Goal: Information Seeking & Learning: Find specific page/section

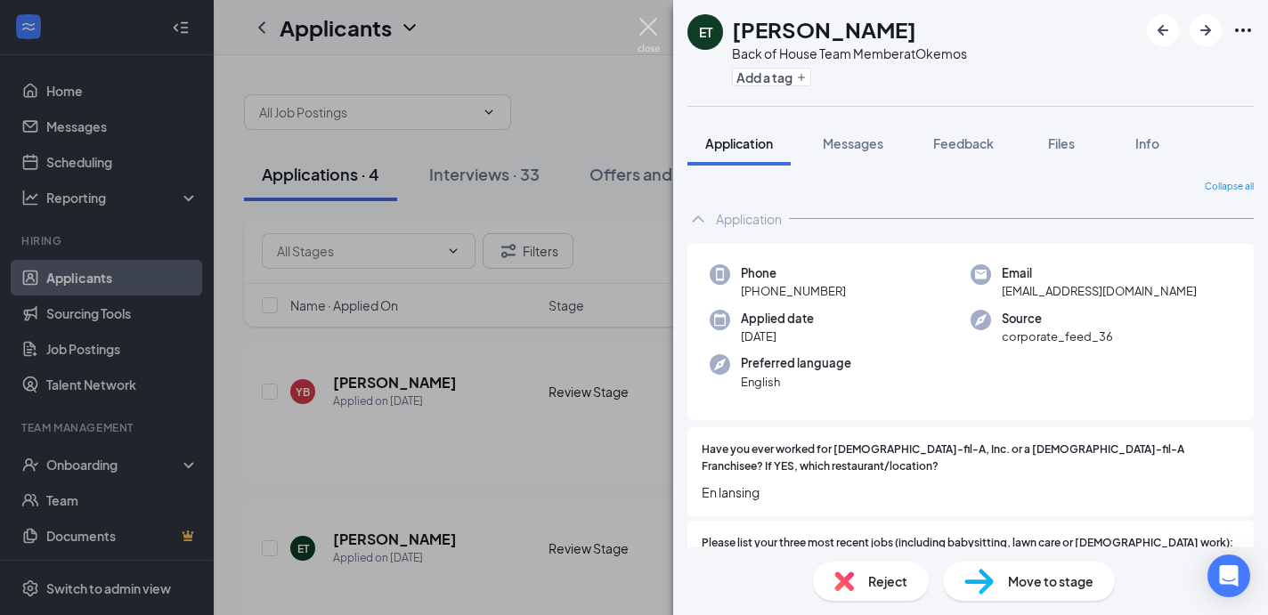
click at [638, 30] on img at bounding box center [649, 35] width 22 height 35
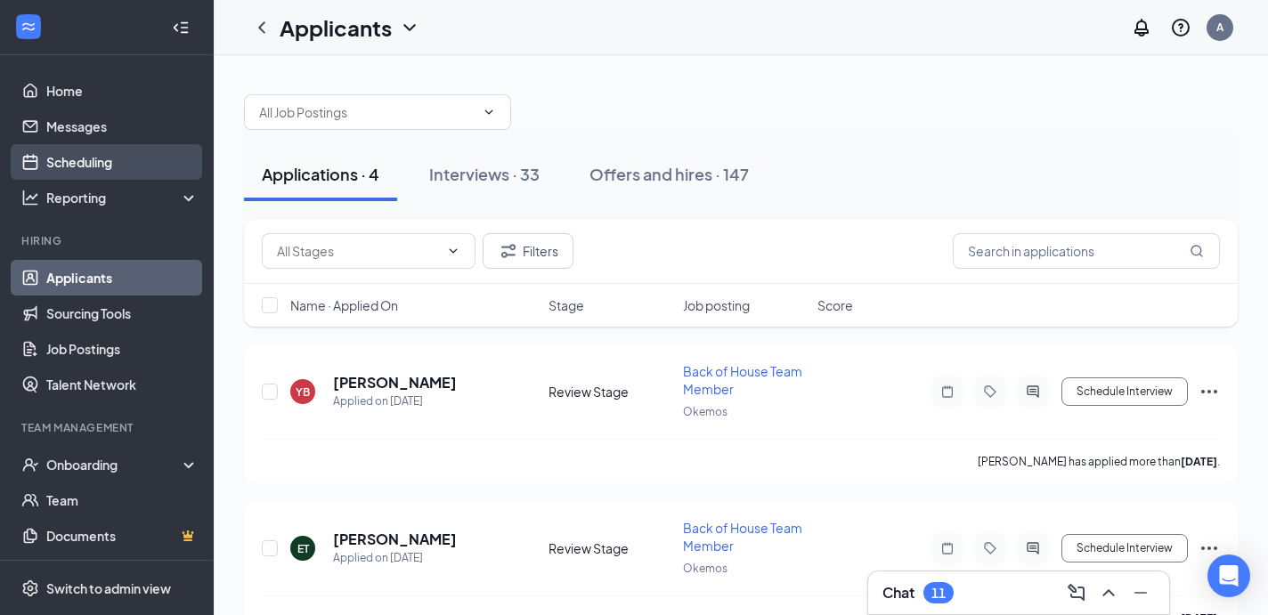
click at [99, 152] on link "Scheduling" at bounding box center [122, 162] width 152 height 36
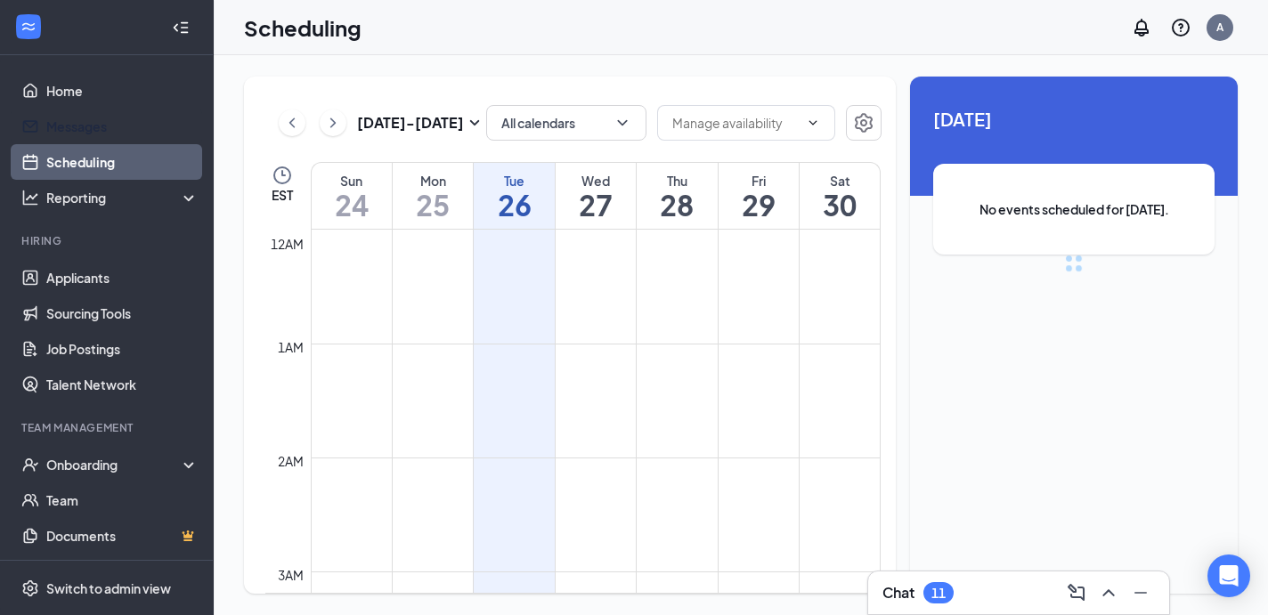
scroll to position [875, 0]
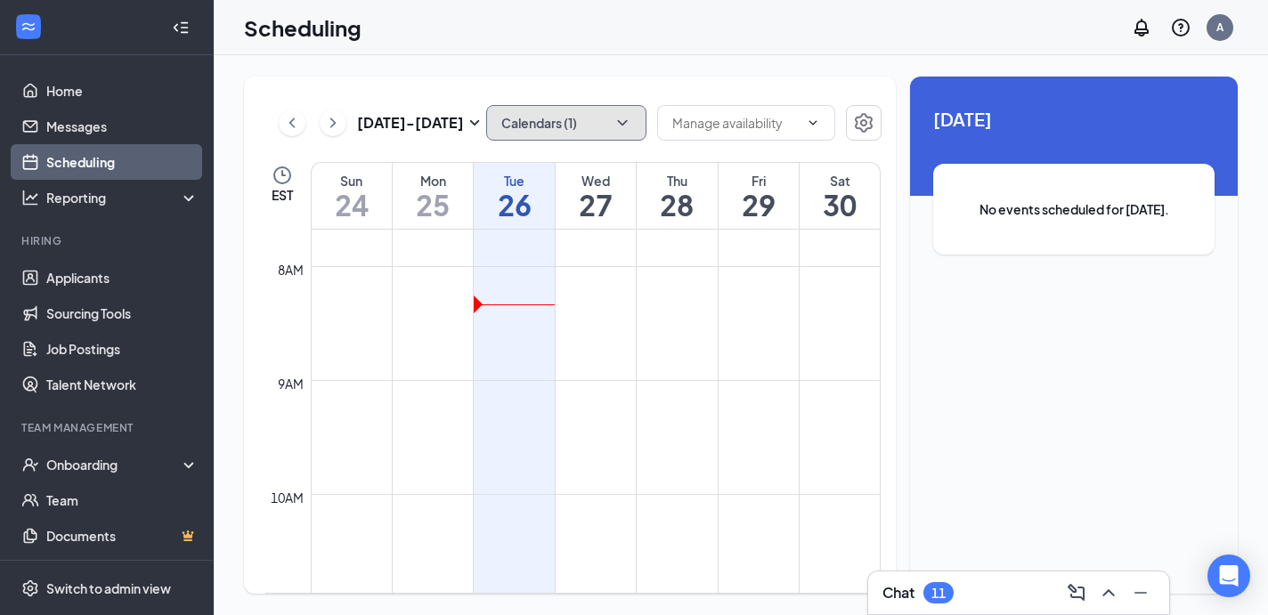
click at [591, 124] on button "Calendars (1)" at bounding box center [566, 123] width 160 height 36
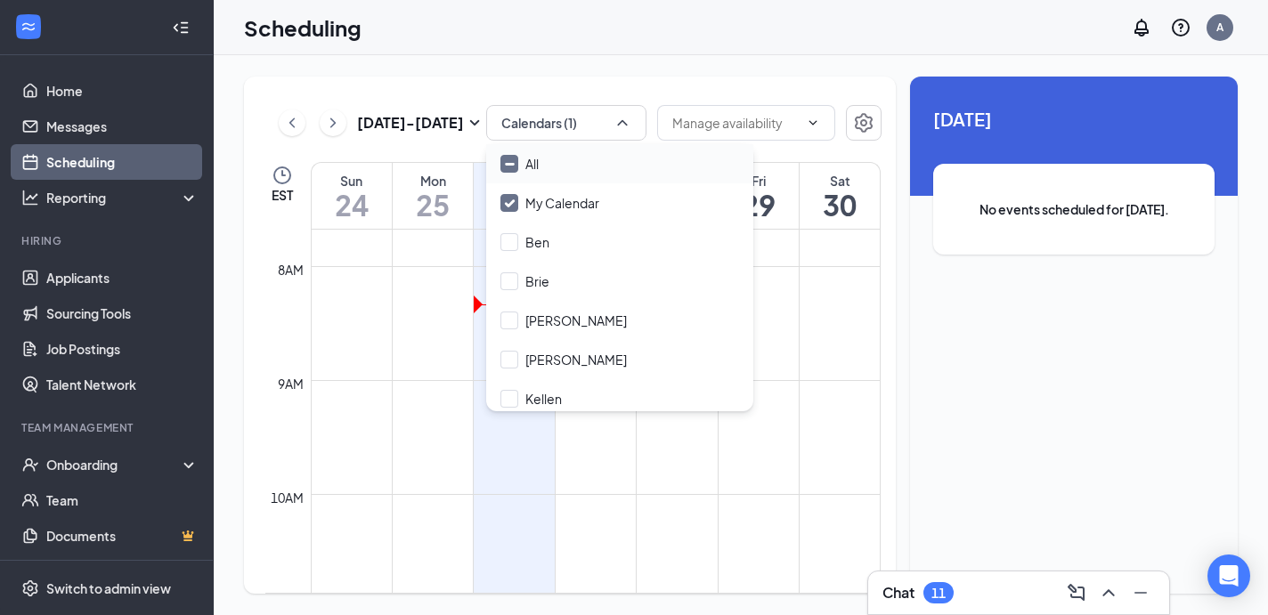
click at [597, 159] on div "All" at bounding box center [619, 163] width 267 height 39
checkbox input "true"
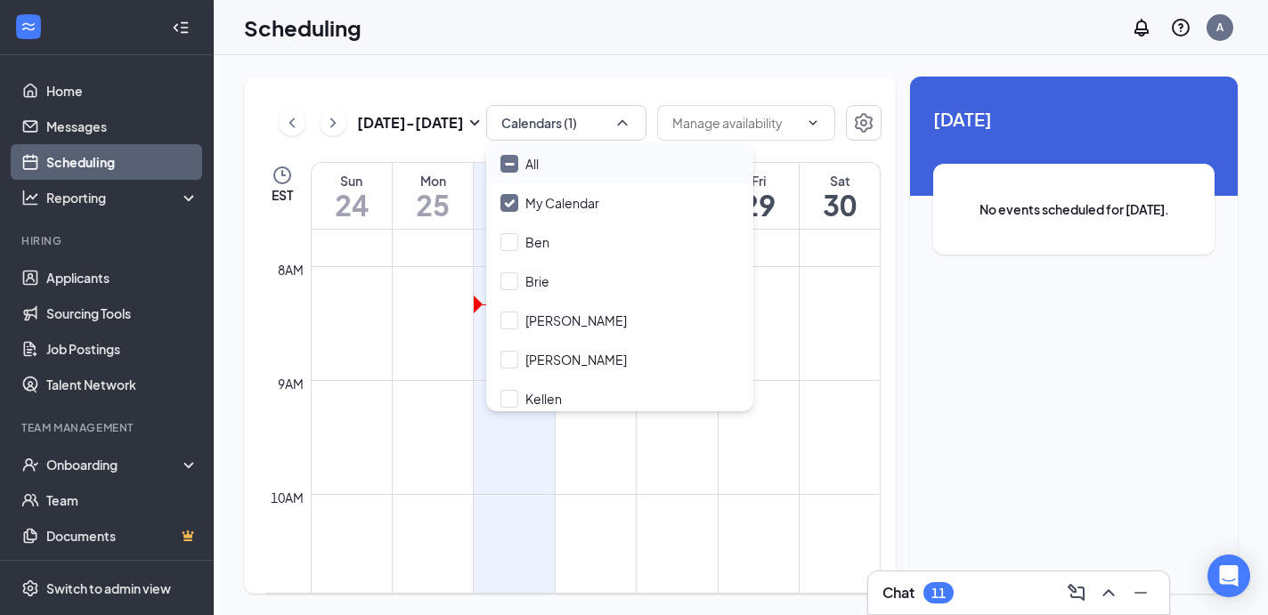
checkbox input "true"
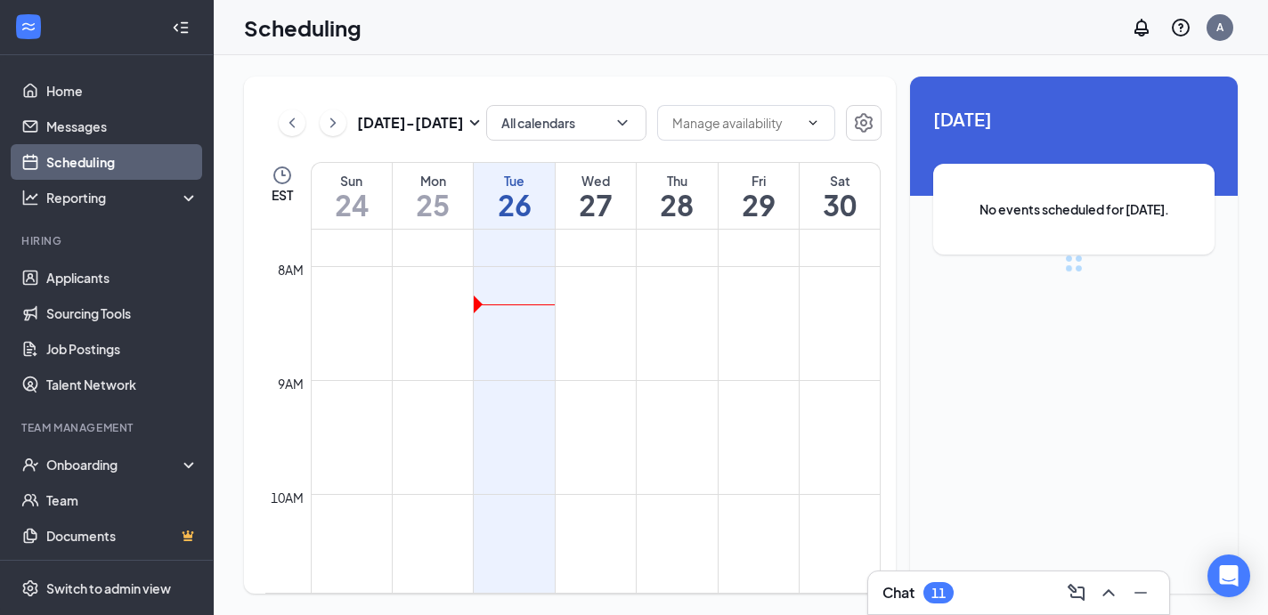
click at [640, 100] on div "[DATE] - [DATE] All calendars EST Sun 24 Mon 25 Tue 26 Wed 27 Thu 28 Fri 29 Sat…" at bounding box center [570, 335] width 652 height 517
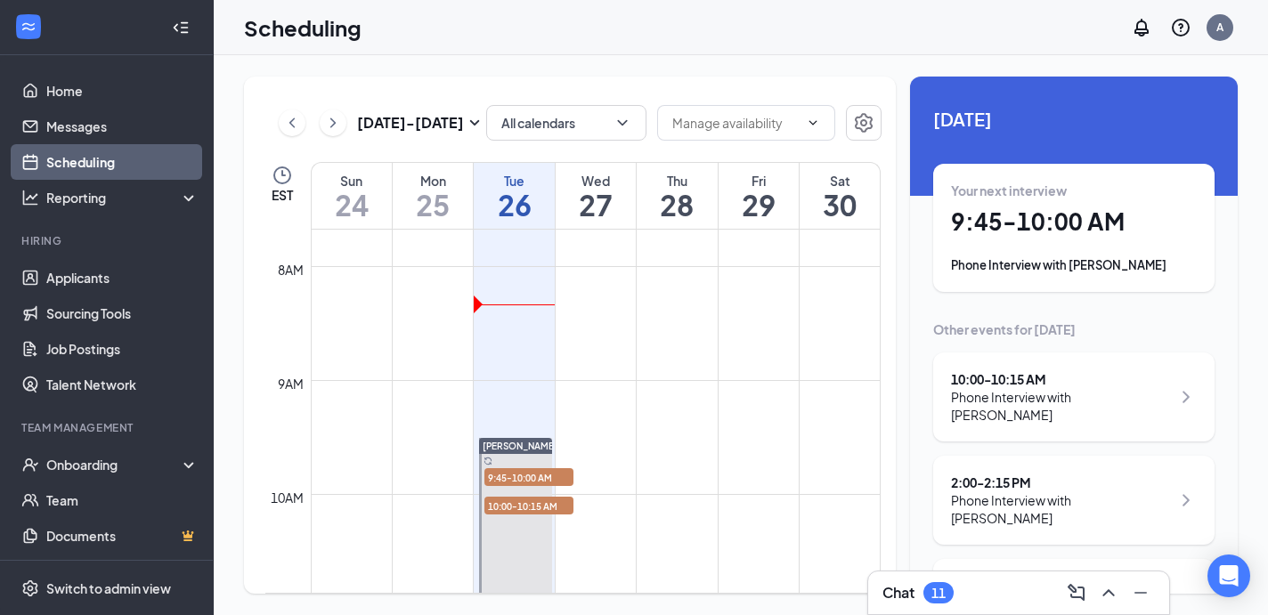
click at [601, 191] on h1 "27" at bounding box center [596, 205] width 80 height 30
click at [525, 194] on h1 "26" at bounding box center [514, 205] width 80 height 30
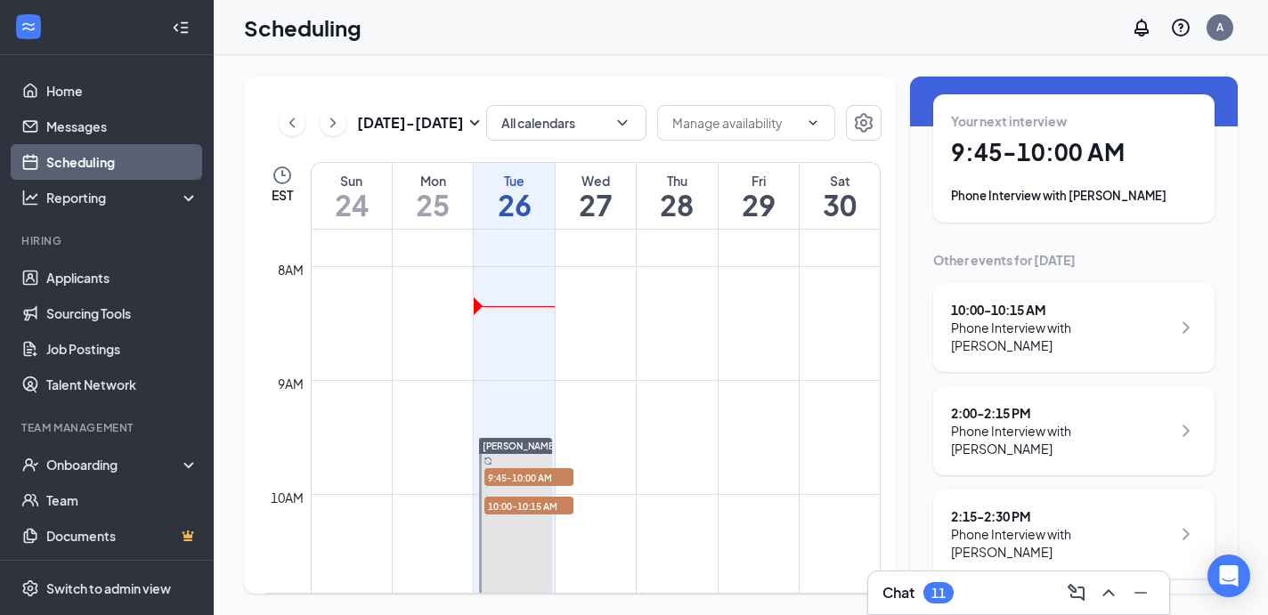
scroll to position [73, 0]
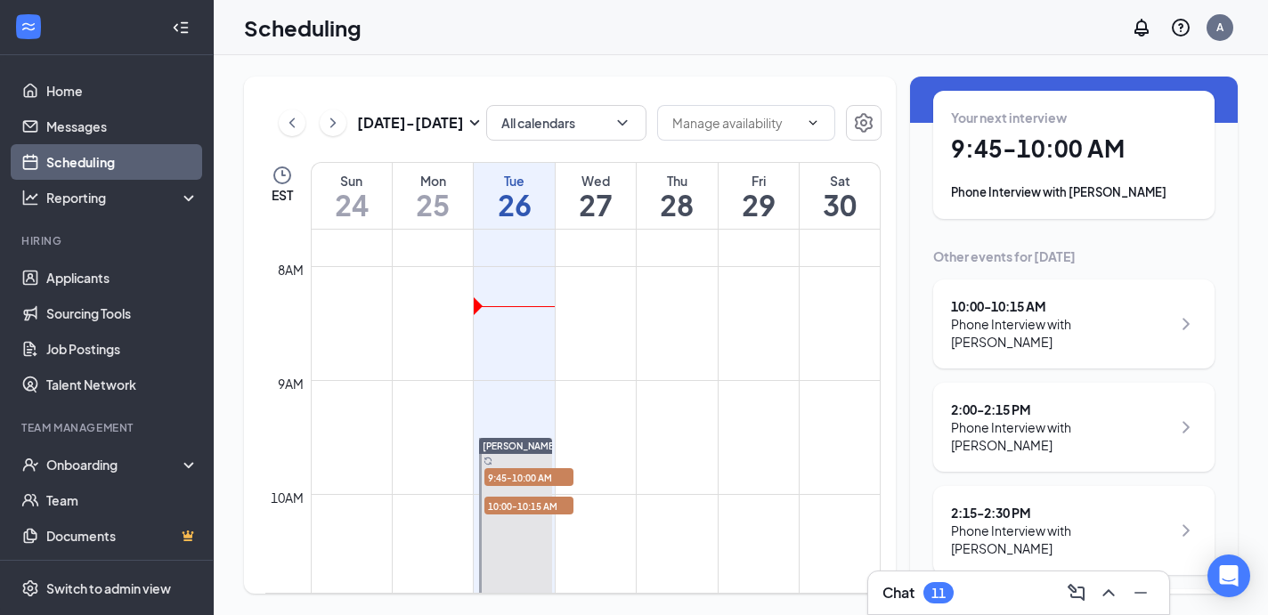
click at [1055, 306] on div "10:00 - 10:15 AM" at bounding box center [1061, 306] width 220 height 18
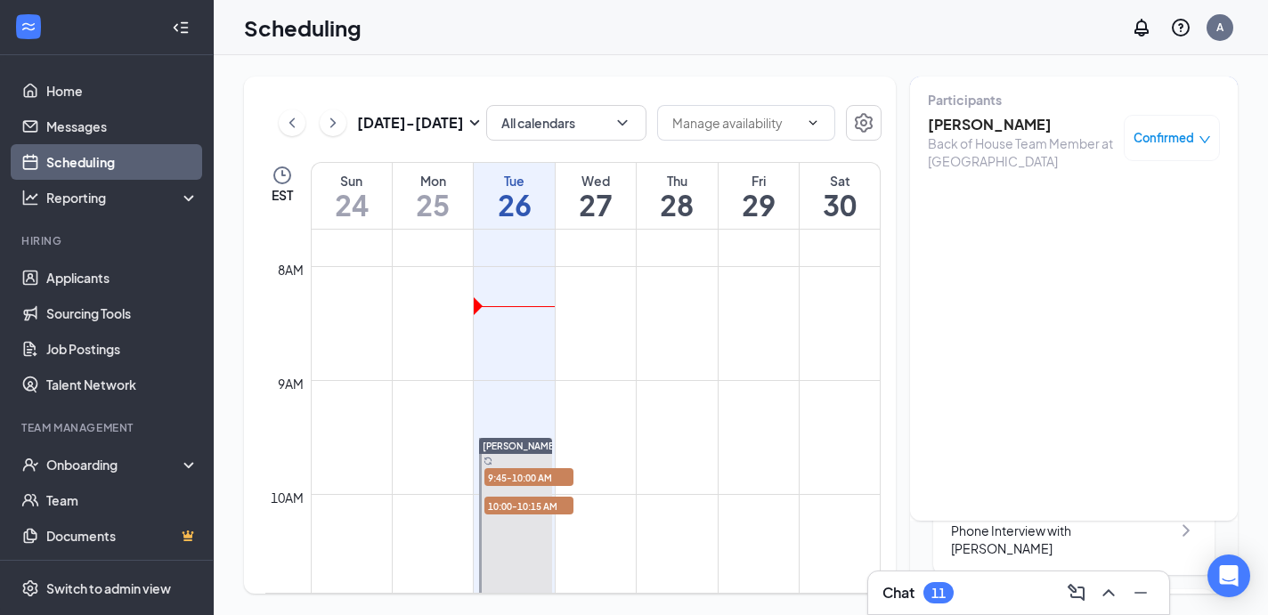
click at [995, 122] on h3 "[PERSON_NAME]" at bounding box center [1021, 125] width 187 height 20
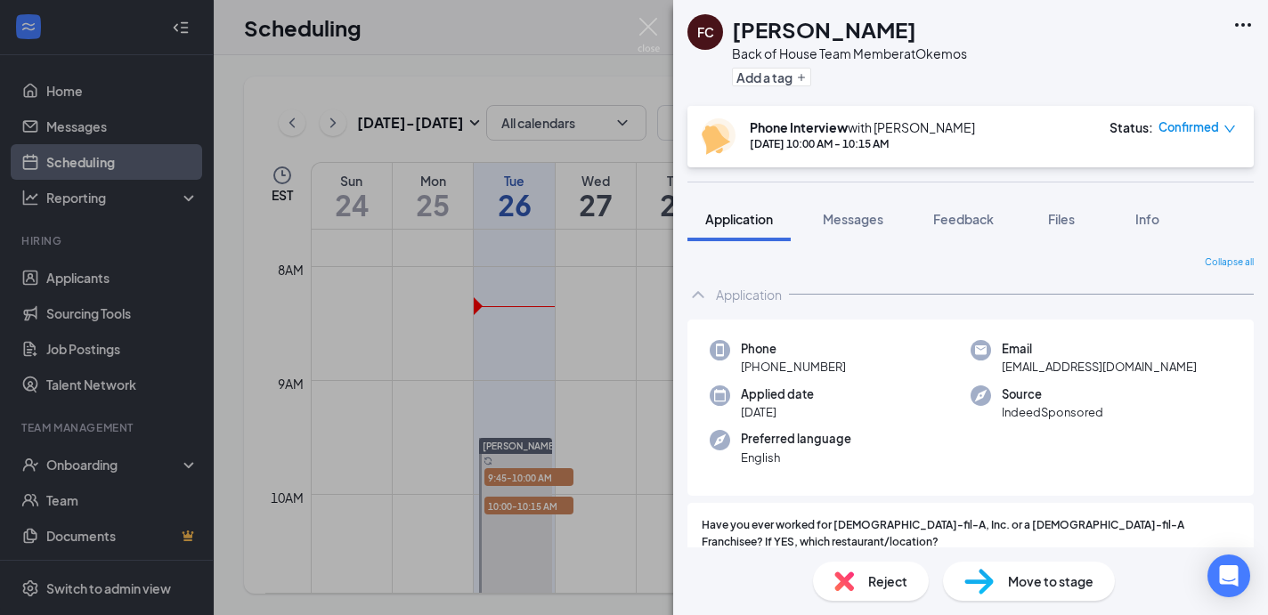
drag, startPoint x: 741, startPoint y: 368, endPoint x: 869, endPoint y: 366, distance: 128.3
click at [869, 366] on div "Phone [PHONE_NUMBER]" at bounding box center [840, 358] width 261 height 37
copy span "[PHONE_NUMBER]"
drag, startPoint x: 998, startPoint y: 369, endPoint x: 1205, endPoint y: 368, distance: 206.6
click at [1205, 368] on div "Email [EMAIL_ADDRESS][DOMAIN_NAME]" at bounding box center [1101, 358] width 261 height 37
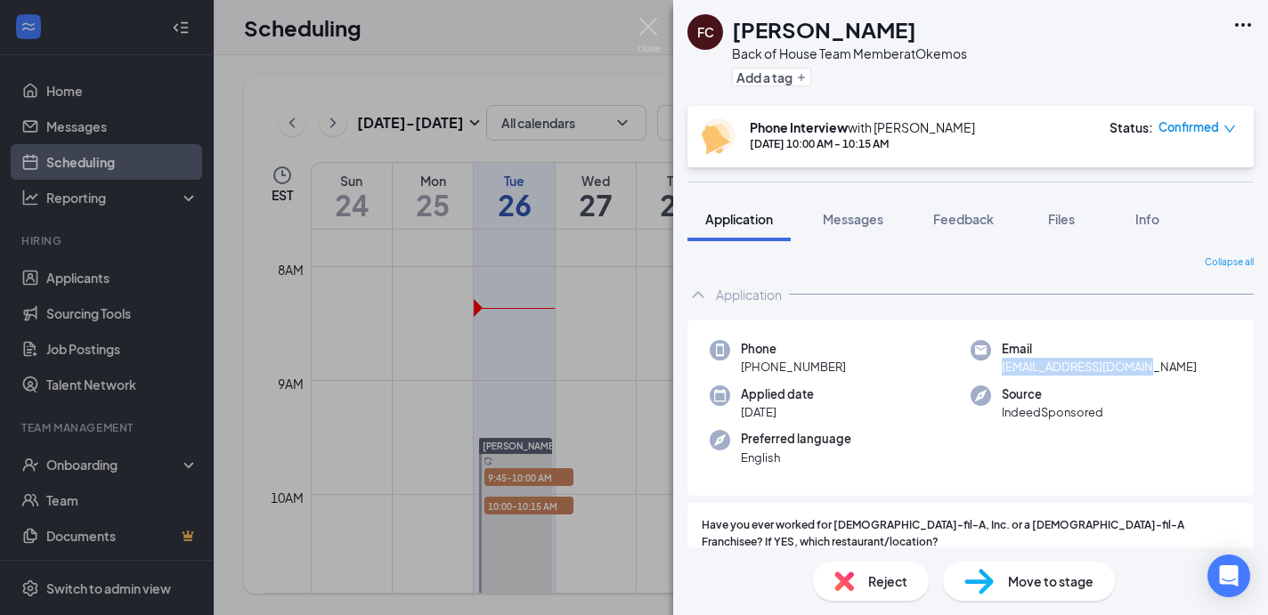
copy span "[EMAIL_ADDRESS][DOMAIN_NAME]"
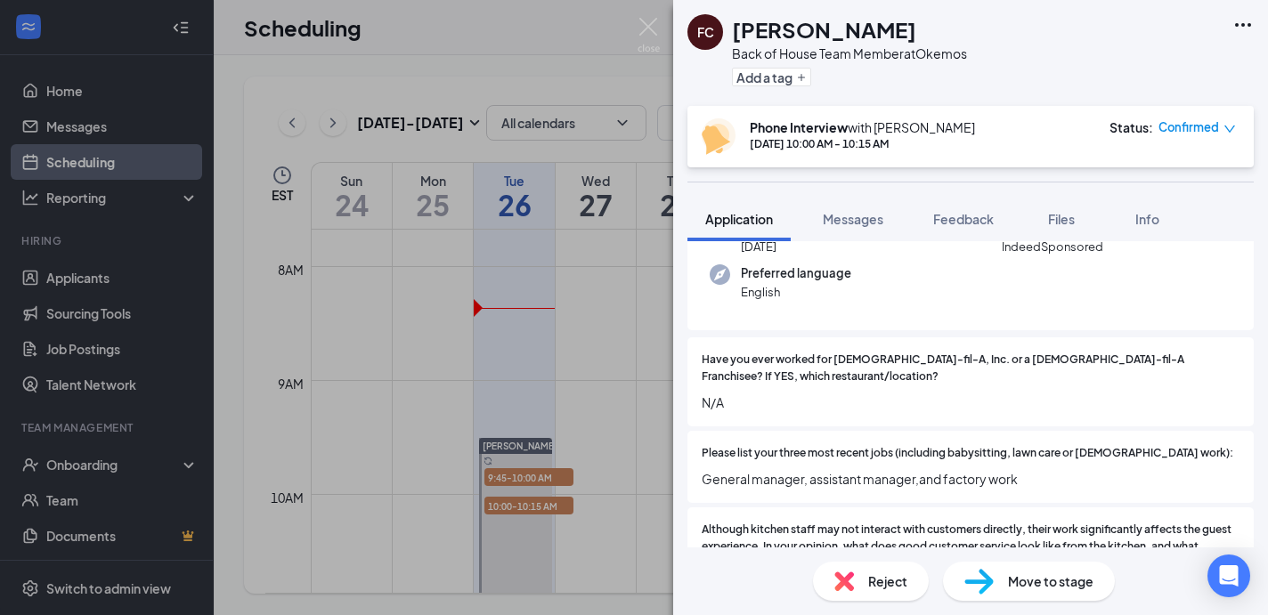
scroll to position [220, 0]
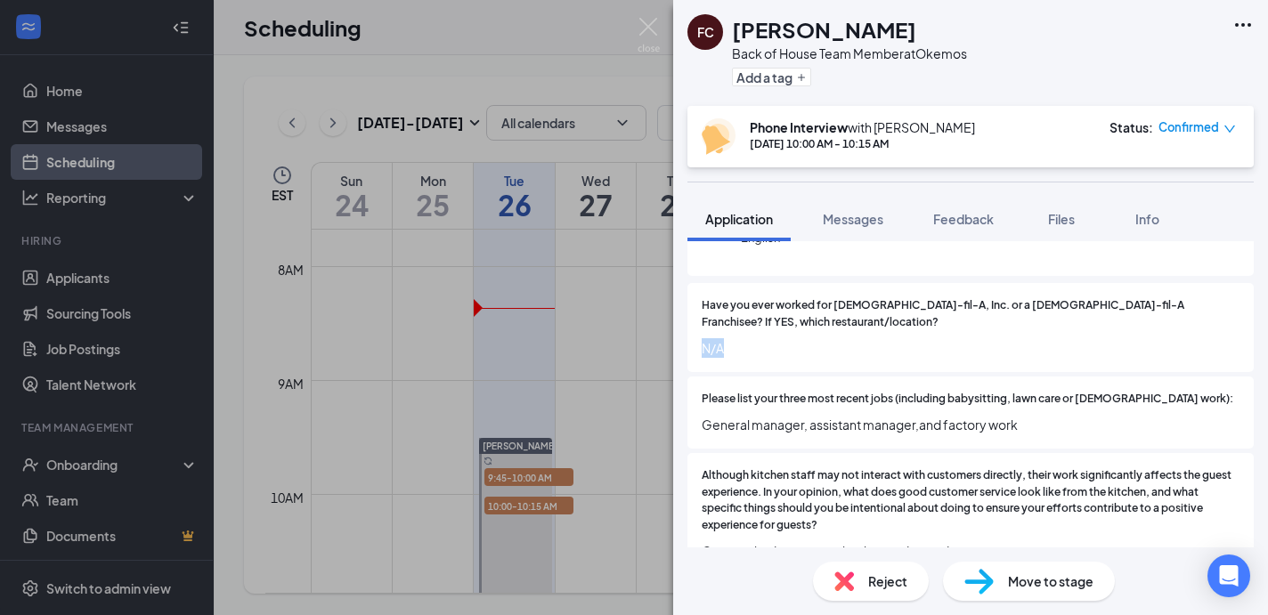
drag, startPoint x: 697, startPoint y: 331, endPoint x: 742, endPoint y: 331, distance: 44.5
click at [742, 331] on div "Have you ever worked for [DEMOGRAPHIC_DATA]-fil-A, Inc. or a [DEMOGRAPHIC_DATA]…" at bounding box center [971, 327] width 566 height 89
copy span "N/A"
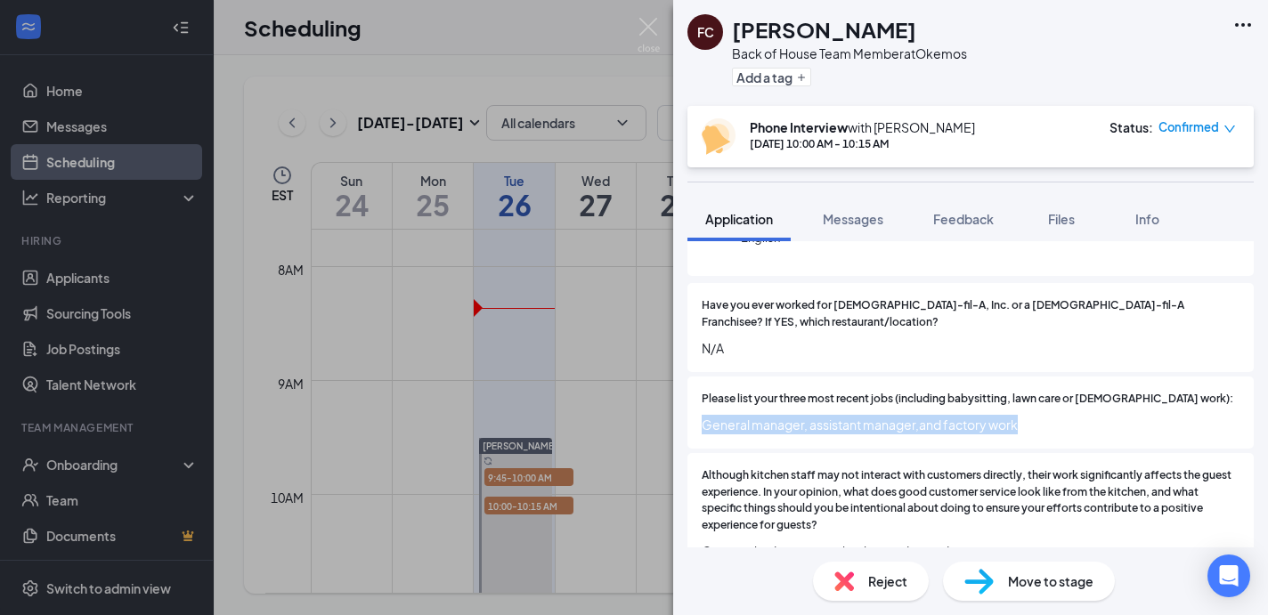
drag, startPoint x: 703, startPoint y: 410, endPoint x: 1076, endPoint y: 424, distance: 373.4
click at [1076, 424] on div "Please list your three most recent jobs (including babysitting, lawn care or [D…" at bounding box center [971, 413] width 566 height 72
copy span "General manager, assistant manager,and factory work"
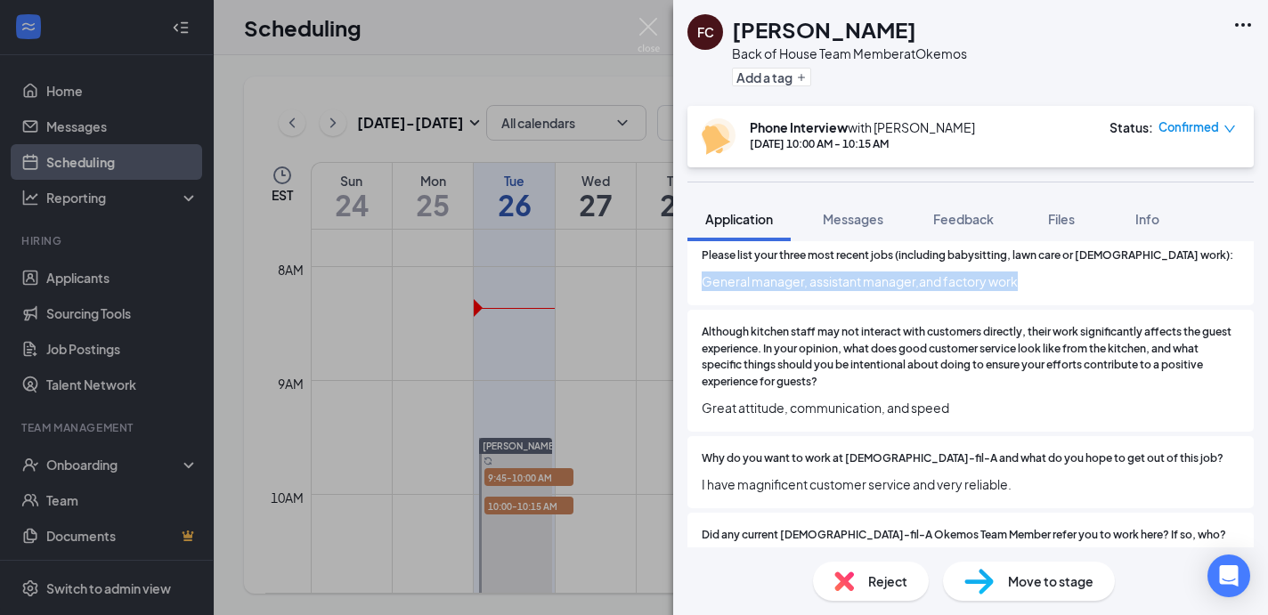
scroll to position [395, 0]
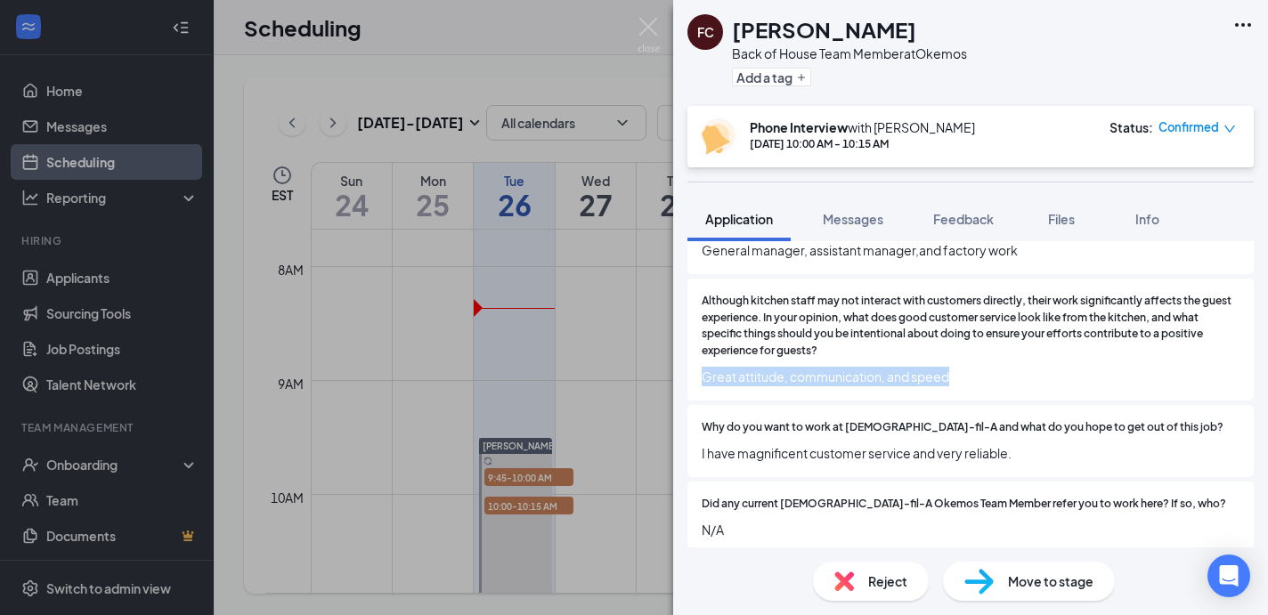
drag, startPoint x: 697, startPoint y: 361, endPoint x: 984, endPoint y: 367, distance: 286.9
click at [984, 367] on div "Although kitchen staff may not interact with customers directly, their work sig…" at bounding box center [971, 340] width 566 height 122
copy span "Great attitude, communication, and speed"
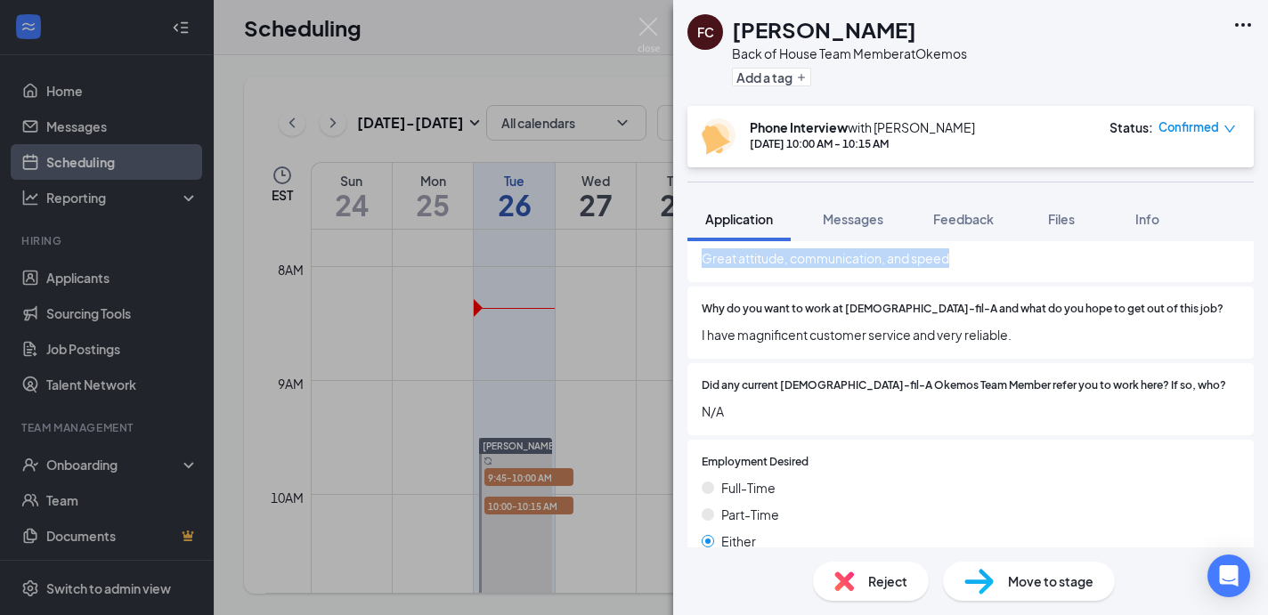
scroll to position [515, 0]
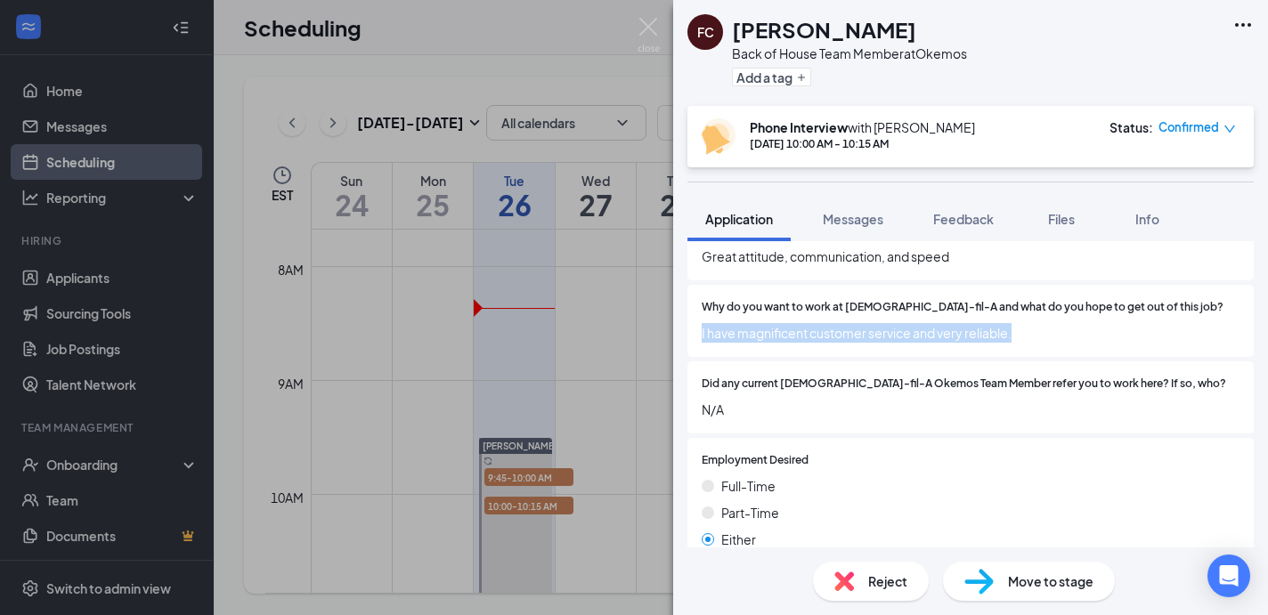
drag, startPoint x: 698, startPoint y: 320, endPoint x: 1044, endPoint y: 331, distance: 345.8
click at [1044, 331] on div "Why do you want to work at [DEMOGRAPHIC_DATA]-fil-A and what do you hope to get…" at bounding box center [971, 321] width 566 height 72
copy span "I have magnificent customer service and very reliable."
drag, startPoint x: 702, startPoint y: 390, endPoint x: 742, endPoint y: 390, distance: 40.1
click at [742, 400] on span "N/A" at bounding box center [971, 410] width 538 height 20
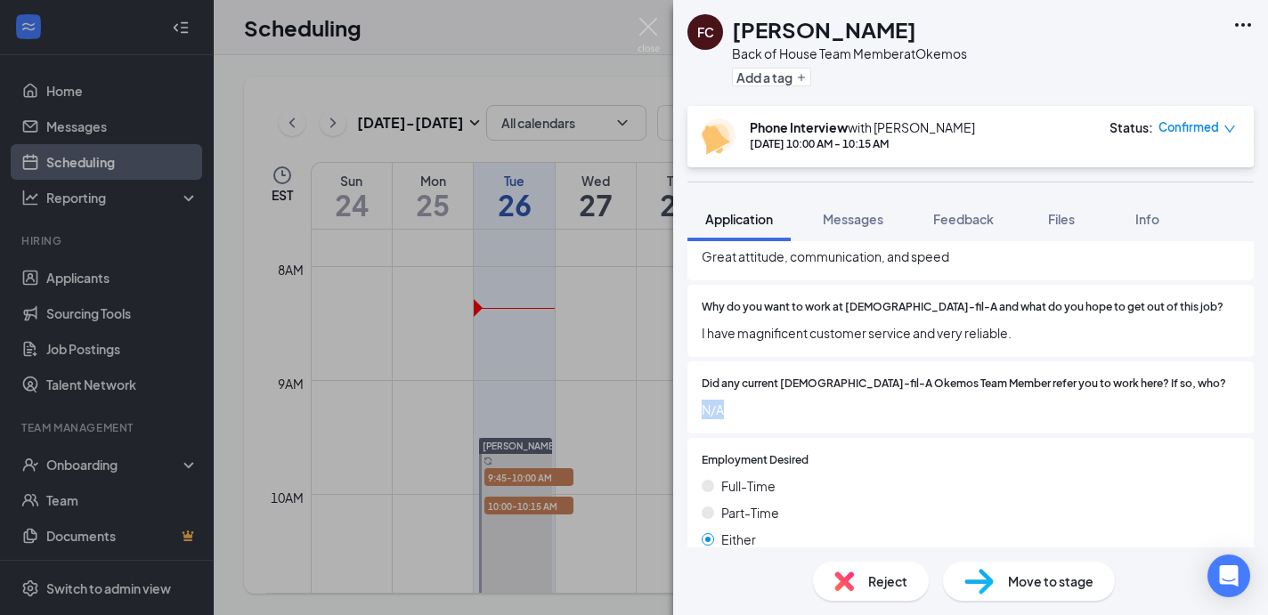
copy span "N/A"
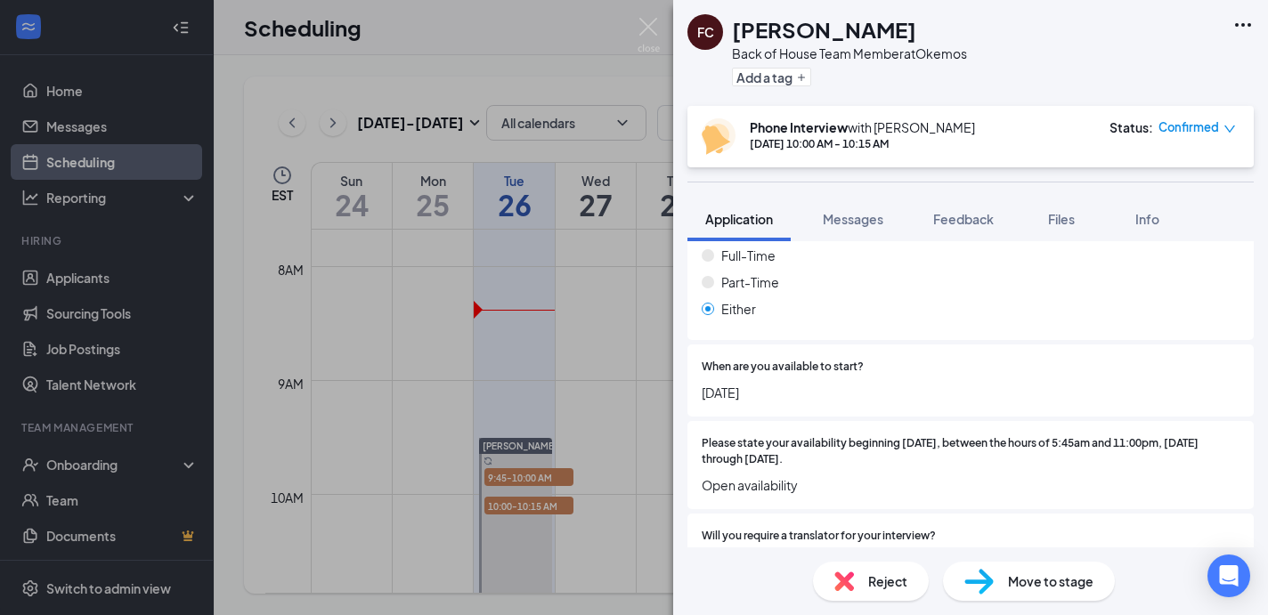
scroll to position [754, 0]
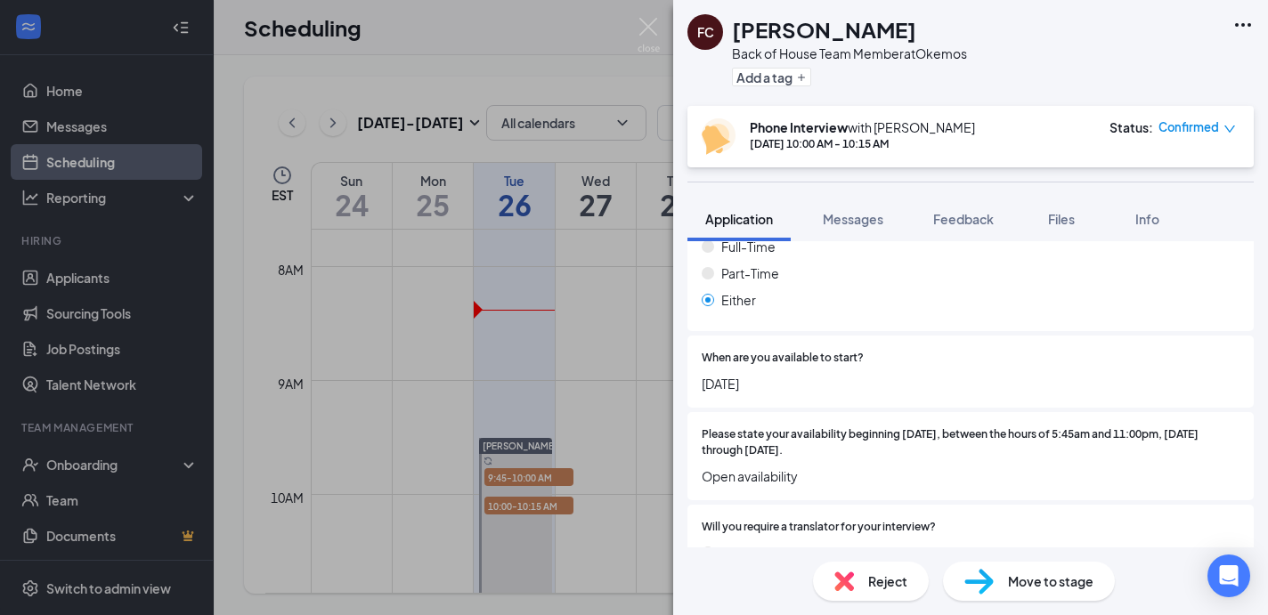
drag, startPoint x: 699, startPoint y: 362, endPoint x: 778, endPoint y: 363, distance: 79.3
click at [778, 363] on div "When are you available to start? [DATE]" at bounding box center [971, 372] width 566 height 72
copy span "[DATE]"
click at [649, 22] on img at bounding box center [649, 35] width 22 height 35
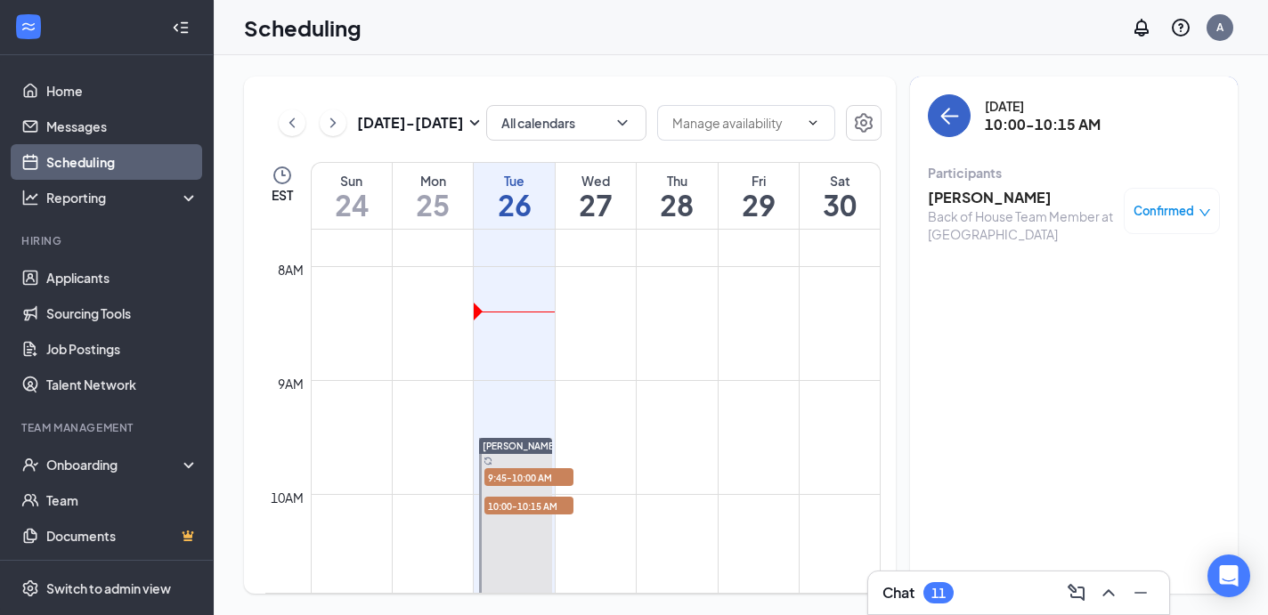
click at [959, 111] on icon "ArrowLeft" at bounding box center [949, 115] width 21 height 21
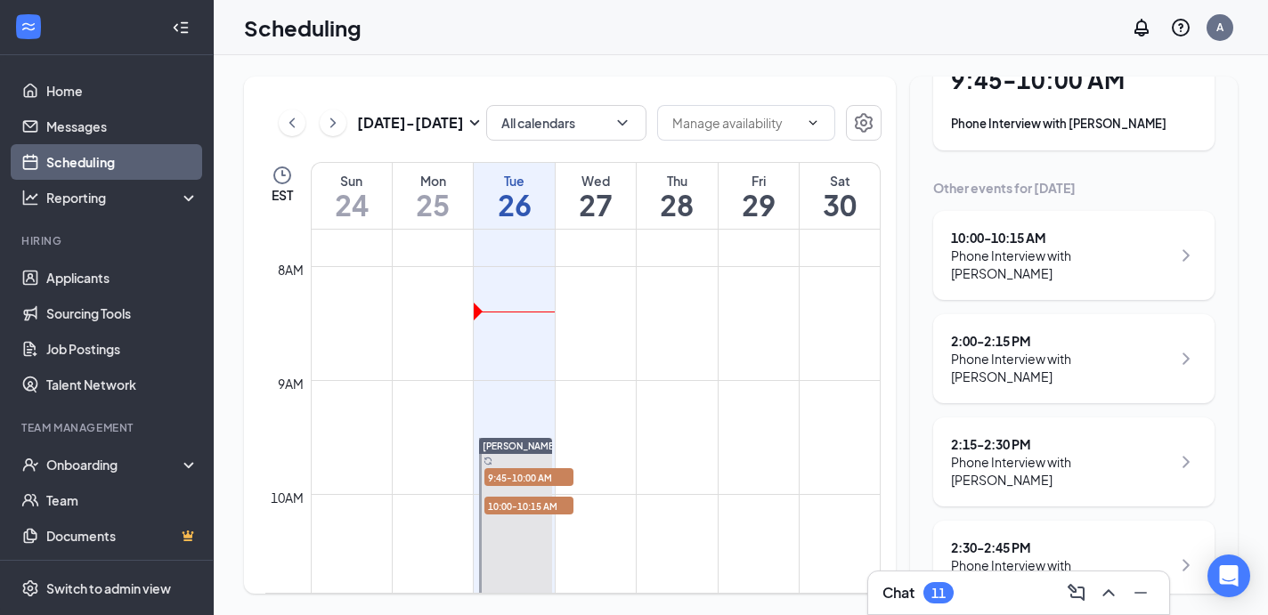
scroll to position [146, 0]
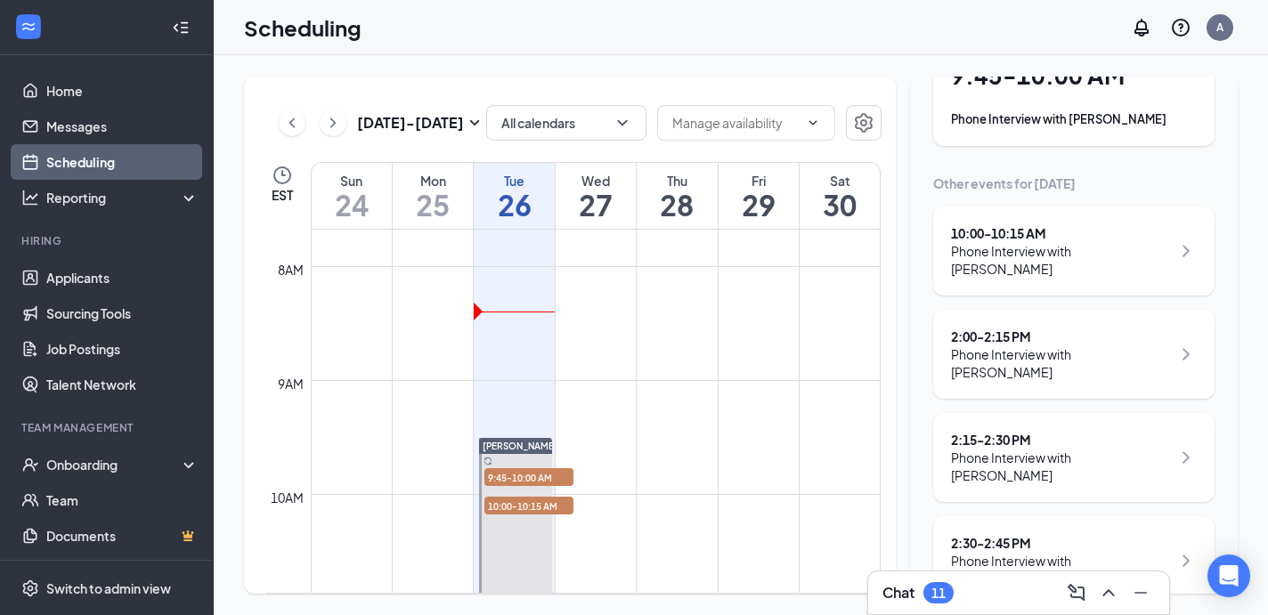
click at [1051, 350] on div "Phone Interview with [PERSON_NAME]" at bounding box center [1061, 364] width 220 height 36
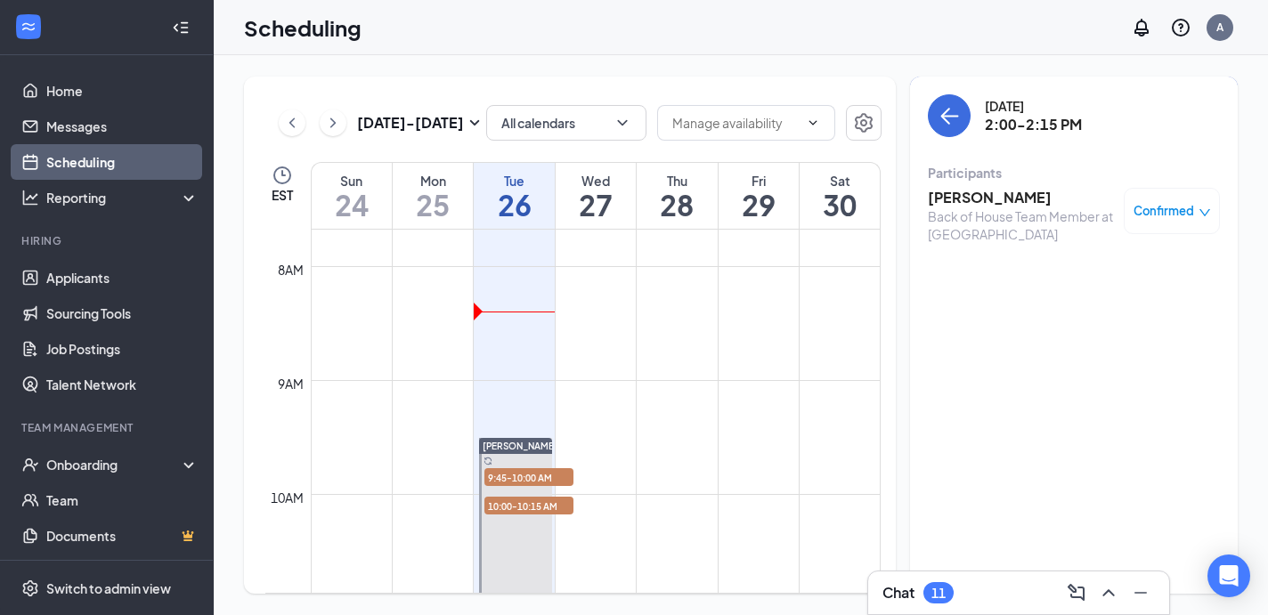
click at [1006, 201] on h3 "[PERSON_NAME]" at bounding box center [1021, 198] width 187 height 20
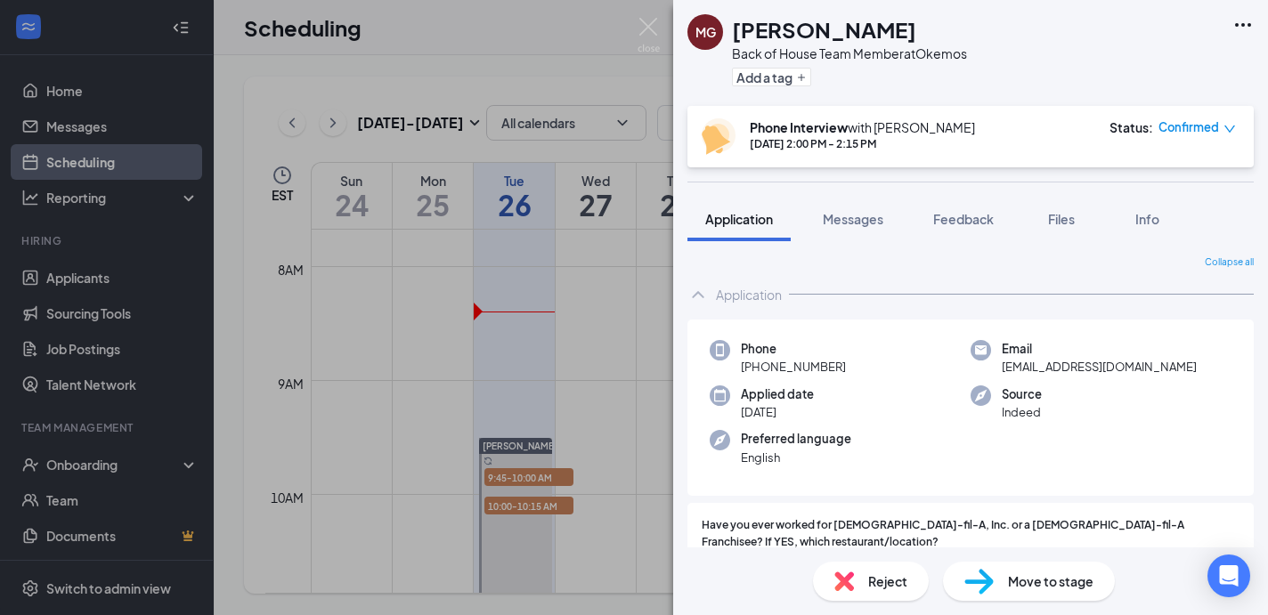
drag, startPoint x: 734, startPoint y: 368, endPoint x: 843, endPoint y: 367, distance: 108.7
click at [843, 367] on div "Phone [PHONE_NUMBER]" at bounding box center [840, 358] width 261 height 37
copy span "[PHONE_NUMBER]"
drag, startPoint x: 1000, startPoint y: 366, endPoint x: 1255, endPoint y: 372, distance: 254.8
click at [1255, 372] on div "Collapse all Application Phone [PHONE_NUMBER] Email [EMAIL_ADDRESS][DOMAIN_NAME…" at bounding box center [970, 394] width 595 height 306
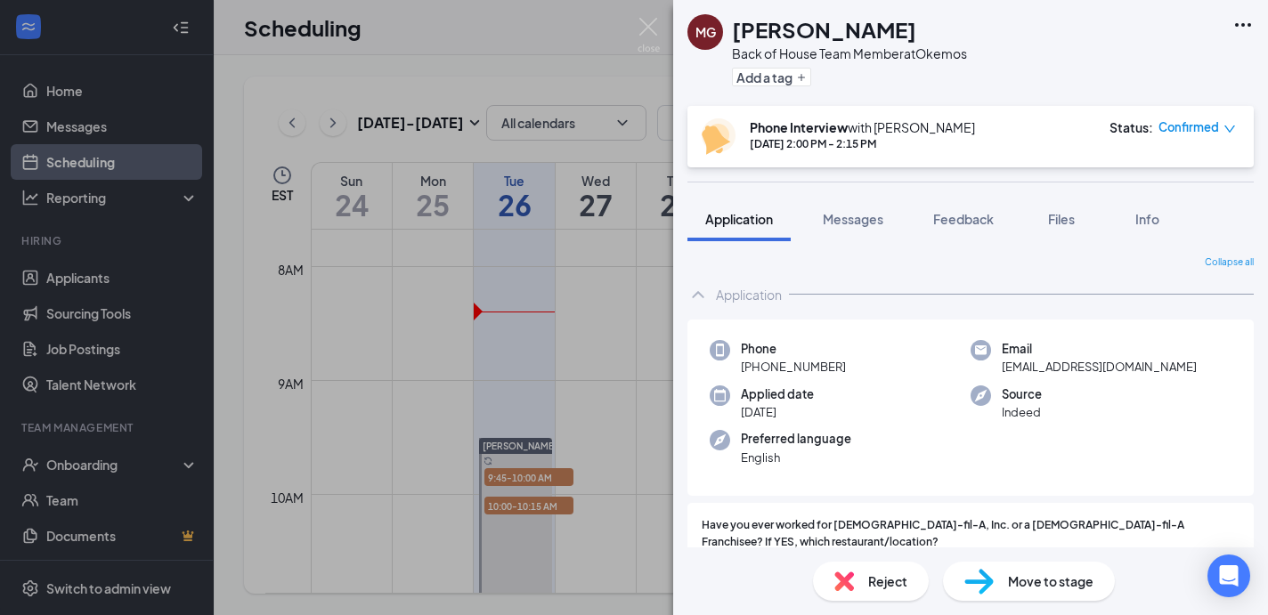
copy span "[EMAIL_ADDRESS][DOMAIN_NAME]"
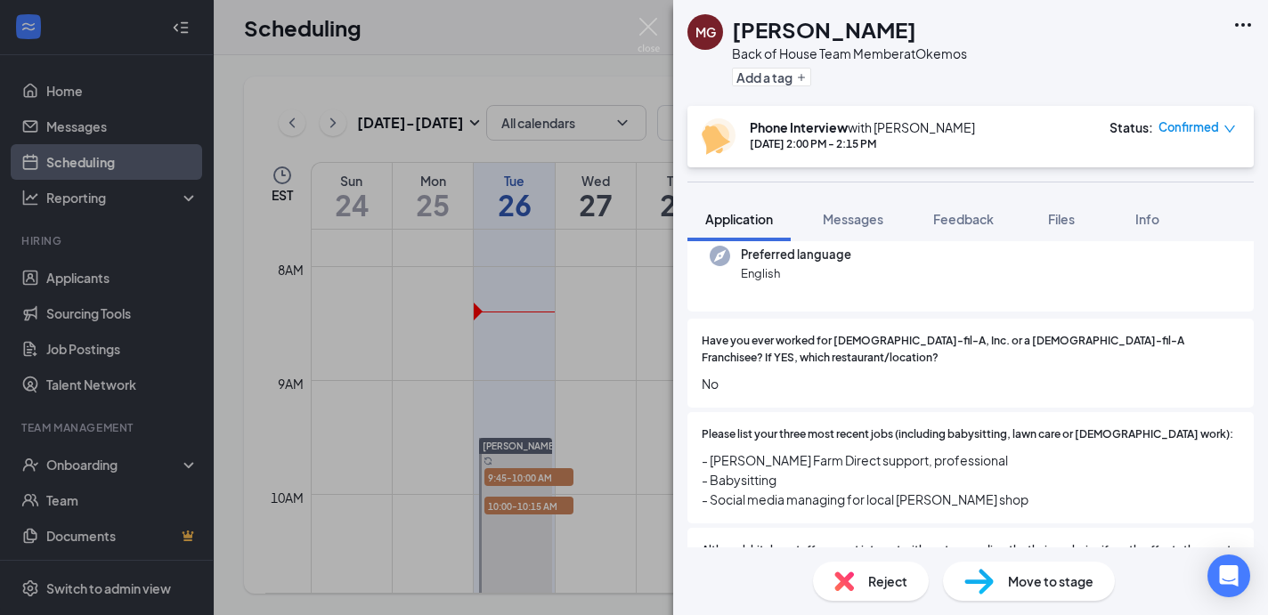
scroll to position [210, 0]
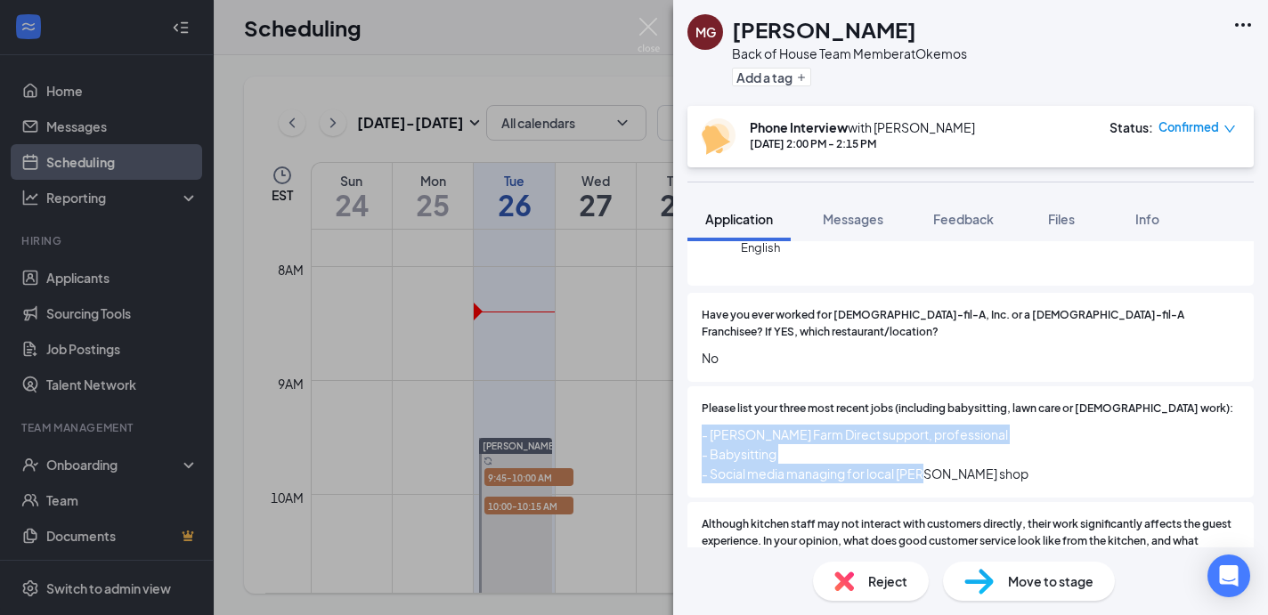
drag, startPoint x: 698, startPoint y: 419, endPoint x: 1014, endPoint y: 475, distance: 321.1
click at [1014, 475] on div "Please list your three most recent jobs (including babysitting, lawn care or [D…" at bounding box center [971, 442] width 566 height 111
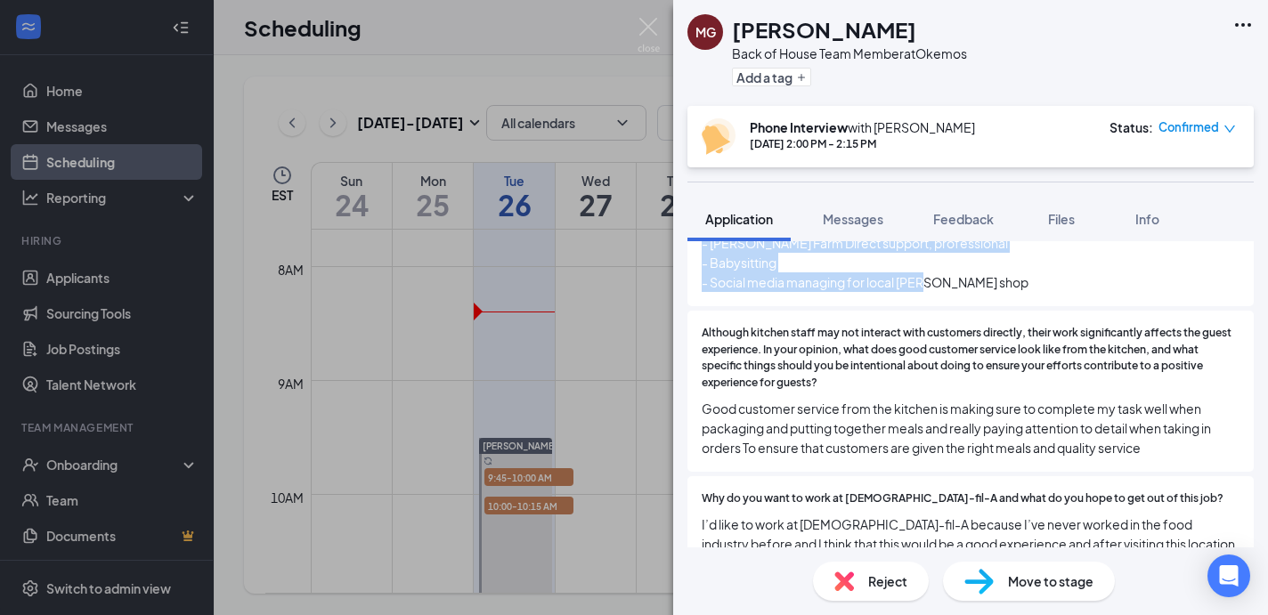
scroll to position [423, 0]
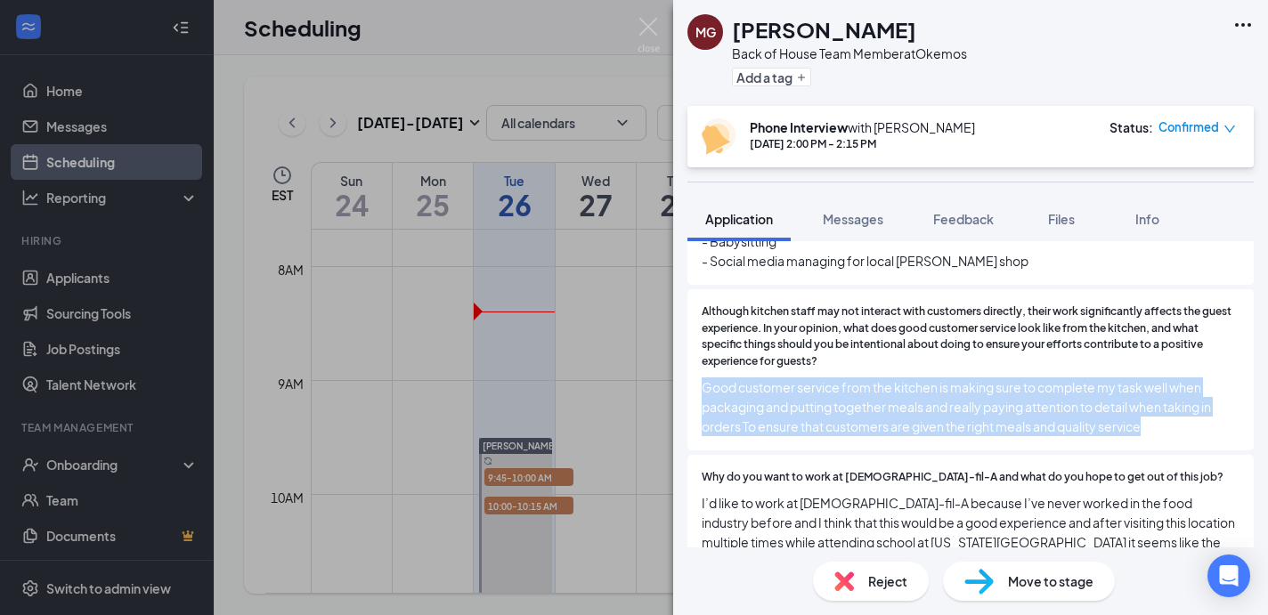
drag, startPoint x: 700, startPoint y: 376, endPoint x: 1226, endPoint y: 406, distance: 527.2
click at [1226, 406] on div "Although kitchen staff may not interact with customers directly, their work sig…" at bounding box center [971, 369] width 566 height 161
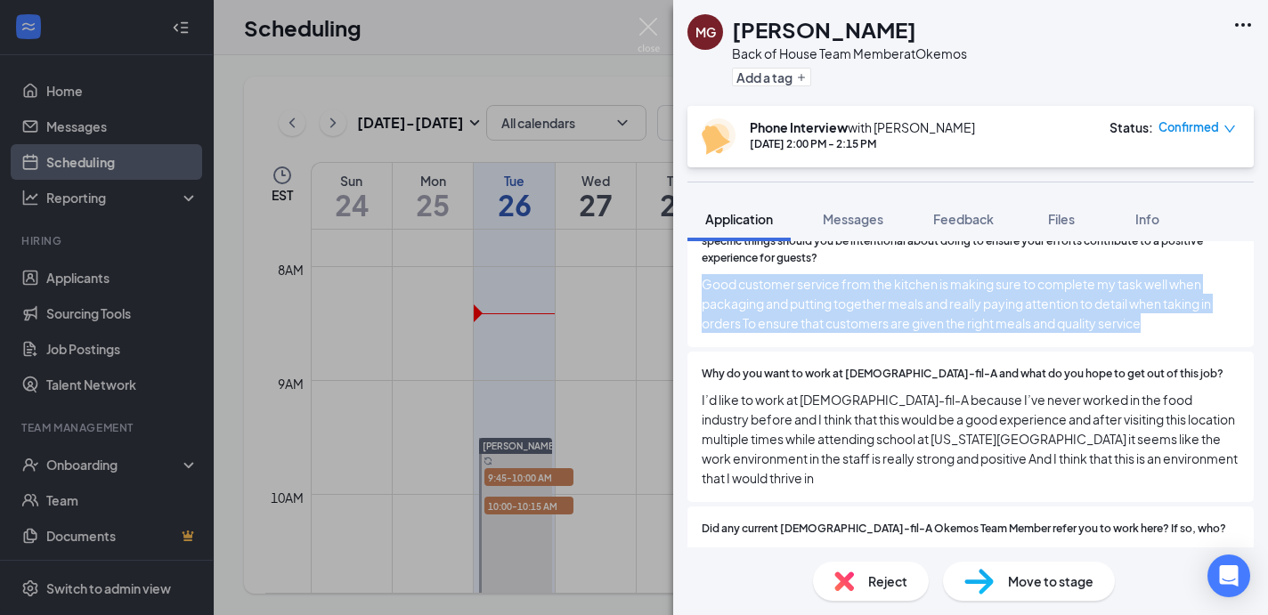
scroll to position [566, 0]
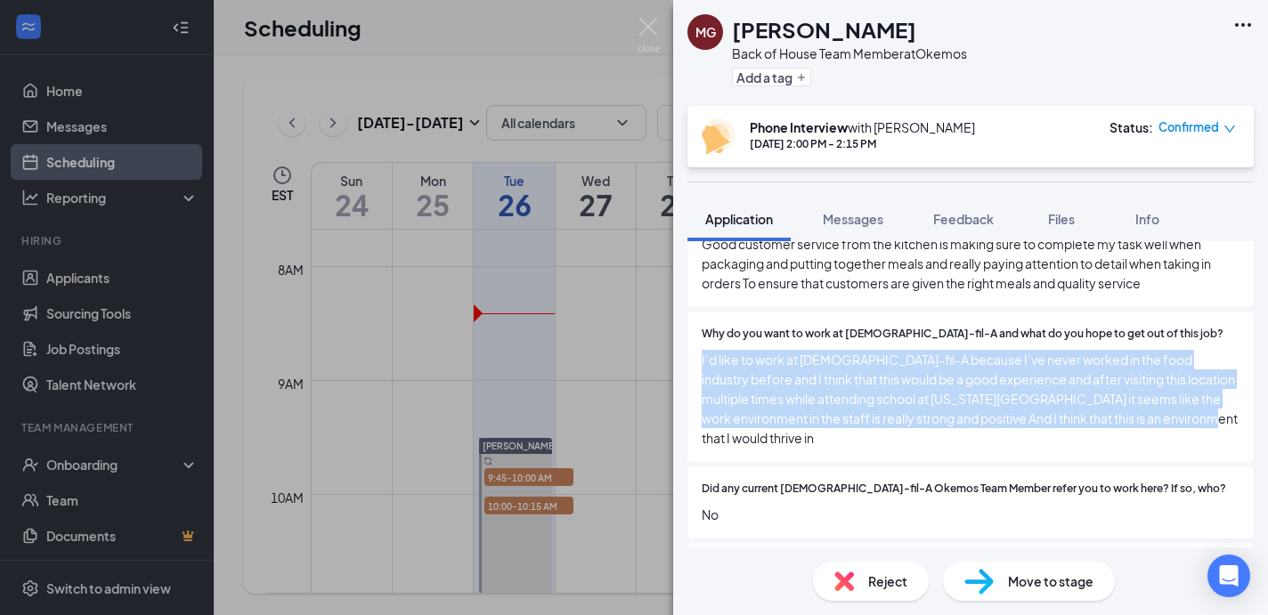
drag, startPoint x: 697, startPoint y: 344, endPoint x: 1240, endPoint y: 417, distance: 547.3
click at [1240, 417] on div "Why do you want to work at [DEMOGRAPHIC_DATA]-fil-A and what do you hope to get…" at bounding box center [971, 387] width 566 height 151
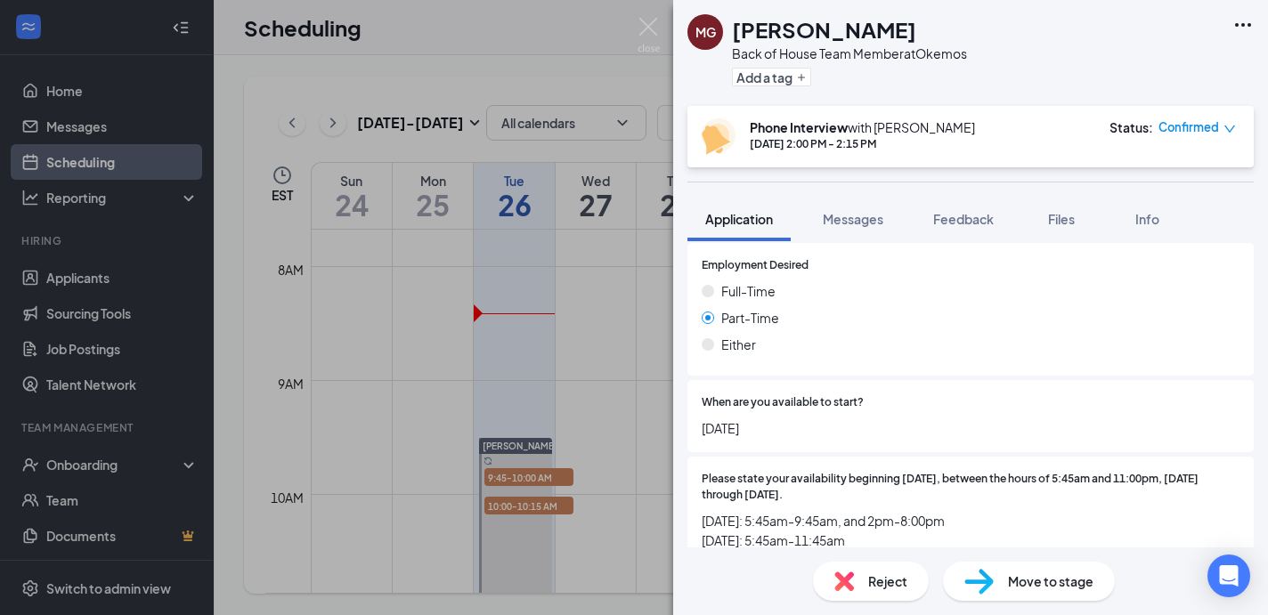
scroll to position [898, 0]
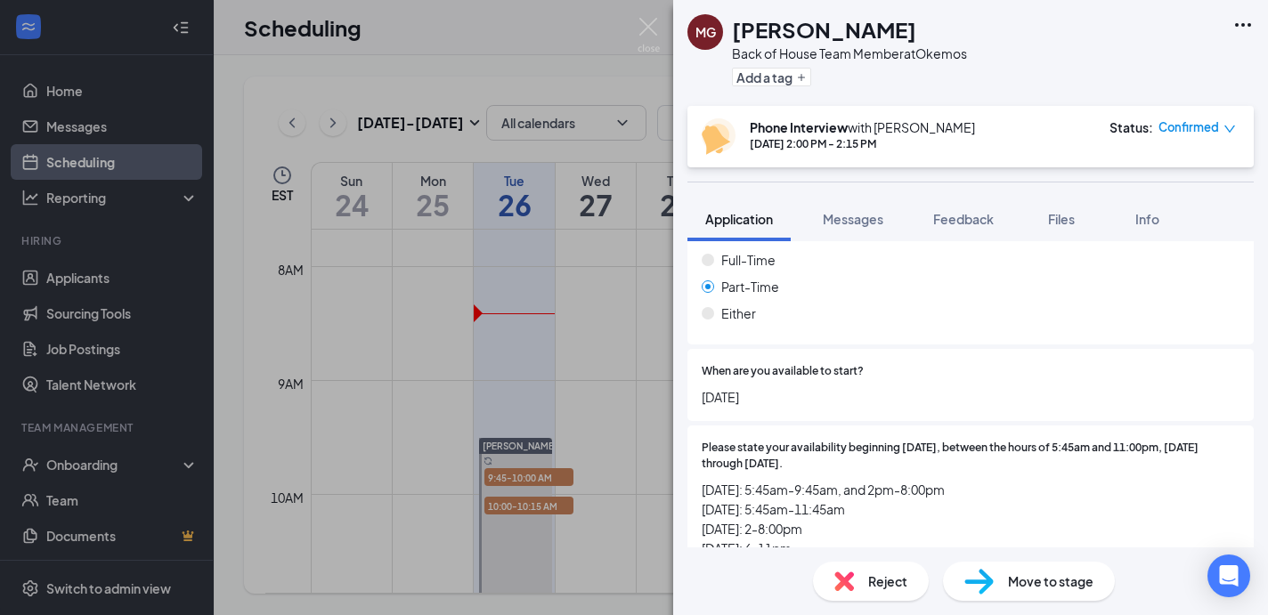
drag, startPoint x: 701, startPoint y: 362, endPoint x: 799, endPoint y: 362, distance: 98.0
click at [799, 362] on div "When are you available to start? [DATE]" at bounding box center [971, 385] width 566 height 72
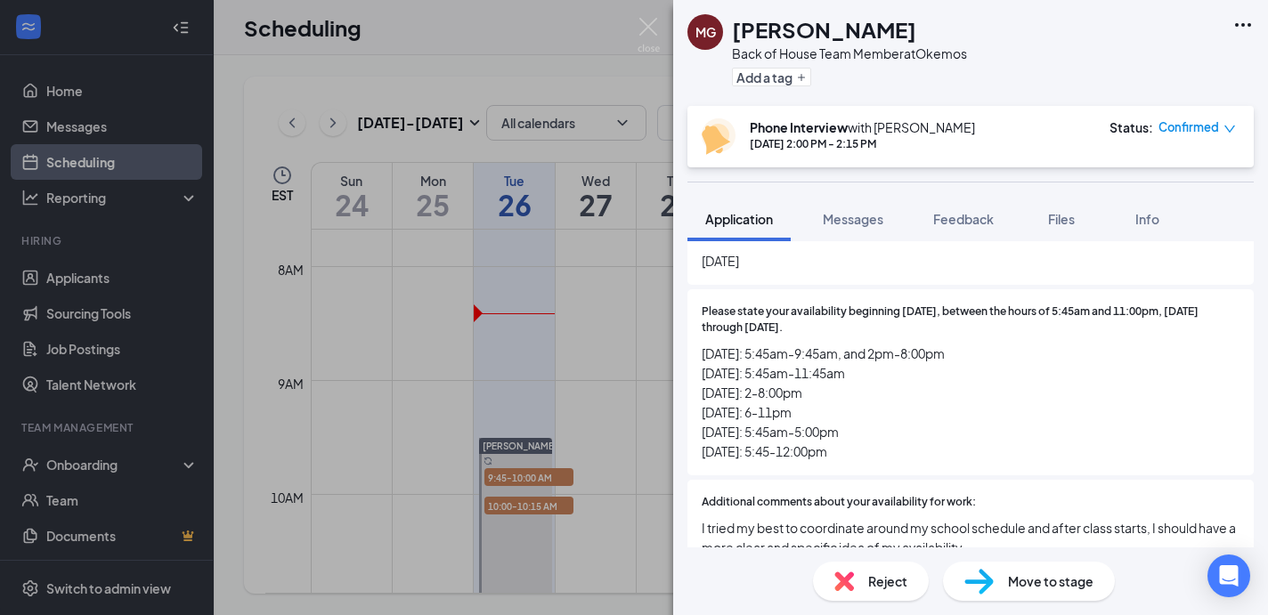
drag, startPoint x: 702, startPoint y: 315, endPoint x: 858, endPoint y: 426, distance: 191.0
click at [858, 426] on div "Please state your availability beginning [DATE], between the hours of 5:45am an…" at bounding box center [971, 382] width 566 height 187
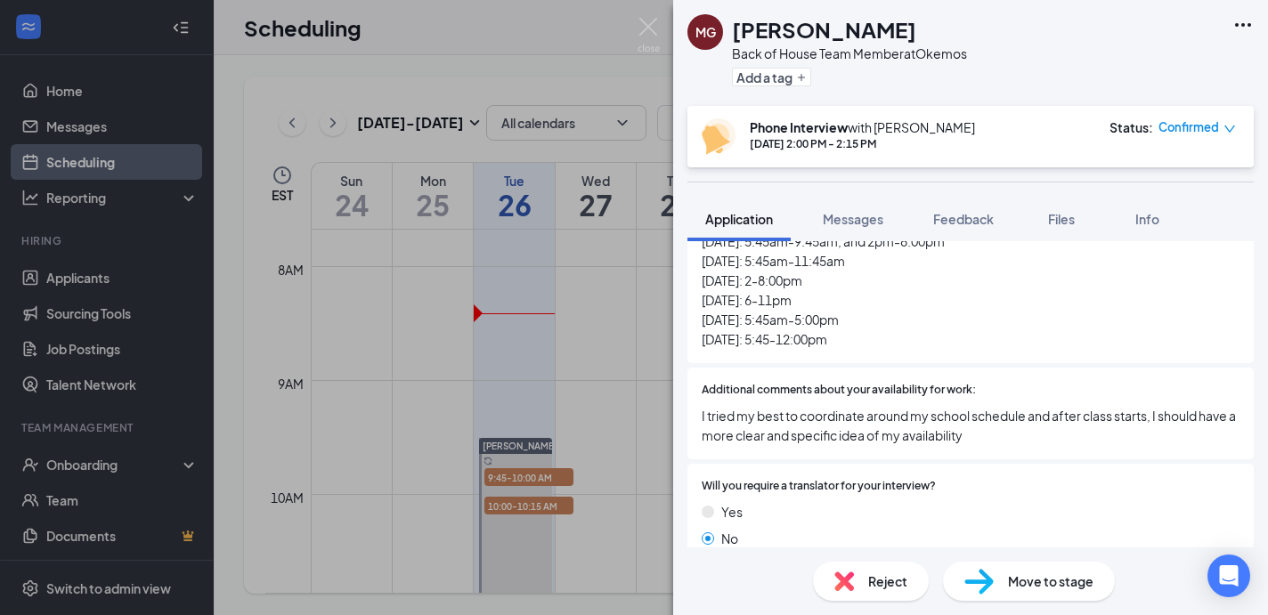
scroll to position [1147, 0]
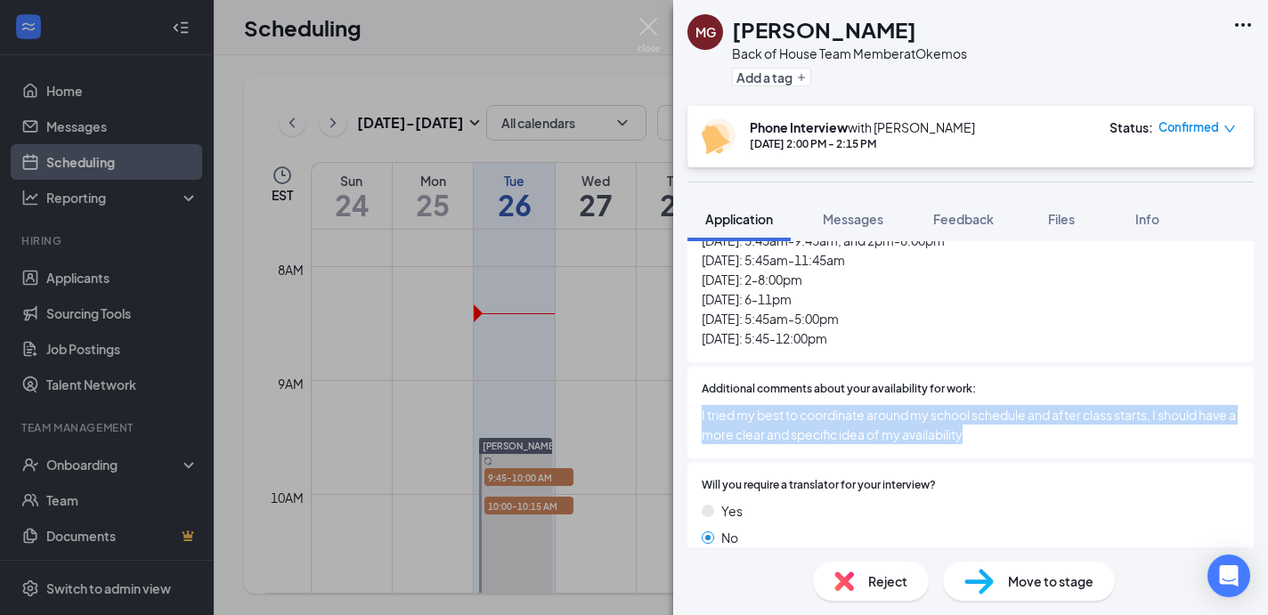
drag, startPoint x: 700, startPoint y: 377, endPoint x: 1044, endPoint y: 408, distance: 345.2
click at [1044, 408] on div "Additional comments about your availability for work: I tried my best to coordi…" at bounding box center [971, 413] width 566 height 92
click at [644, 30] on img at bounding box center [649, 35] width 22 height 35
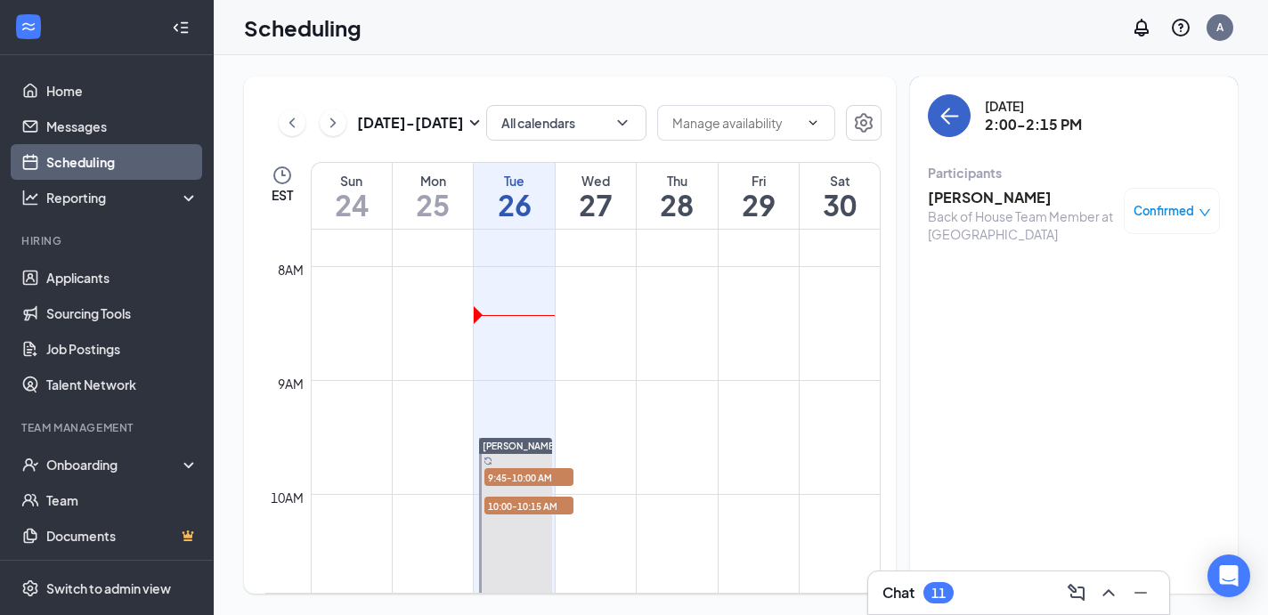
click at [949, 116] on icon "ArrowLeft" at bounding box center [950, 117] width 17 height 2
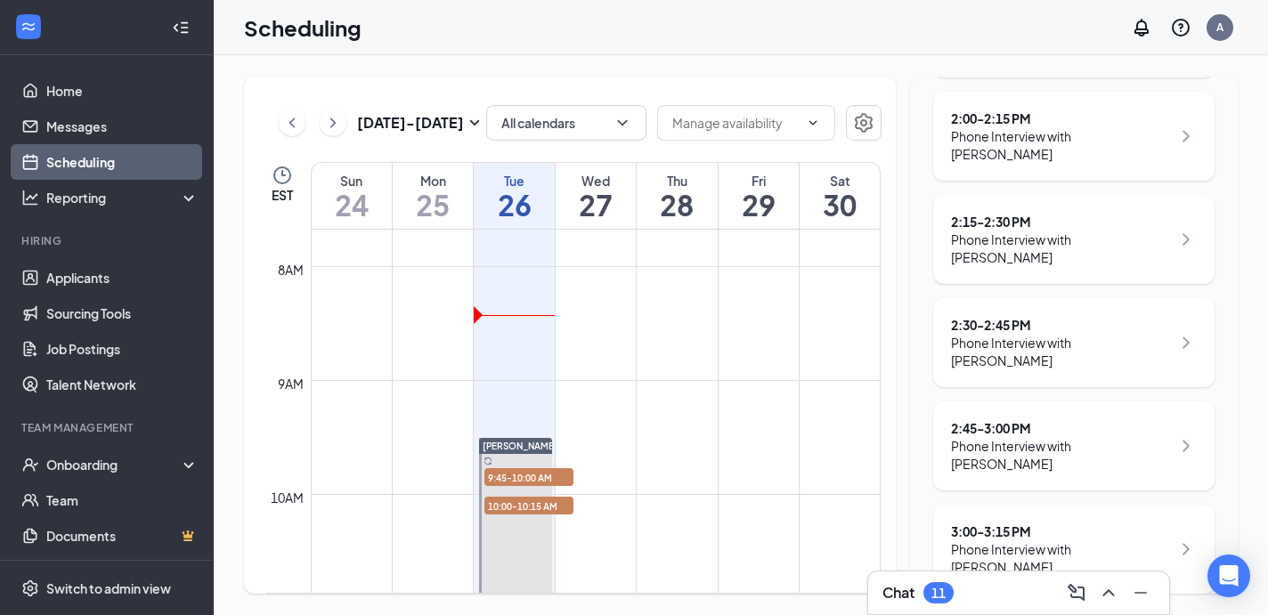
scroll to position [348, 0]
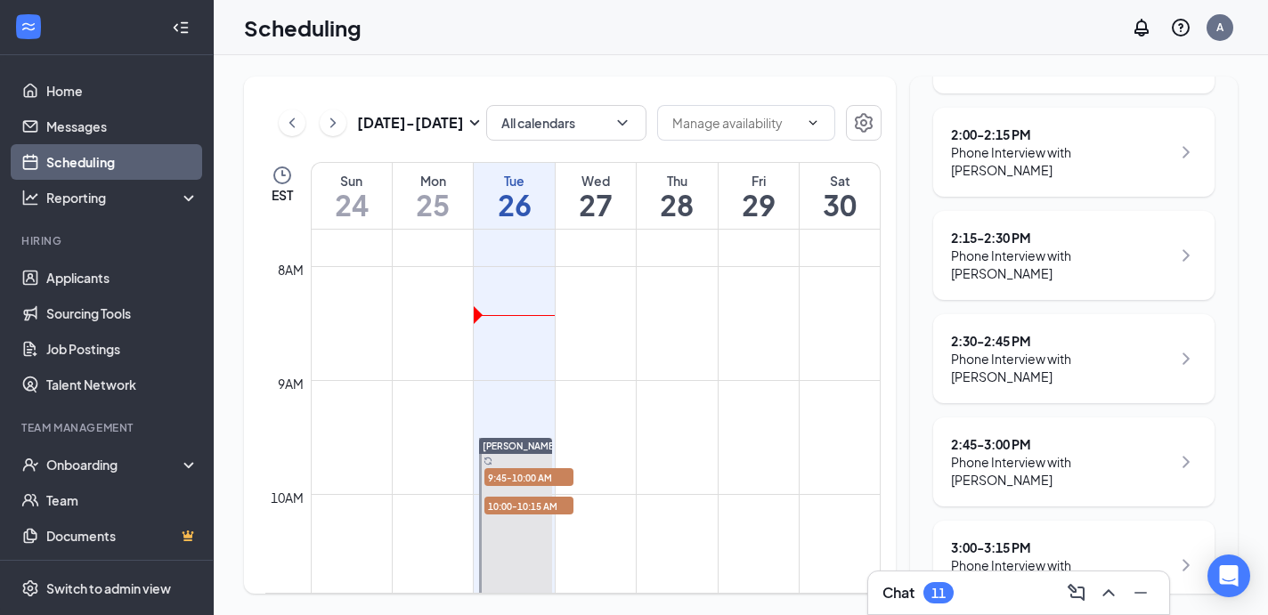
click at [1074, 247] on div "Phone Interview with [PERSON_NAME]" at bounding box center [1061, 265] width 220 height 36
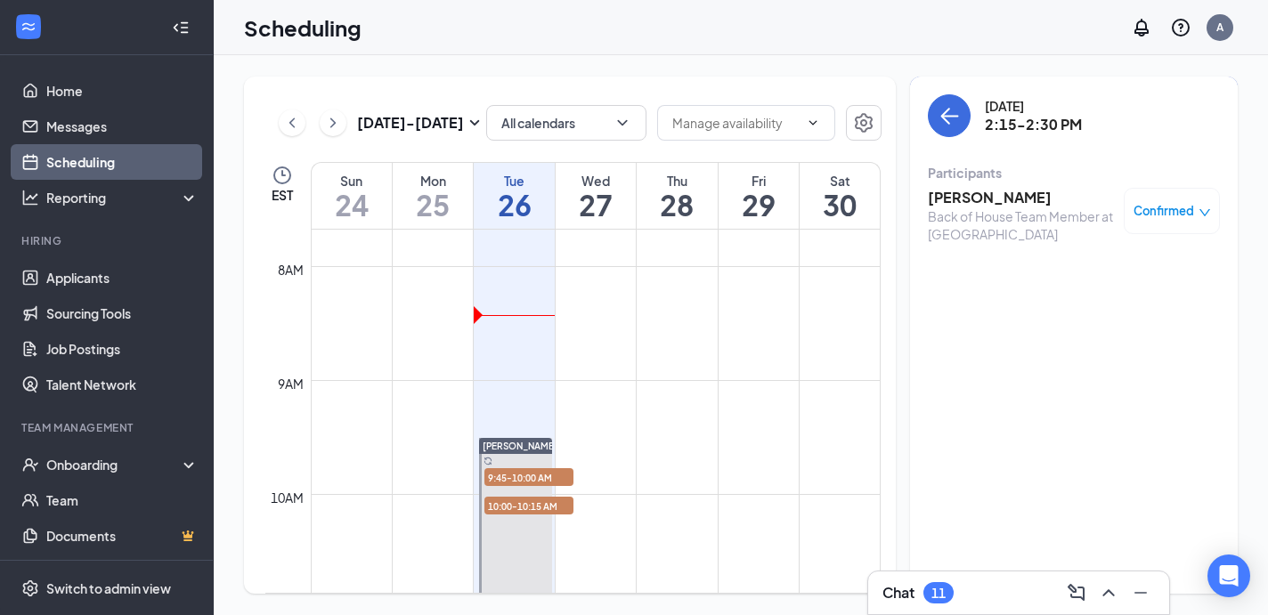
click at [984, 202] on h3 "[PERSON_NAME]" at bounding box center [1021, 198] width 187 height 20
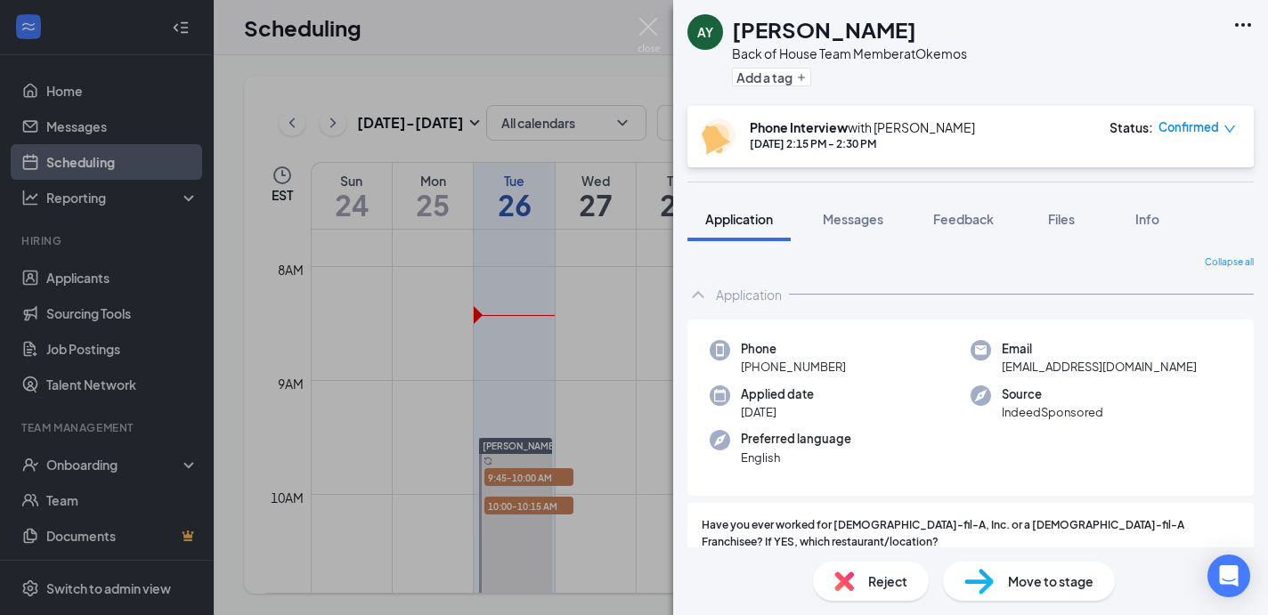
drag, startPoint x: 737, startPoint y: 365, endPoint x: 880, endPoint y: 365, distance: 142.5
click at [880, 365] on div "Phone [PHONE_NUMBER]" at bounding box center [840, 358] width 261 height 37
drag, startPoint x: 1005, startPoint y: 369, endPoint x: 1186, endPoint y: 365, distance: 181.7
click at [1186, 365] on div "Email [EMAIL_ADDRESS][DOMAIN_NAME]" at bounding box center [1101, 358] width 261 height 37
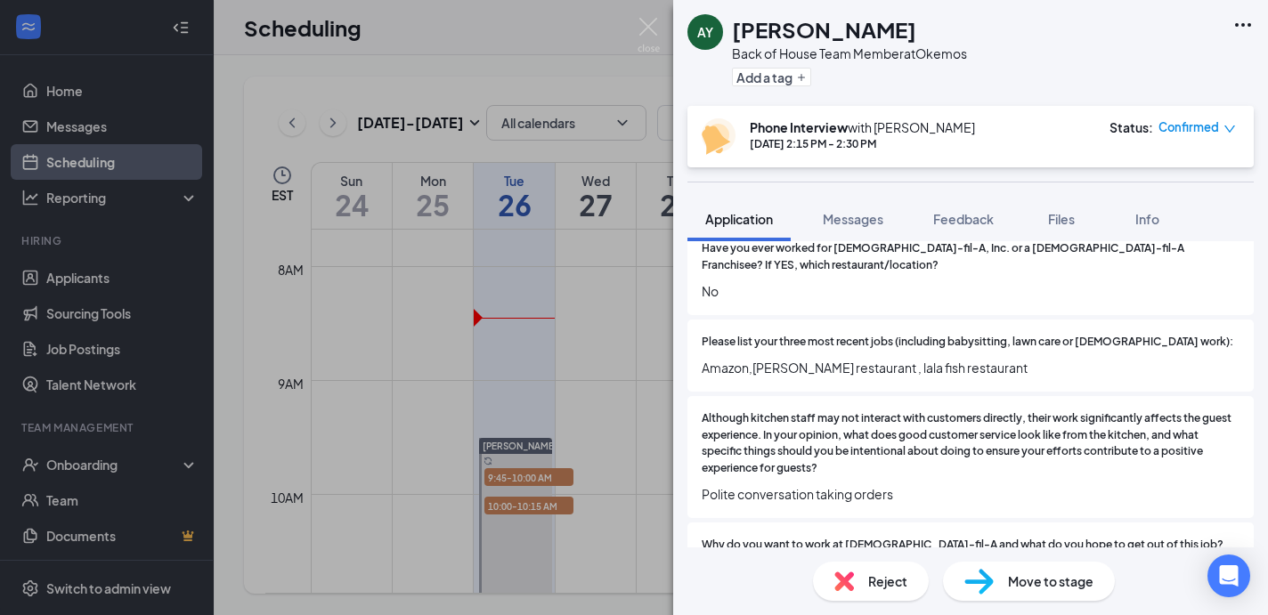
scroll to position [280, 0]
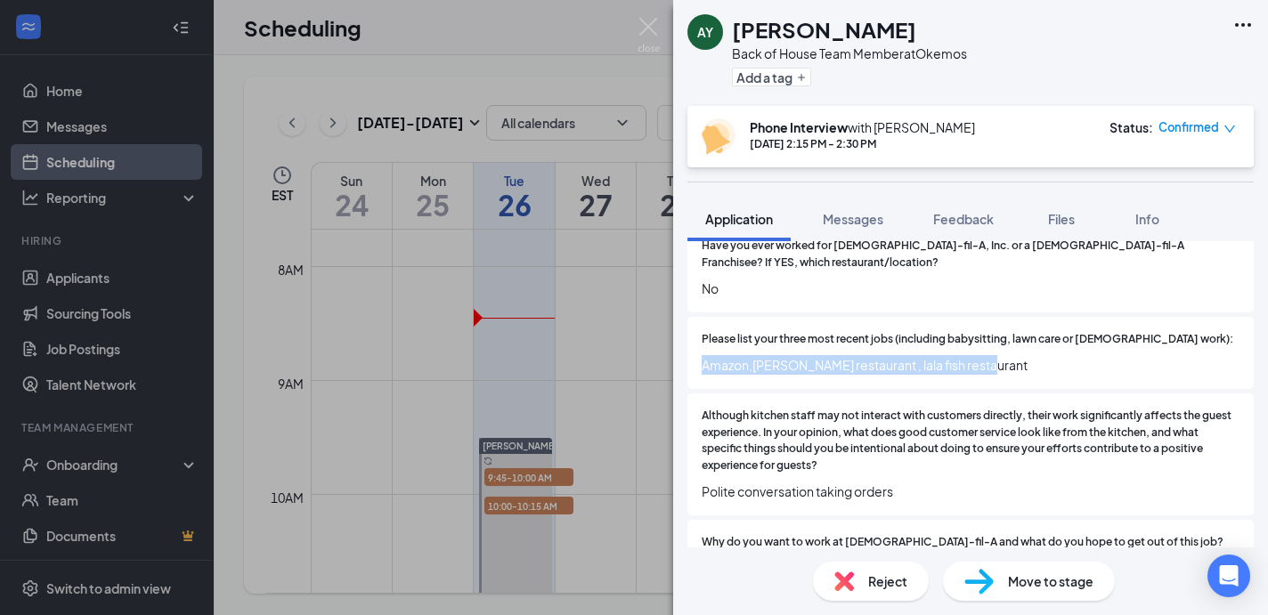
drag, startPoint x: 703, startPoint y: 348, endPoint x: 1057, endPoint y: 363, distance: 354.8
click at [1057, 363] on div "Please list your three most recent jobs (including babysitting, lawn care or [D…" at bounding box center [971, 353] width 566 height 72
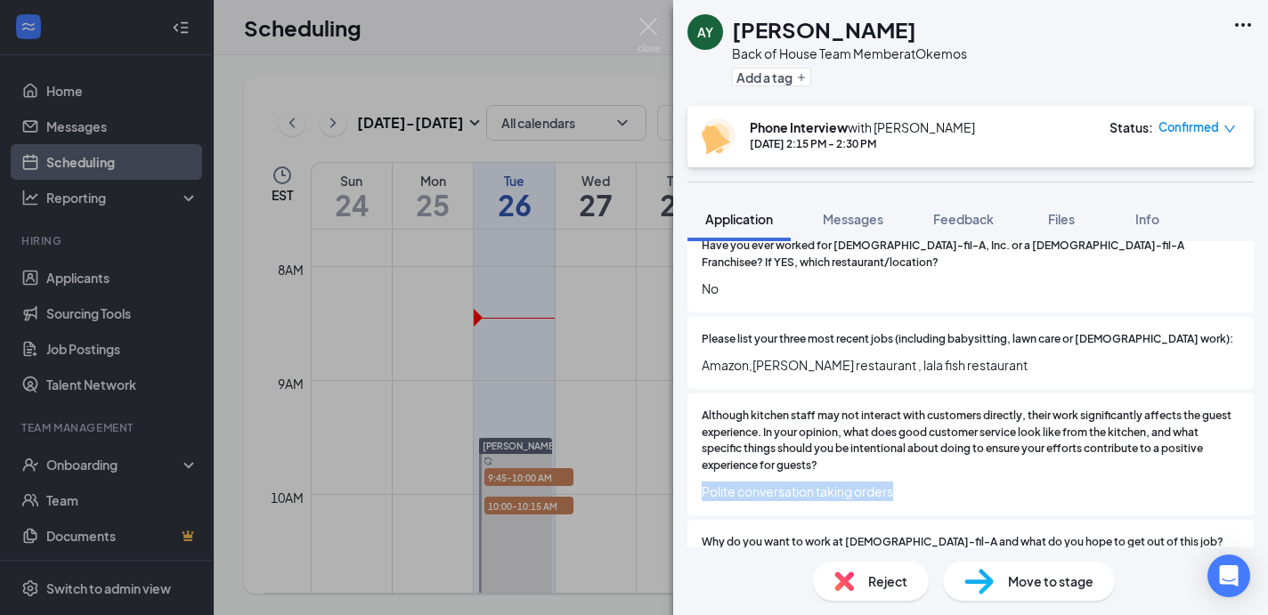
drag, startPoint x: 698, startPoint y: 476, endPoint x: 973, endPoint y: 474, distance: 275.2
click at [973, 474] on div "Although kitchen staff may not interact with customers directly, their work sig…" at bounding box center [971, 455] width 566 height 122
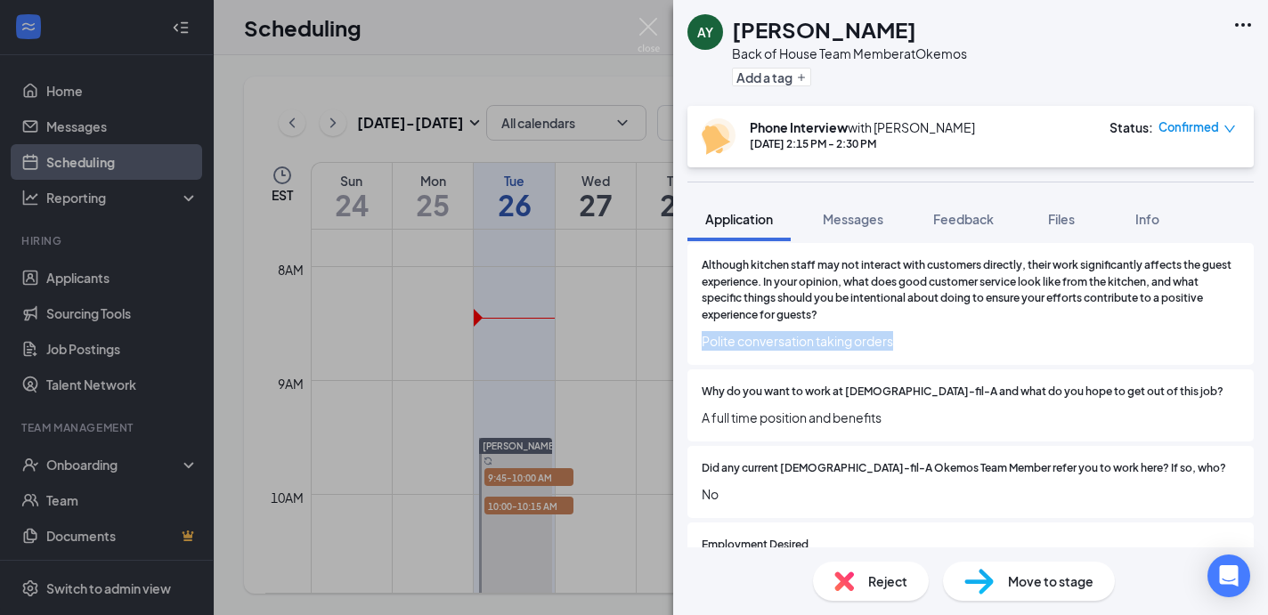
scroll to position [433, 0]
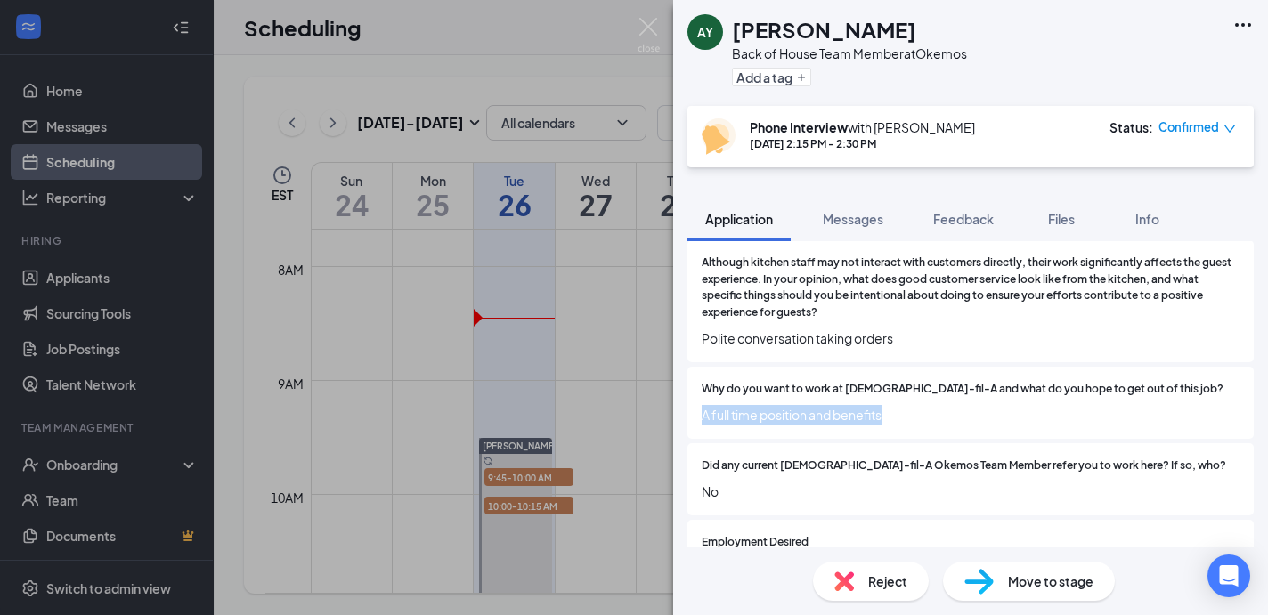
drag, startPoint x: 703, startPoint y: 400, endPoint x: 908, endPoint y: 401, distance: 205.7
click at [908, 405] on span "A full time position and benefits" at bounding box center [971, 415] width 538 height 20
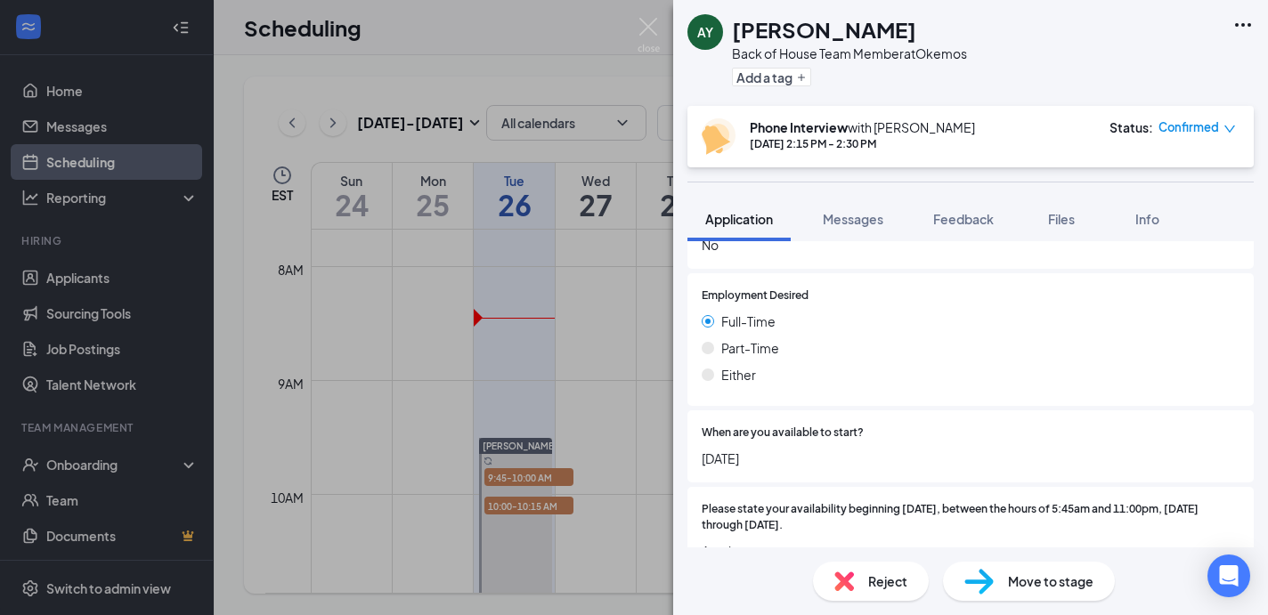
scroll to position [728, 0]
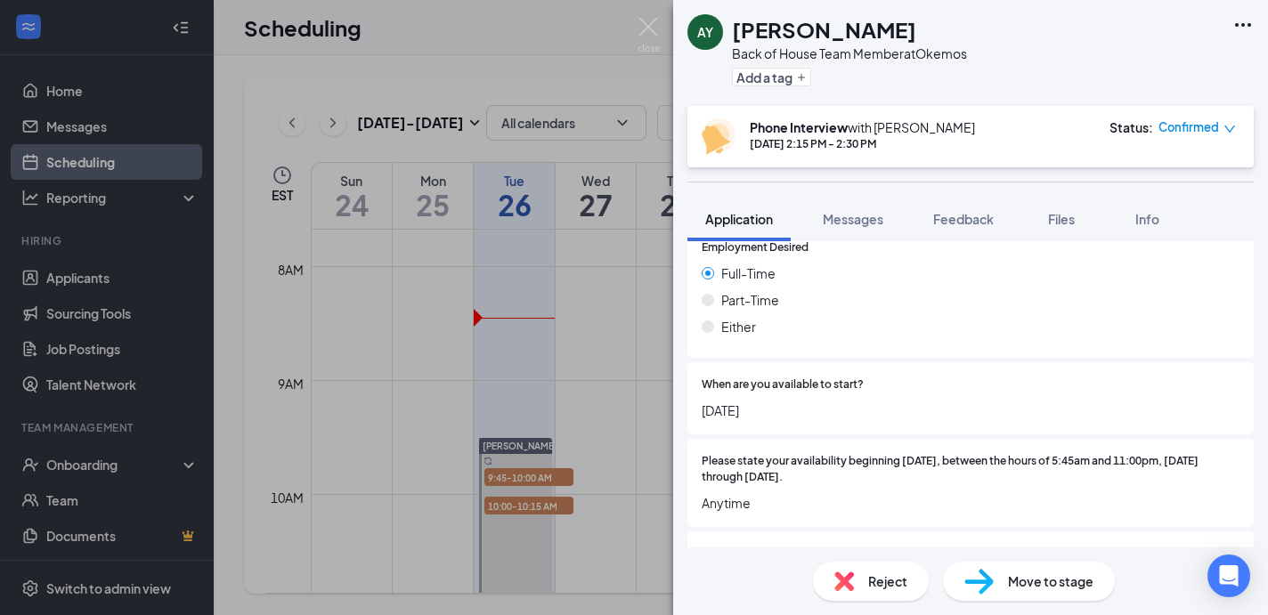
drag, startPoint x: 703, startPoint y: 391, endPoint x: 808, endPoint y: 391, distance: 105.1
click at [808, 401] on span "[DATE]" at bounding box center [971, 411] width 538 height 20
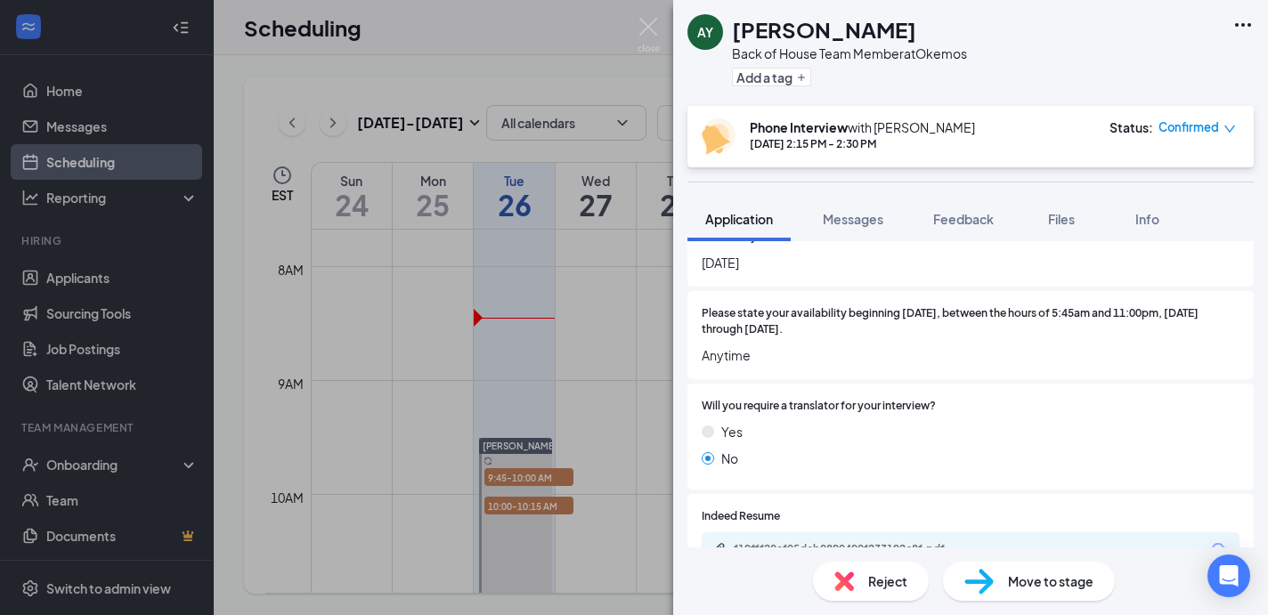
scroll to position [885, 0]
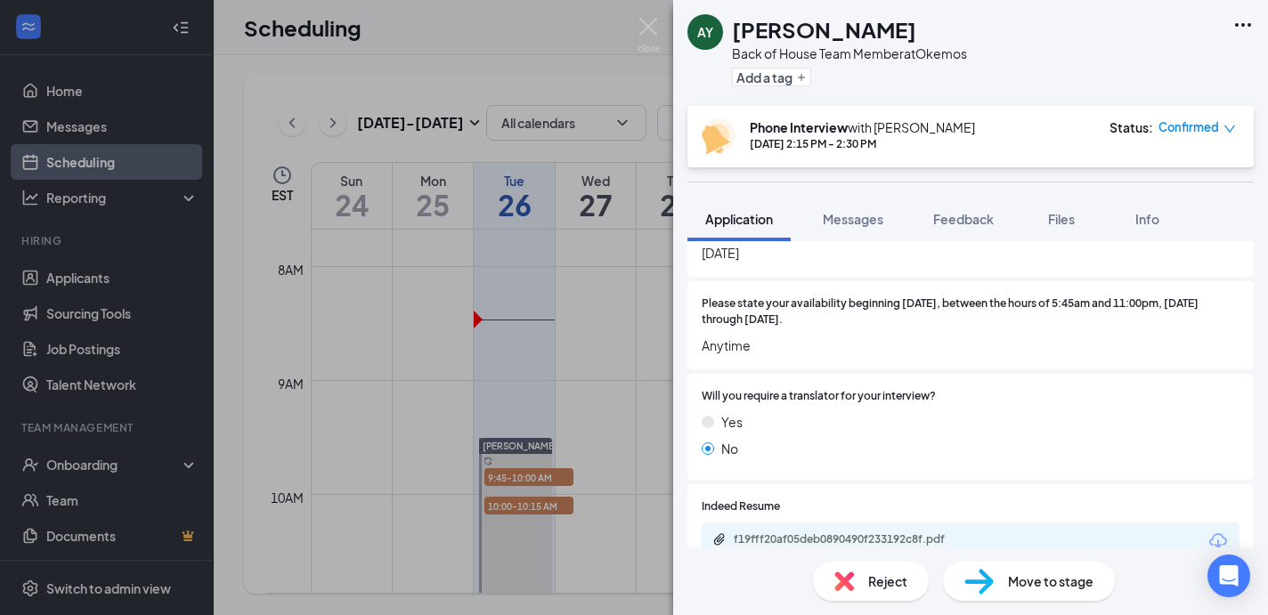
click at [653, 27] on img at bounding box center [649, 35] width 22 height 35
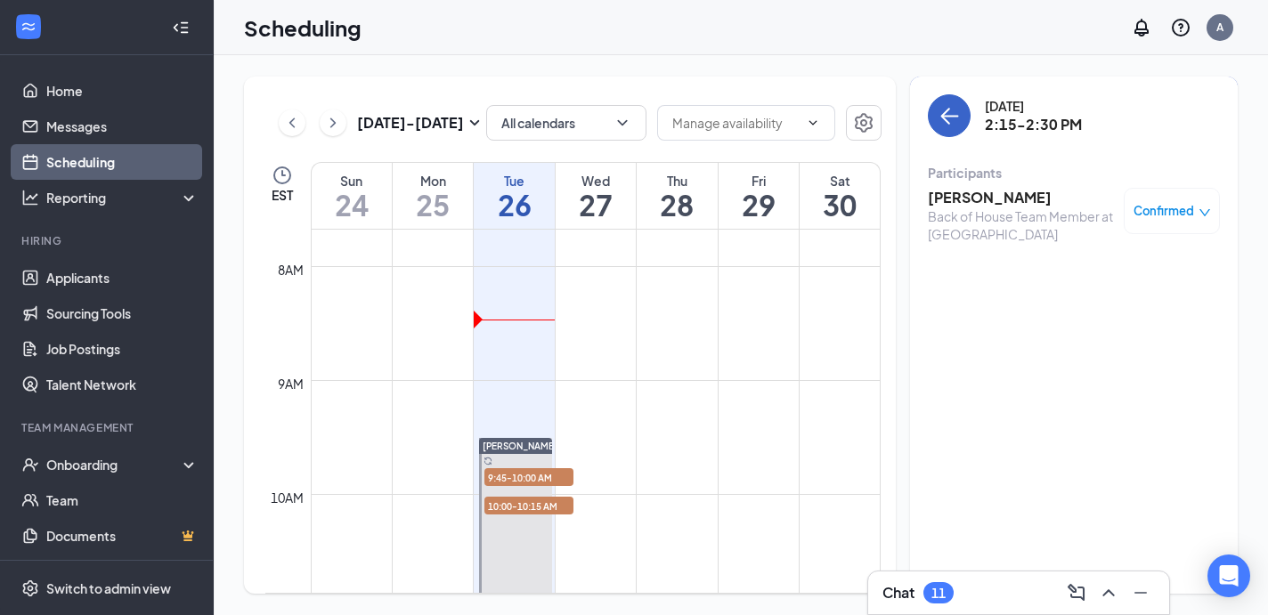
click at [949, 112] on icon "ArrowLeft" at bounding box center [949, 115] width 21 height 21
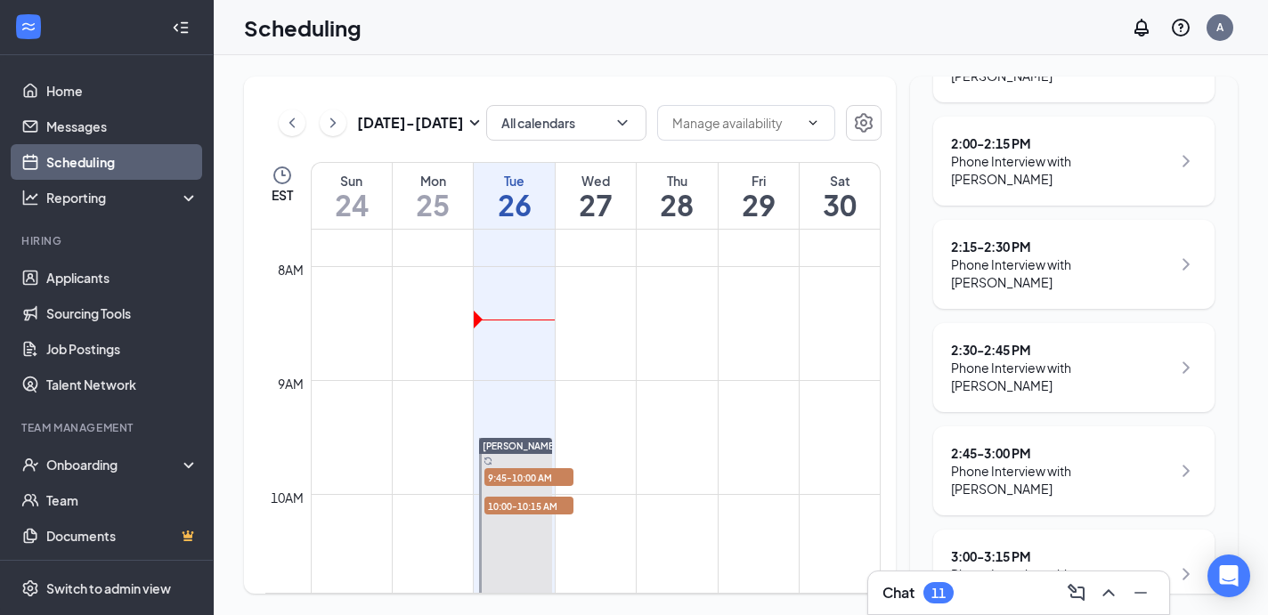
scroll to position [324, 0]
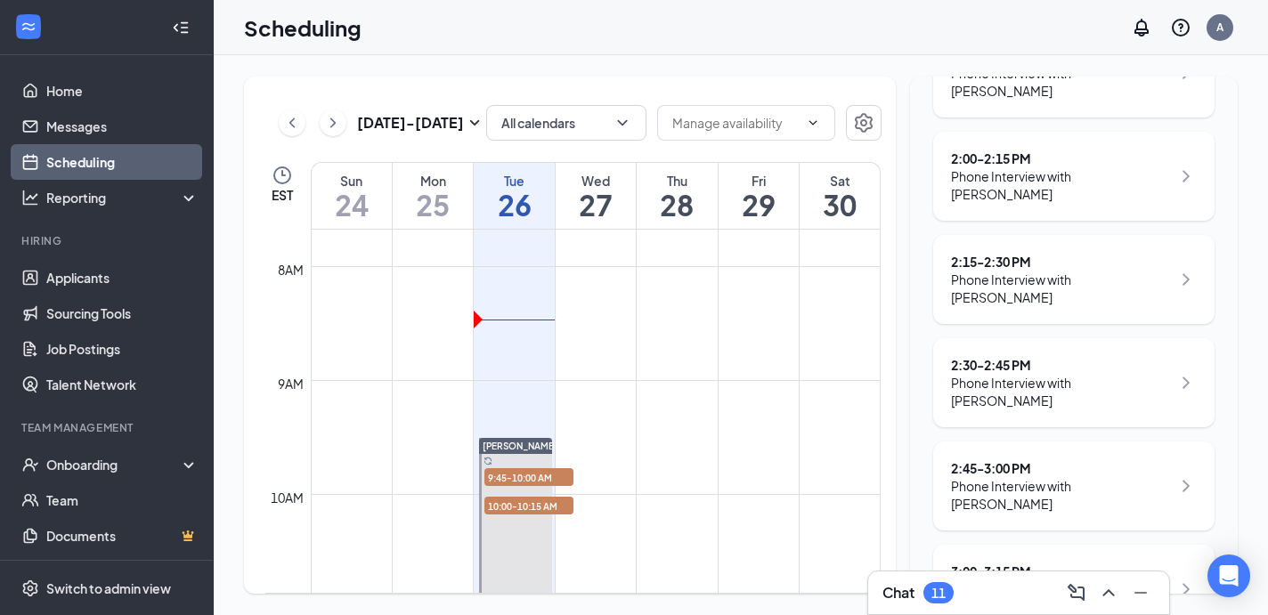
click at [1094, 374] on div "Phone Interview with [PERSON_NAME]" at bounding box center [1061, 392] width 220 height 36
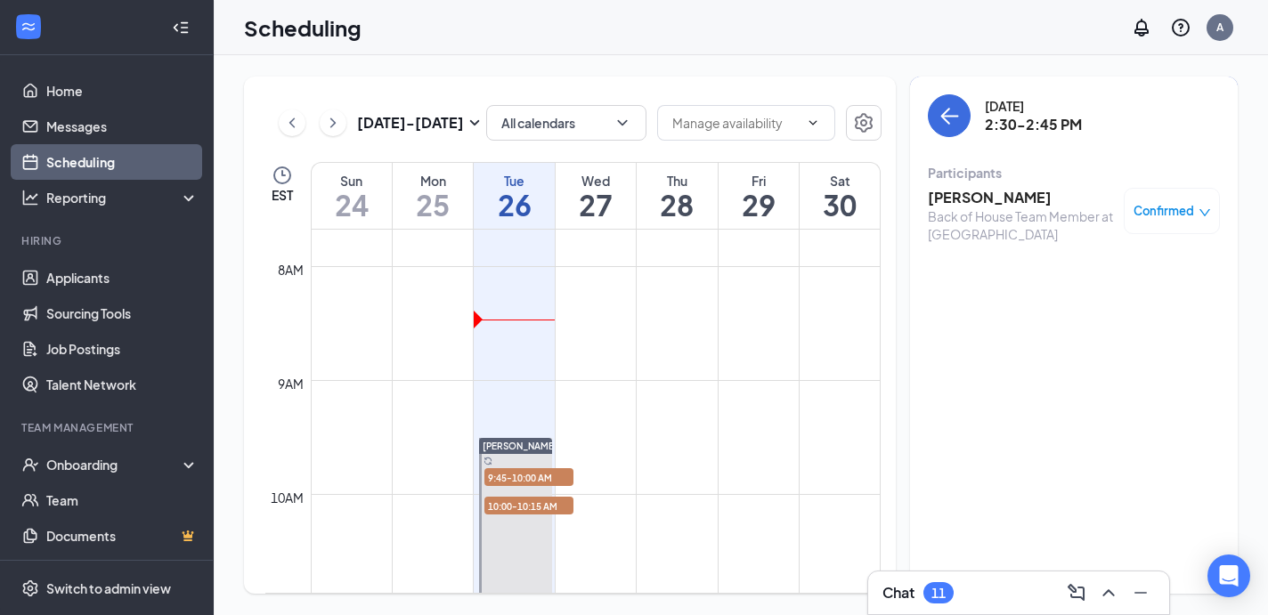
click at [1022, 200] on h3 "[PERSON_NAME]" at bounding box center [1021, 198] width 187 height 20
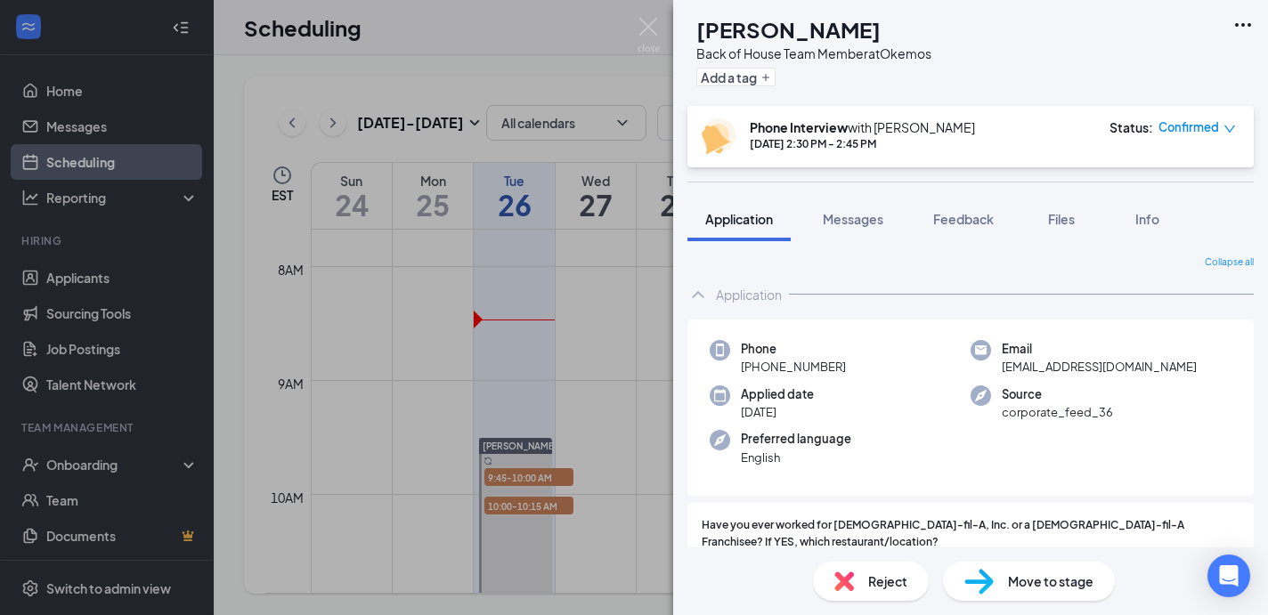
drag, startPoint x: 740, startPoint y: 369, endPoint x: 896, endPoint y: 369, distance: 155.9
click at [897, 369] on div "Phone [PHONE_NUMBER]" at bounding box center [840, 358] width 261 height 37
drag, startPoint x: 998, startPoint y: 366, endPoint x: 1197, endPoint y: 366, distance: 199.5
click at [1197, 366] on div "Email [EMAIL_ADDRESS][DOMAIN_NAME]" at bounding box center [1101, 358] width 261 height 37
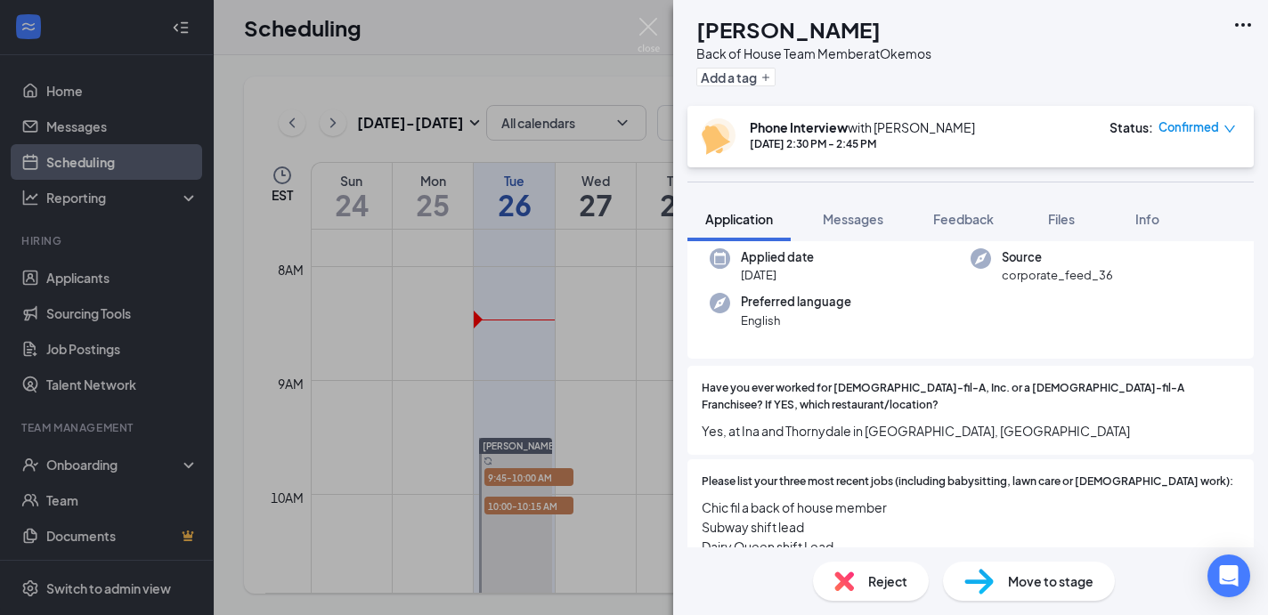
scroll to position [154, 0]
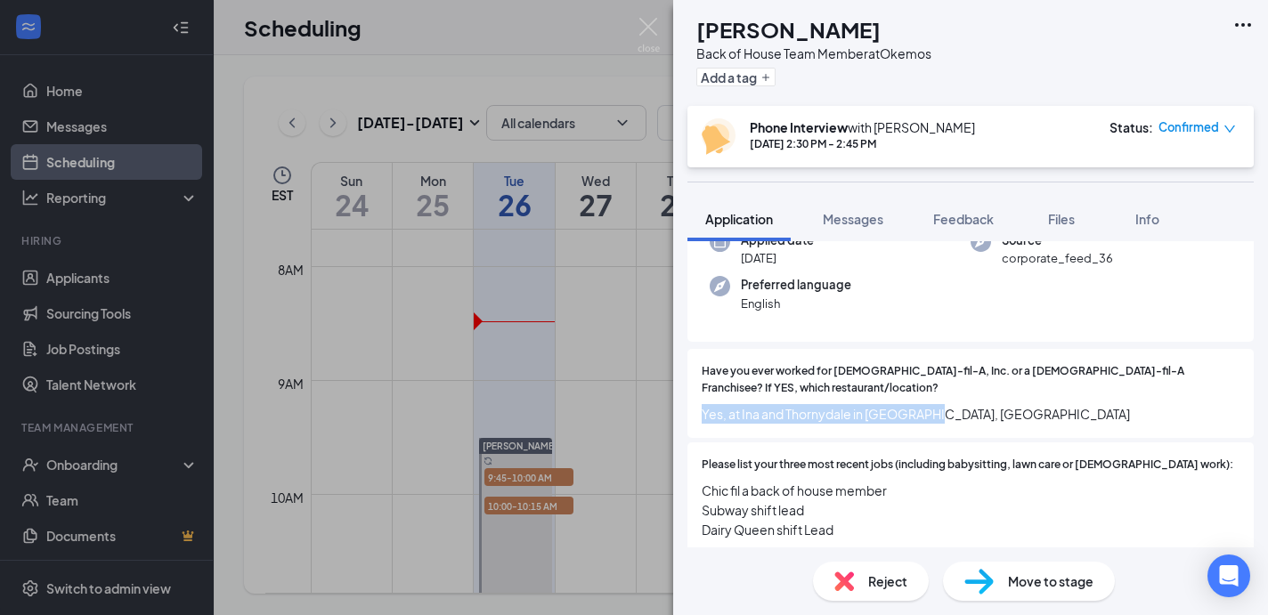
drag, startPoint x: 697, startPoint y: 399, endPoint x: 1014, endPoint y: 398, distance: 317.1
click at [1014, 398] on div "Have you ever worked for [DEMOGRAPHIC_DATA]-fil-A, Inc. or a [DEMOGRAPHIC_DATA]…" at bounding box center [971, 393] width 566 height 89
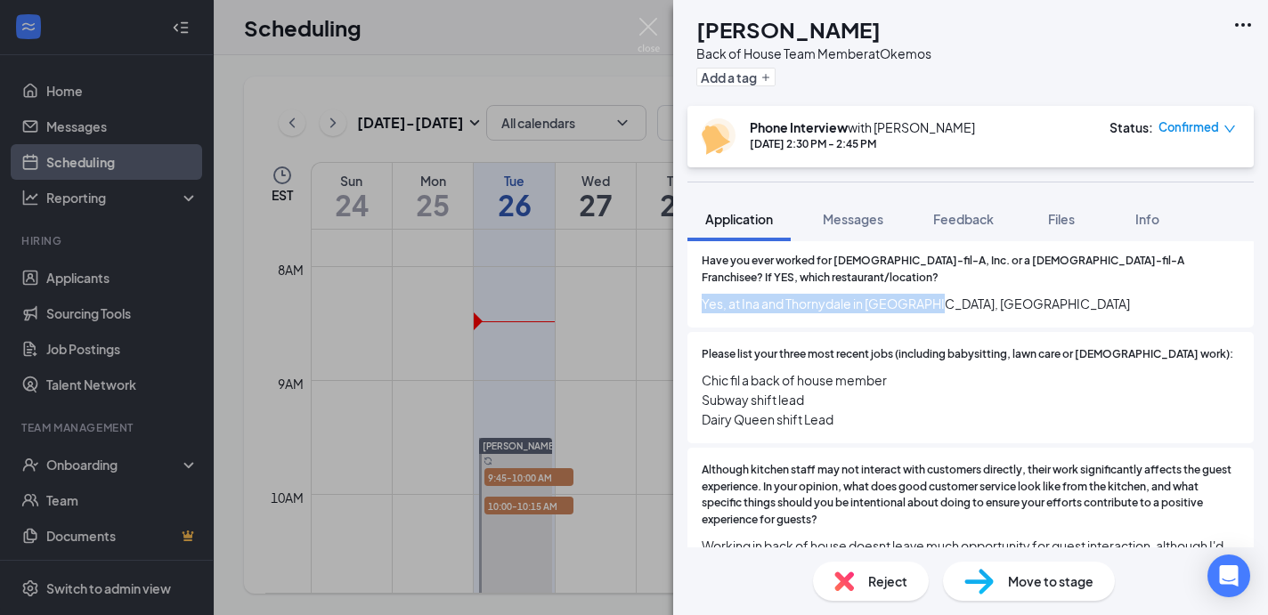
scroll to position [265, 0]
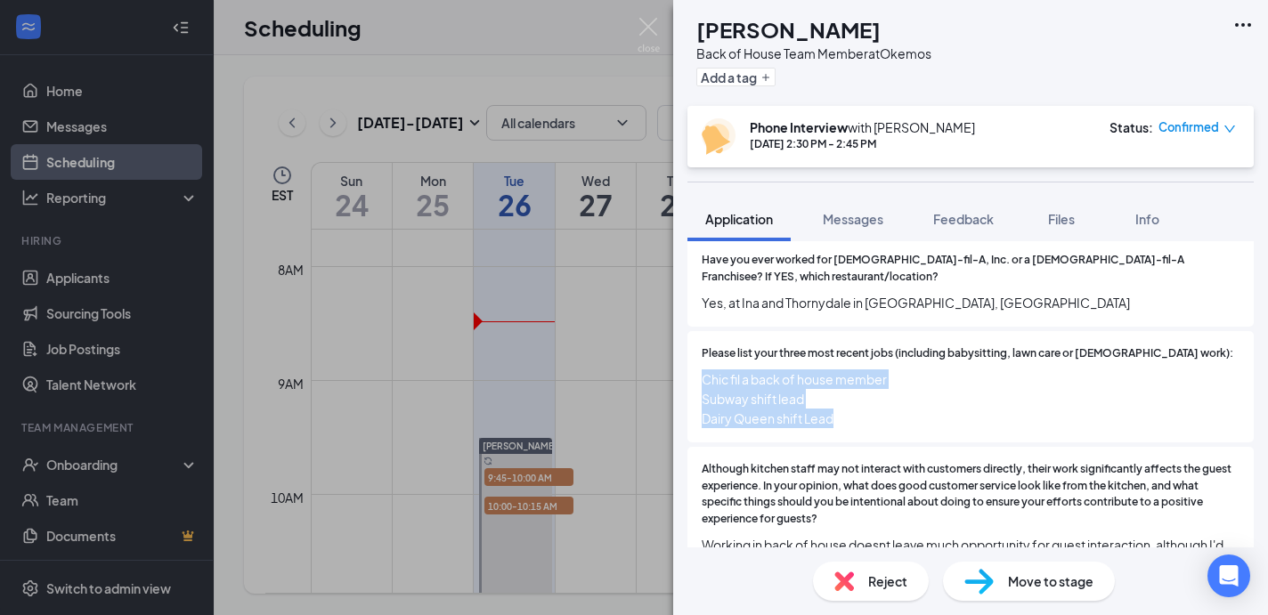
drag, startPoint x: 697, startPoint y: 362, endPoint x: 907, endPoint y: 420, distance: 217.4
click at [907, 420] on div "Please list your three most recent jobs (including babysitting, lawn care or [D…" at bounding box center [971, 386] width 566 height 111
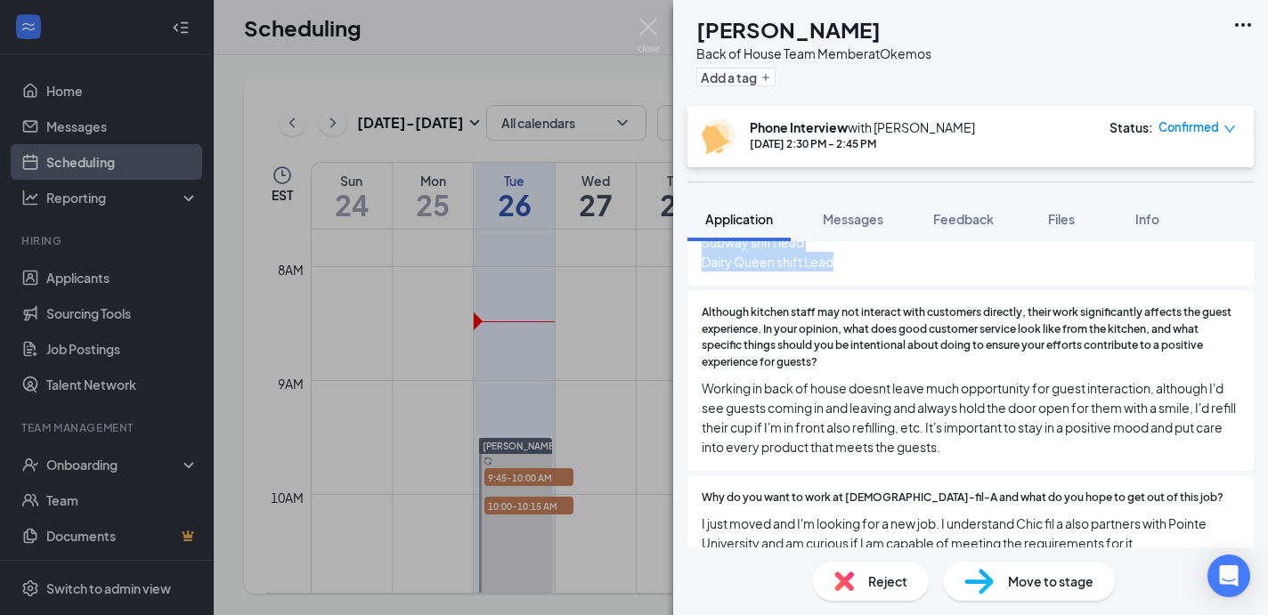
scroll to position [427, 0]
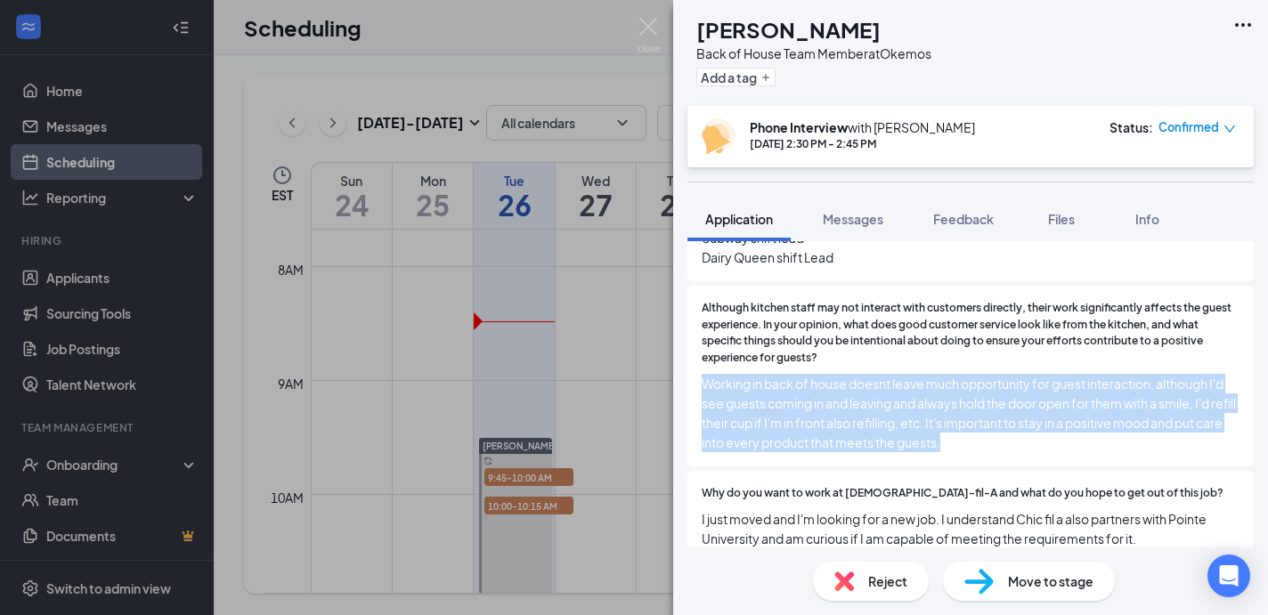
drag, startPoint x: 702, startPoint y: 365, endPoint x: 984, endPoint y: 434, distance: 290.5
click at [984, 434] on span "Working in back of house doesnt leave much opportunity for guest interaction, a…" at bounding box center [971, 413] width 538 height 78
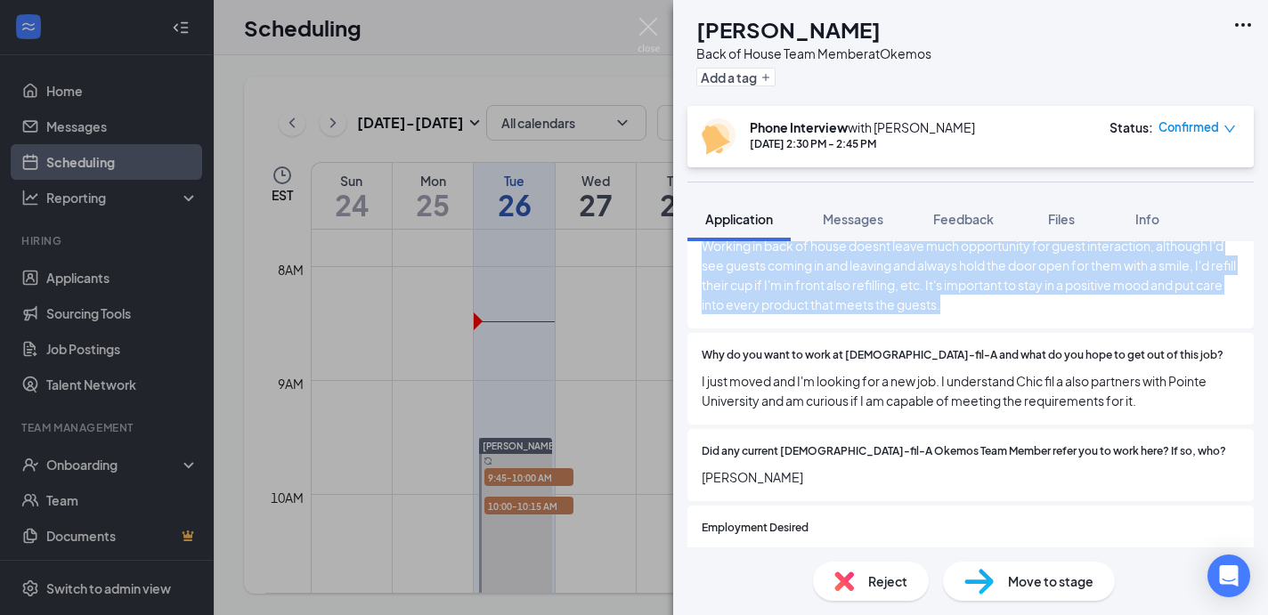
scroll to position [588, 0]
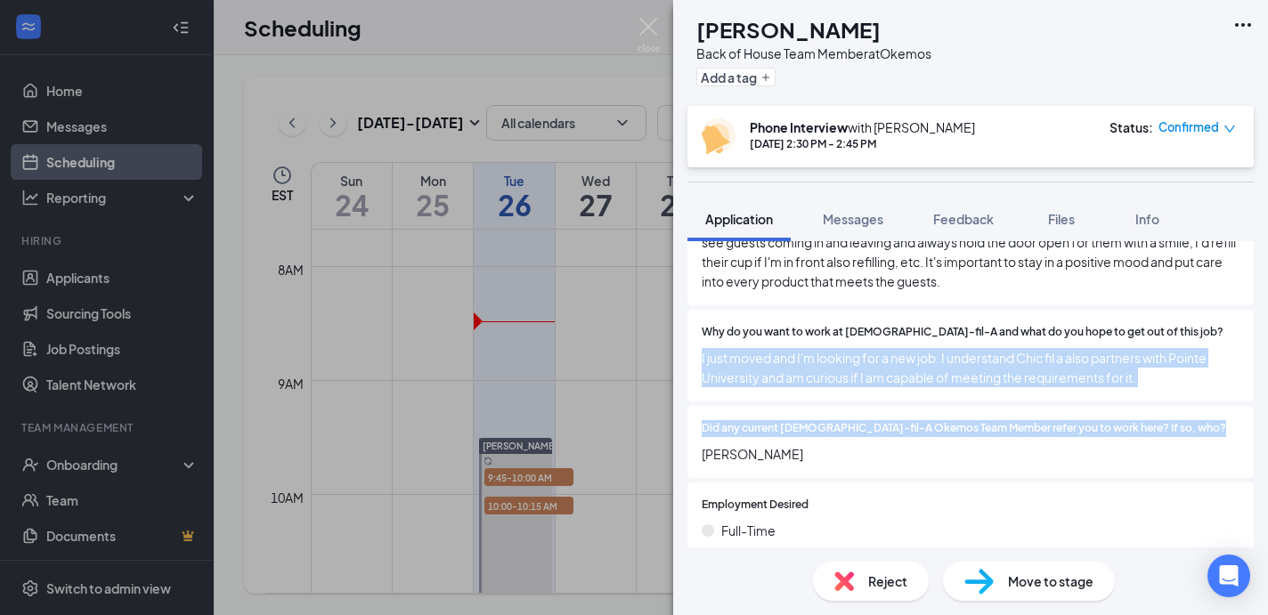
drag, startPoint x: 697, startPoint y: 334, endPoint x: 1165, endPoint y: 387, distance: 470.5
click at [1165, 387] on div "Have you ever worked for [DEMOGRAPHIC_DATA]-fil-A, Inc. or a [DEMOGRAPHIC_DATA]…" at bounding box center [971, 445] width 566 height 1061
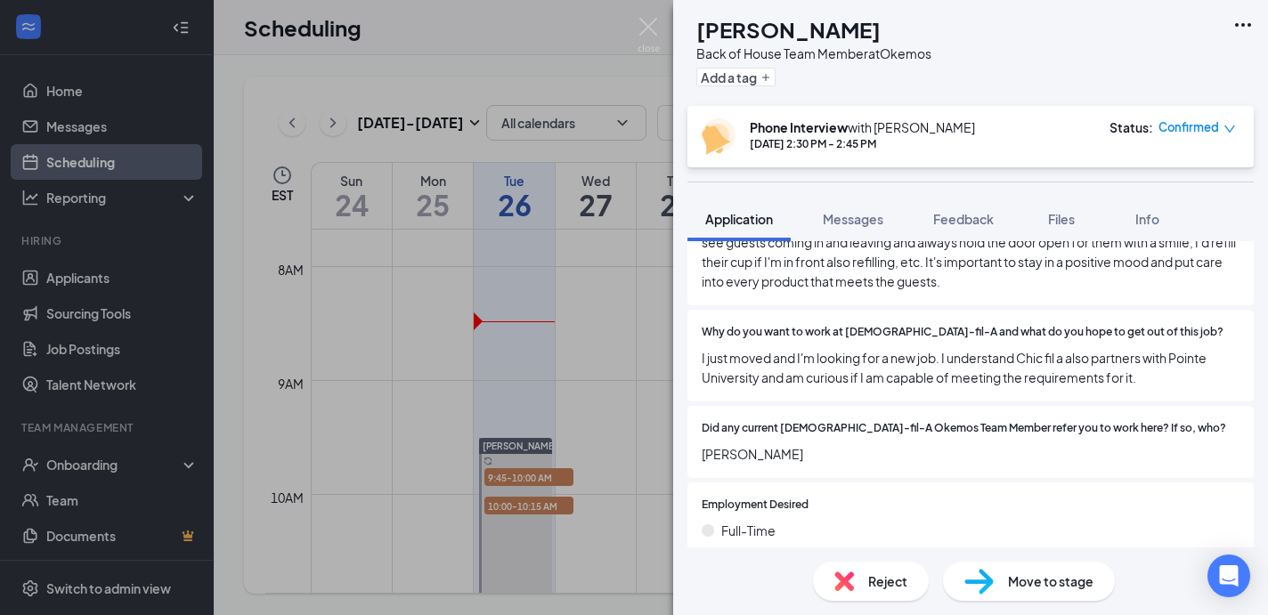
click at [768, 324] on span "Why do you want to work at [DEMOGRAPHIC_DATA]-fil-A and what do you hope to get…" at bounding box center [963, 332] width 522 height 17
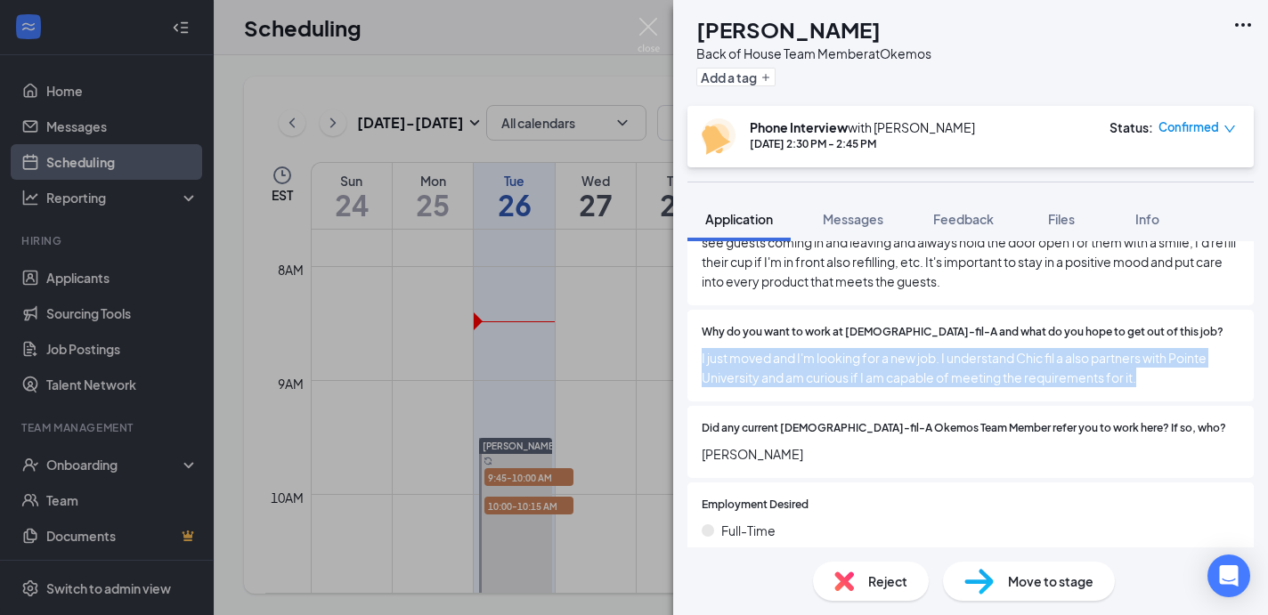
drag, startPoint x: 700, startPoint y: 342, endPoint x: 1147, endPoint y: 371, distance: 448.0
click at [1147, 371] on div "Why do you want to work at [DEMOGRAPHIC_DATA]-fil-A and what do you hope to get…" at bounding box center [971, 356] width 566 height 92
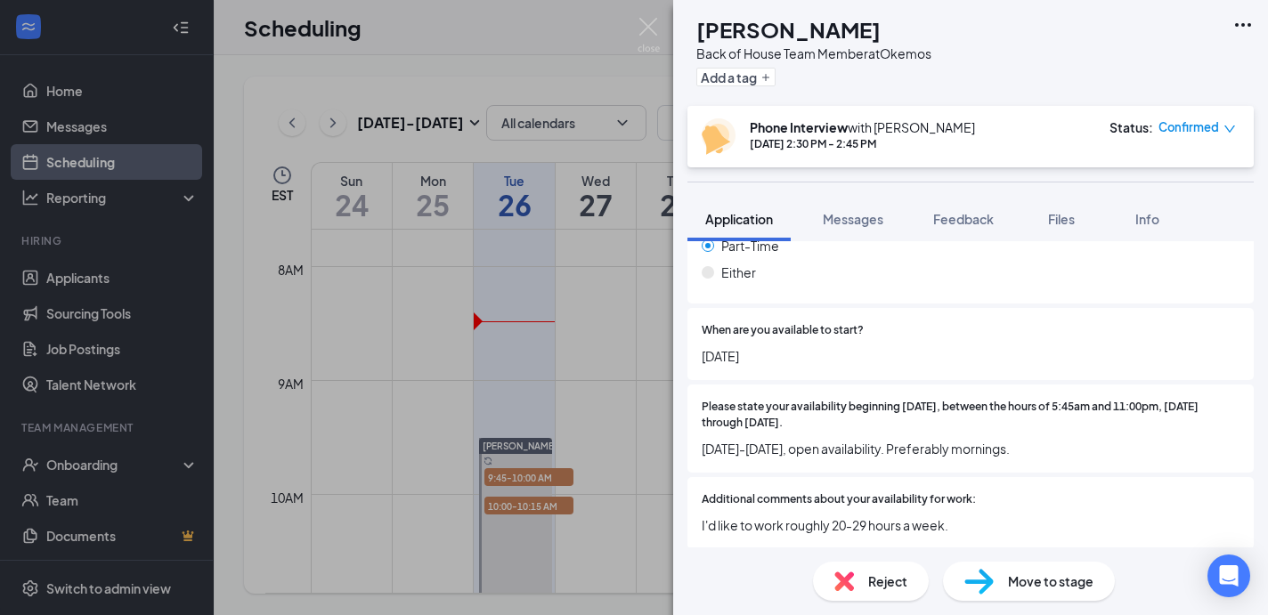
scroll to position [903, 0]
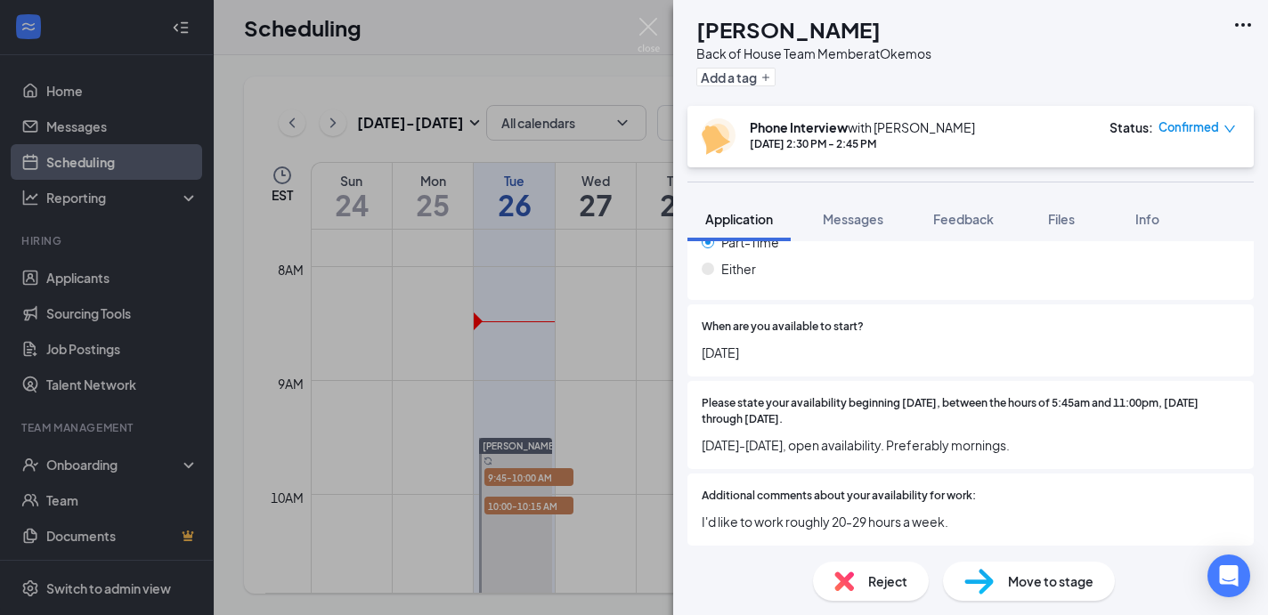
drag, startPoint x: 703, startPoint y: 338, endPoint x: 845, endPoint y: 338, distance: 142.5
click at [845, 343] on span "[DATE]" at bounding box center [971, 353] width 538 height 20
drag, startPoint x: 703, startPoint y: 431, endPoint x: 1048, endPoint y: 430, distance: 345.6
click at [1048, 436] on span "[DATE]-[DATE], open availability. Preferably mornings." at bounding box center [971, 446] width 538 height 20
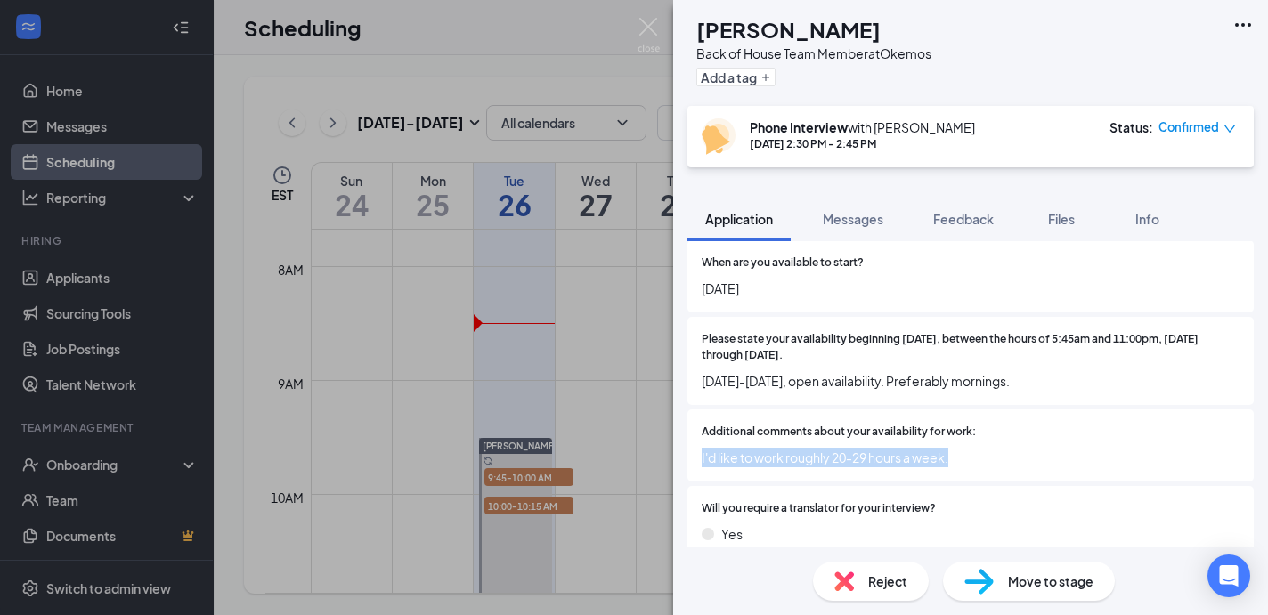
drag, startPoint x: 700, startPoint y: 441, endPoint x: 964, endPoint y: 439, distance: 263.6
click at [964, 439] on div "Additional comments about your availability for work: I'd like to work roughly …" at bounding box center [971, 446] width 566 height 72
click at [651, 37] on img at bounding box center [649, 35] width 22 height 35
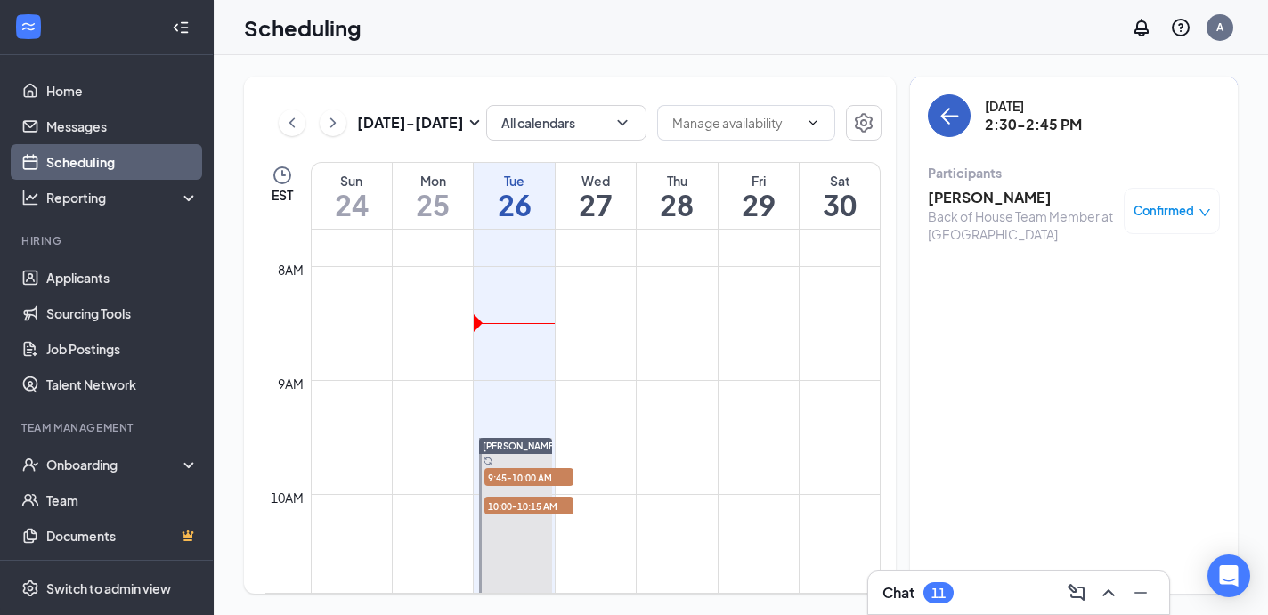
click at [957, 127] on button "back-button" at bounding box center [949, 115] width 43 height 43
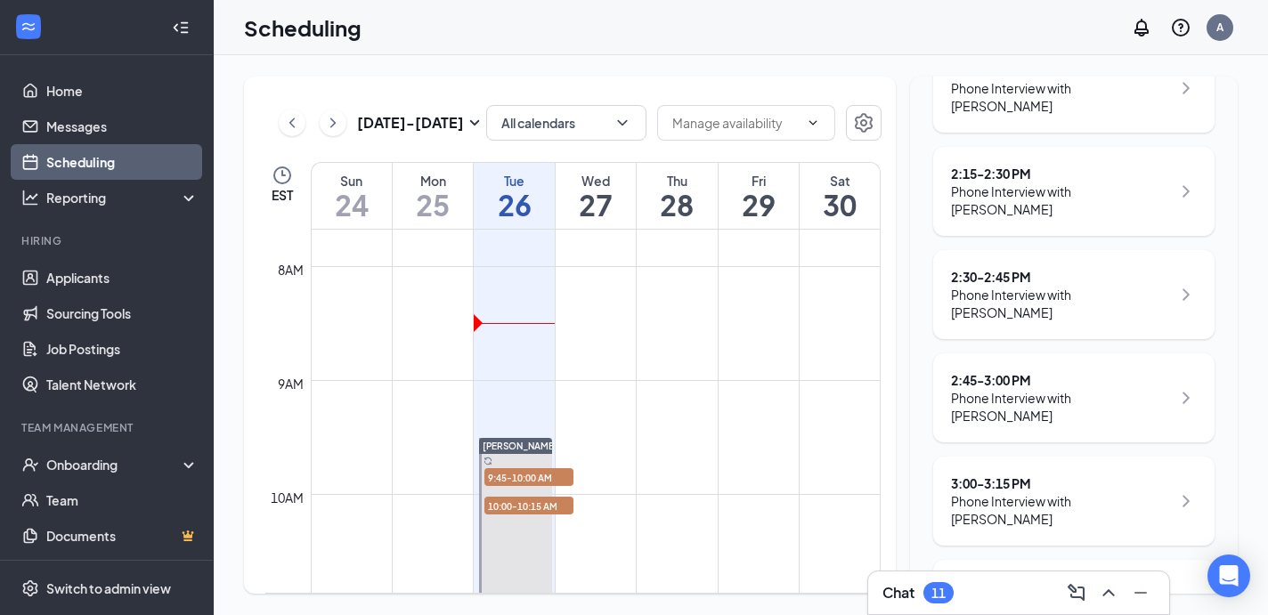
scroll to position [493, 0]
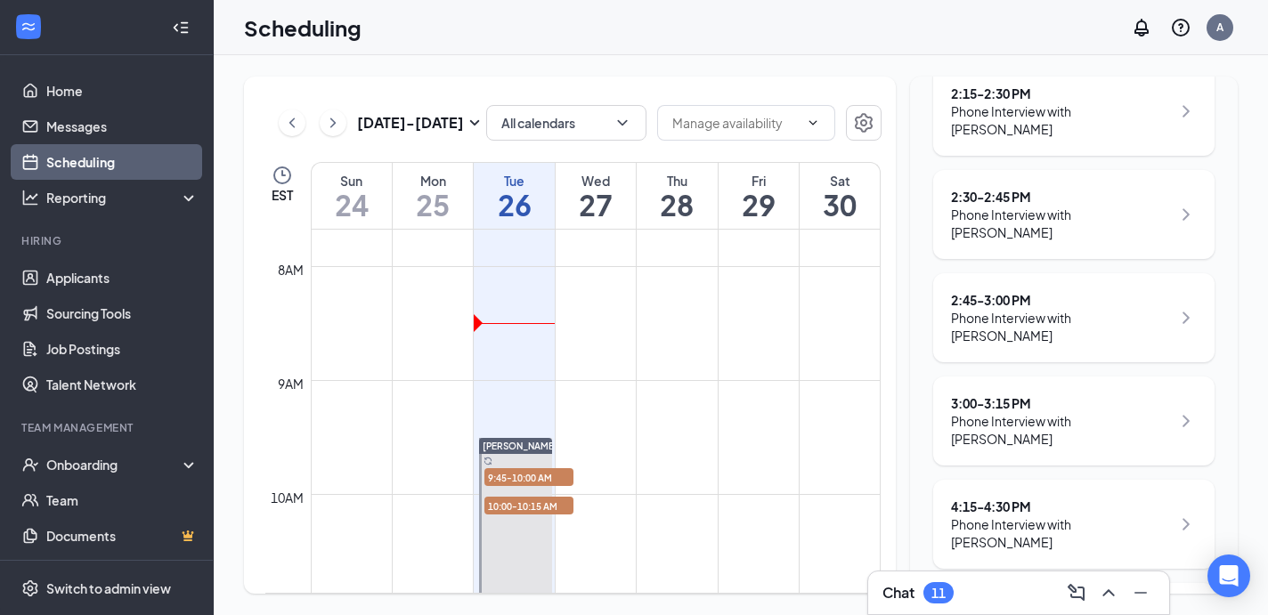
click at [1074, 291] on div "2:45 - 3:00 PM" at bounding box center [1061, 300] width 220 height 18
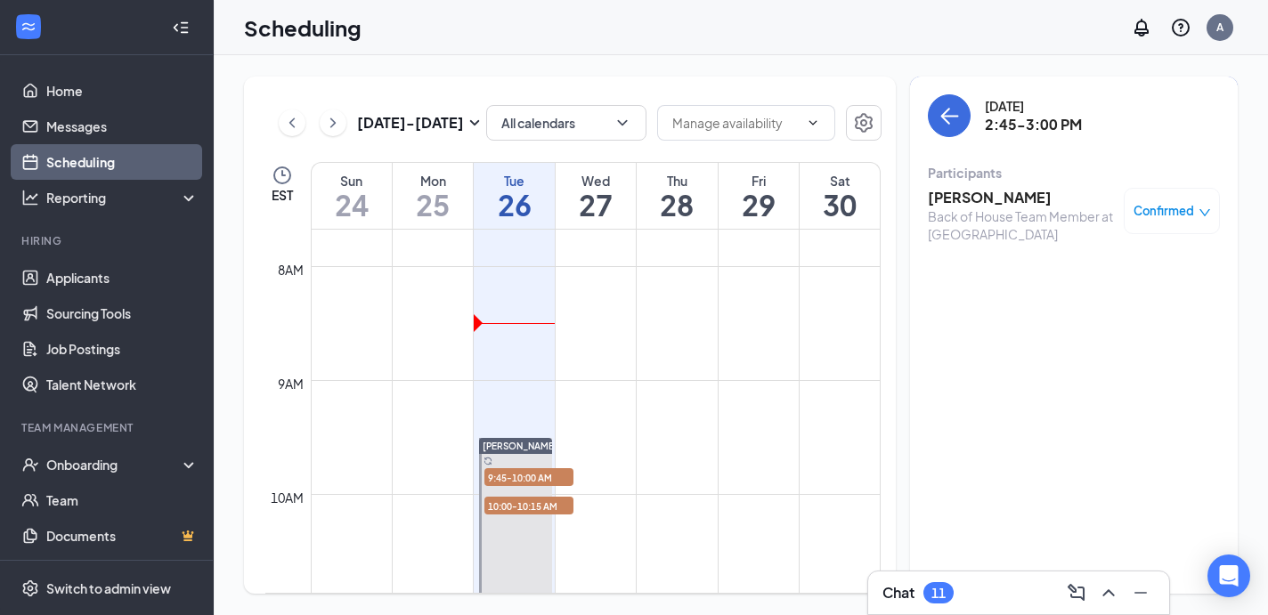
click at [1006, 200] on h3 "[PERSON_NAME]" at bounding box center [1021, 198] width 187 height 20
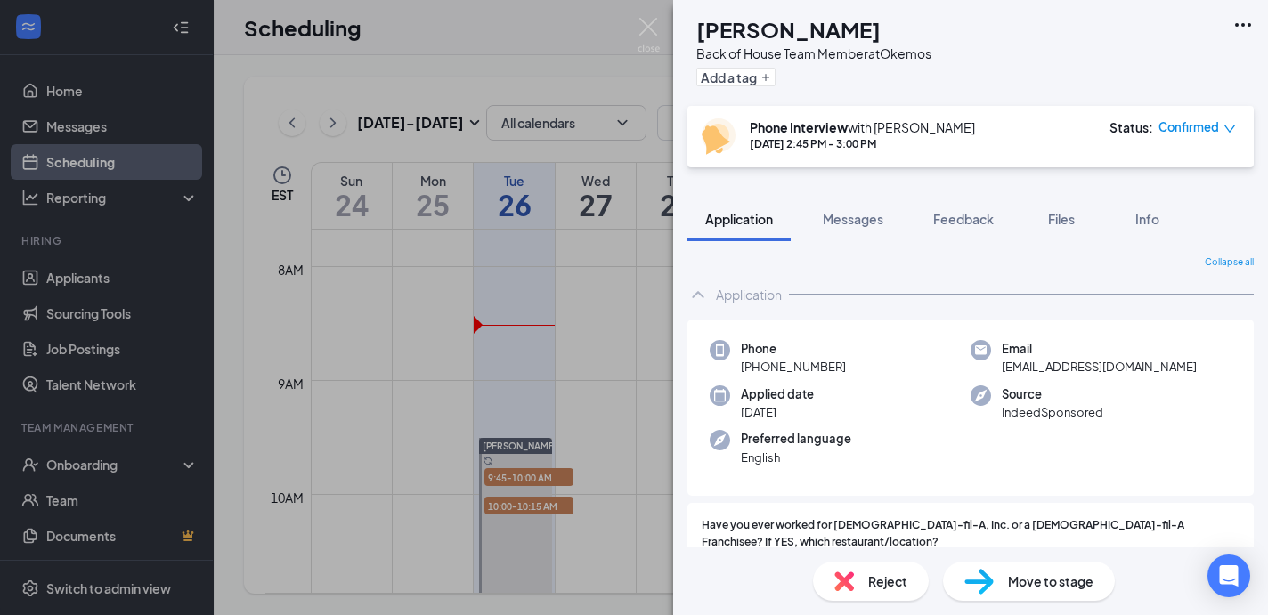
drag, startPoint x: 741, startPoint y: 371, endPoint x: 884, endPoint y: 370, distance: 143.4
click at [884, 370] on div "Phone [PHONE_NUMBER]" at bounding box center [840, 358] width 261 height 37
drag, startPoint x: 1001, startPoint y: 368, endPoint x: 1202, endPoint y: 368, distance: 201.3
click at [1202, 368] on div "Email [EMAIL_ADDRESS][DOMAIN_NAME]" at bounding box center [1101, 358] width 261 height 37
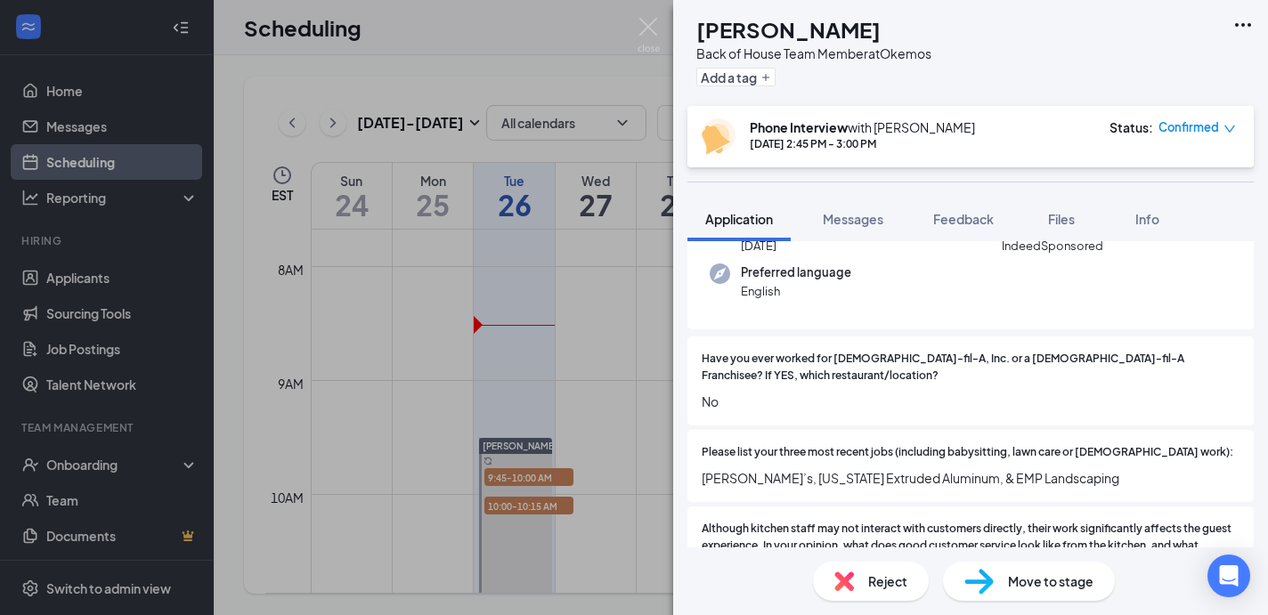
scroll to position [198, 0]
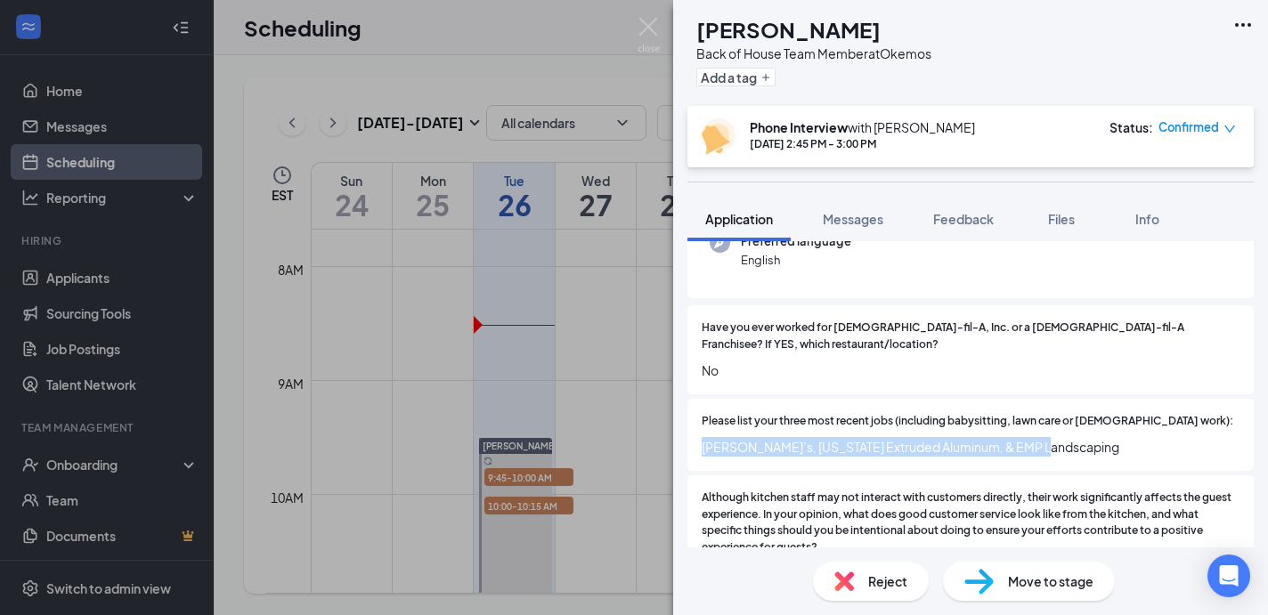
drag, startPoint x: 701, startPoint y: 432, endPoint x: 1071, endPoint y: 448, distance: 370.0
click at [1071, 448] on div "Please list your three most recent jobs (including babysitting, lawn care or [D…" at bounding box center [971, 435] width 566 height 72
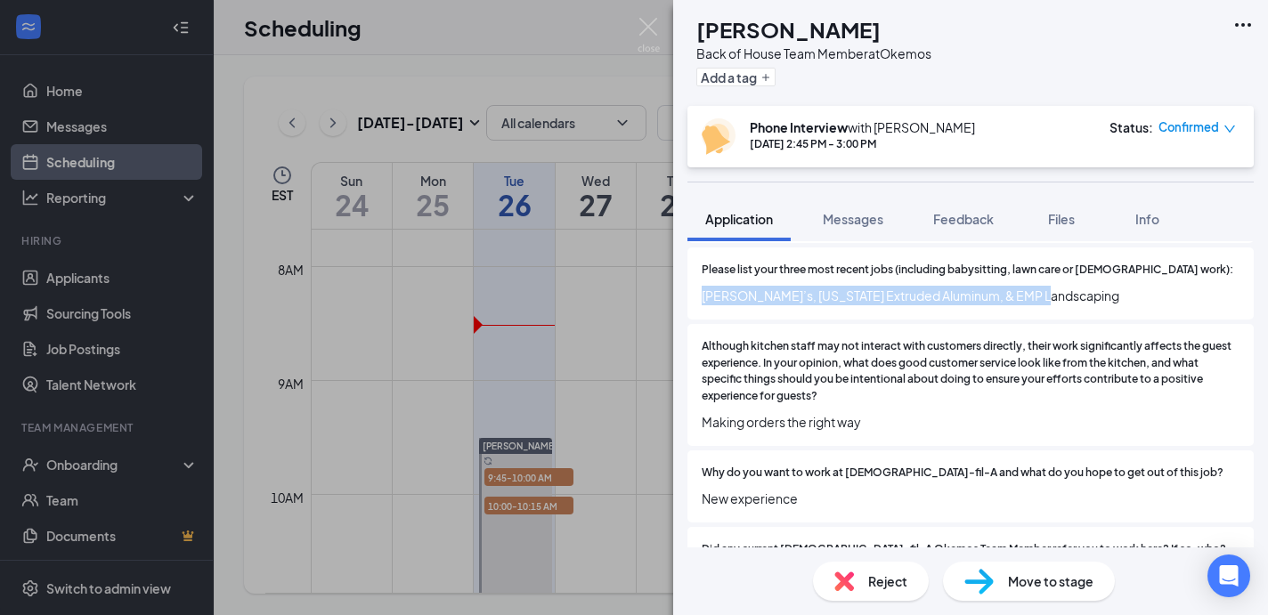
scroll to position [354, 0]
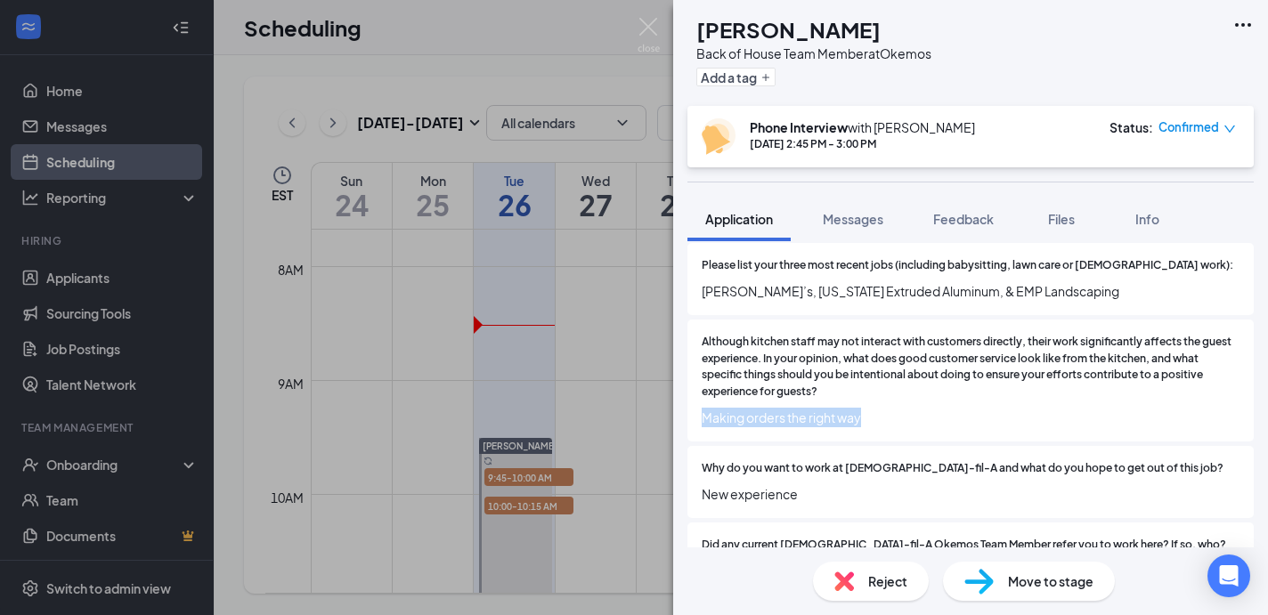
drag, startPoint x: 699, startPoint y: 404, endPoint x: 908, endPoint y: 403, distance: 209.3
click at [908, 403] on div "Although kitchen staff may not interact with customers directly, their work sig…" at bounding box center [971, 381] width 566 height 122
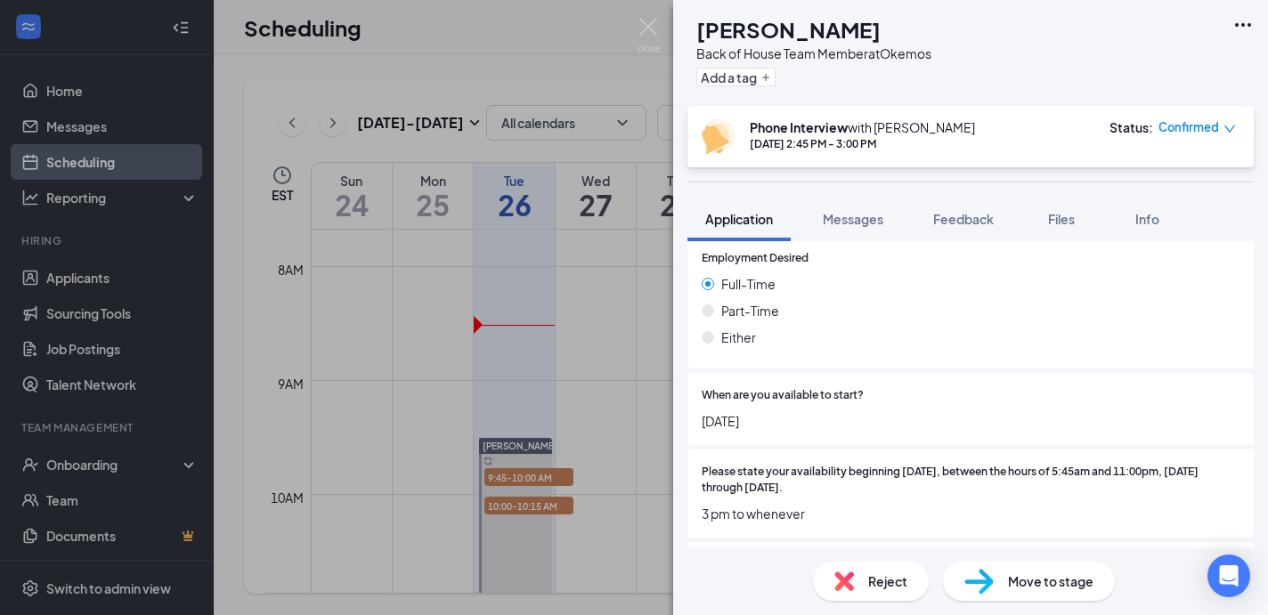
scroll to position [728, 0]
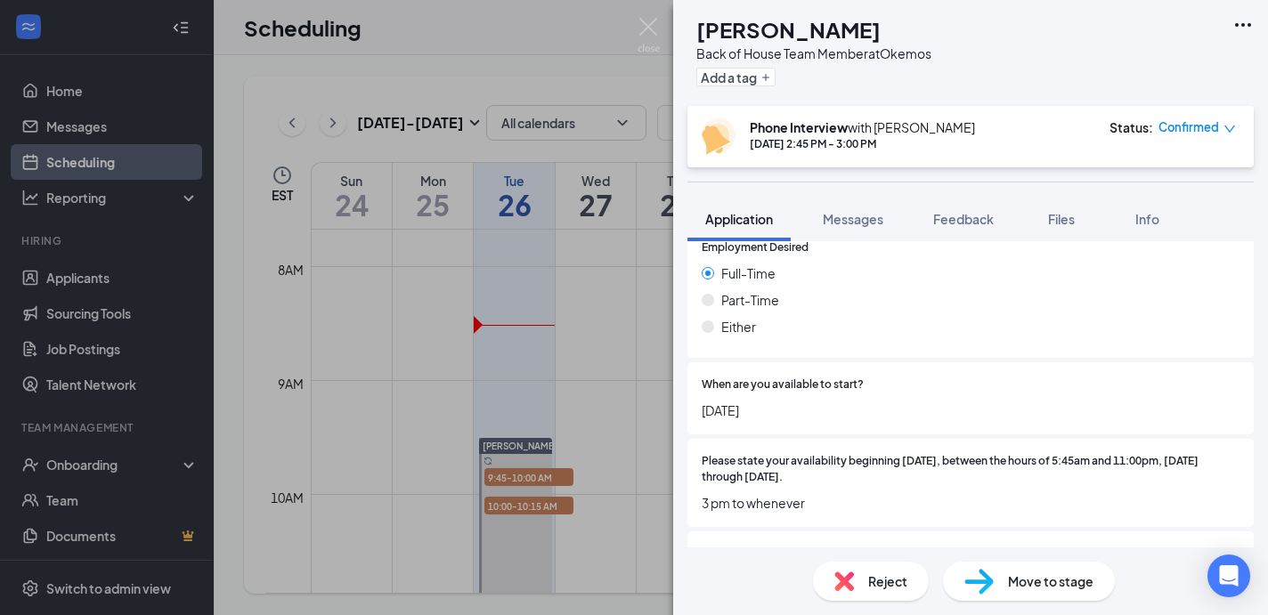
drag, startPoint x: 704, startPoint y: 392, endPoint x: 786, endPoint y: 392, distance: 82.8
click at [786, 401] on span "[DATE]" at bounding box center [971, 411] width 538 height 20
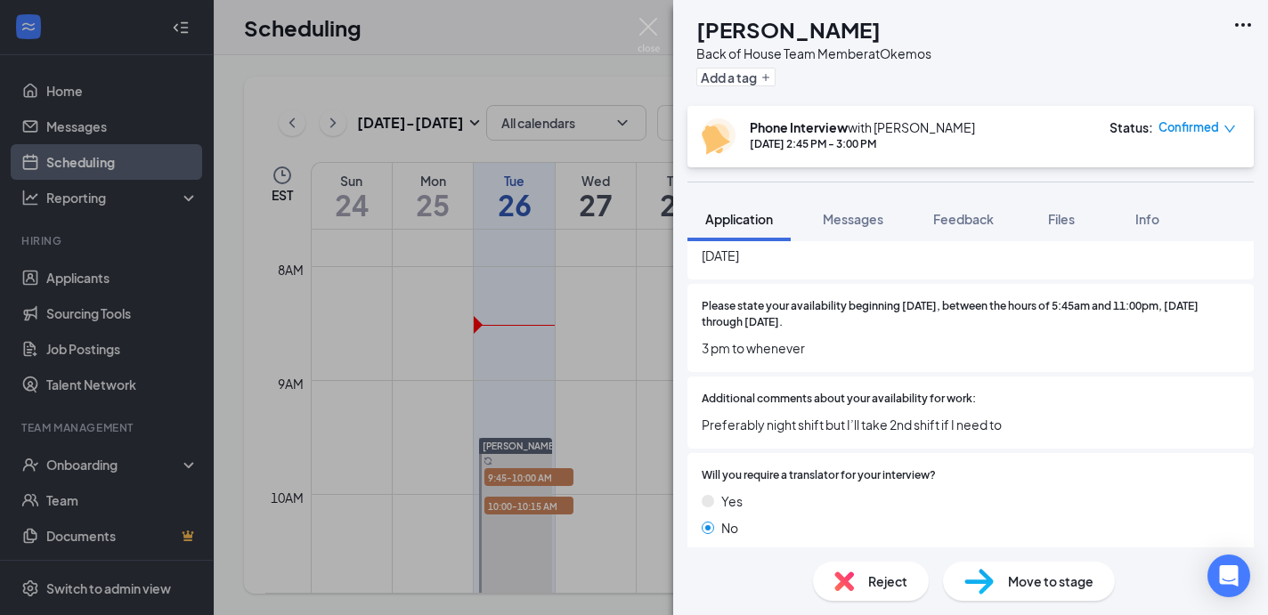
scroll to position [890, 0]
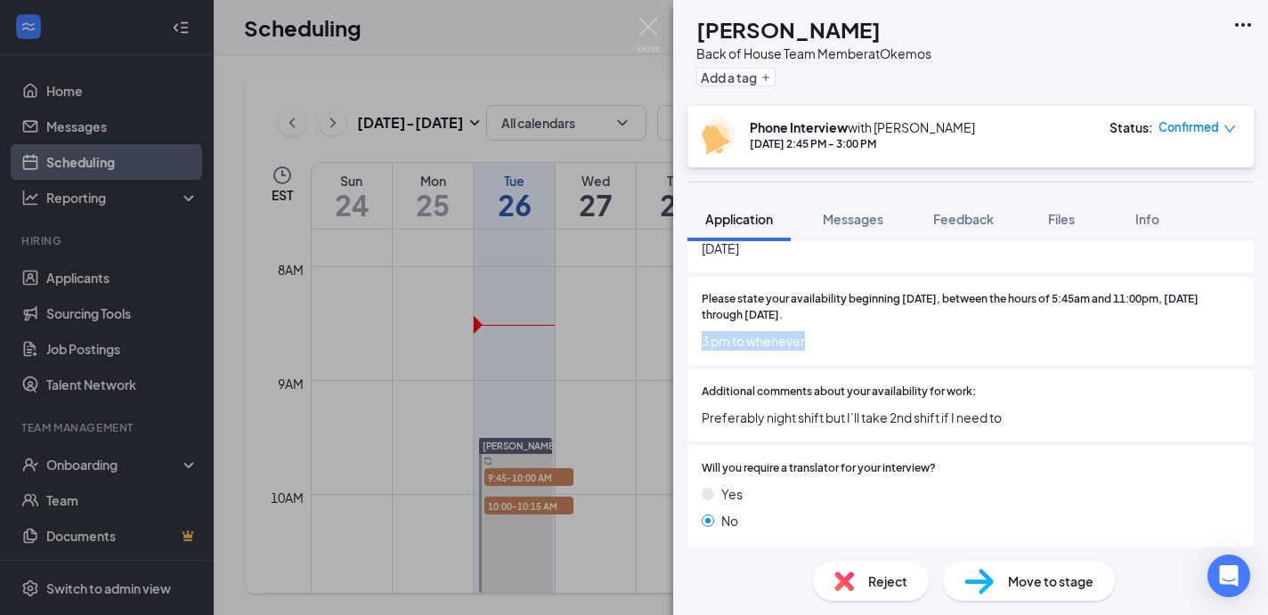
drag, startPoint x: 696, startPoint y: 327, endPoint x: 825, endPoint y: 330, distance: 128.3
click at [825, 330] on div "Please state your availability beginning [DATE], between the hours of 5:45am an…" at bounding box center [971, 321] width 566 height 89
drag, startPoint x: 701, startPoint y: 400, endPoint x: 1036, endPoint y: 406, distance: 334.9
click at [1036, 408] on span "Preferably night shift but I’ll take 2nd shift if I need to" at bounding box center [971, 418] width 538 height 20
click at [648, 34] on img at bounding box center [649, 35] width 22 height 35
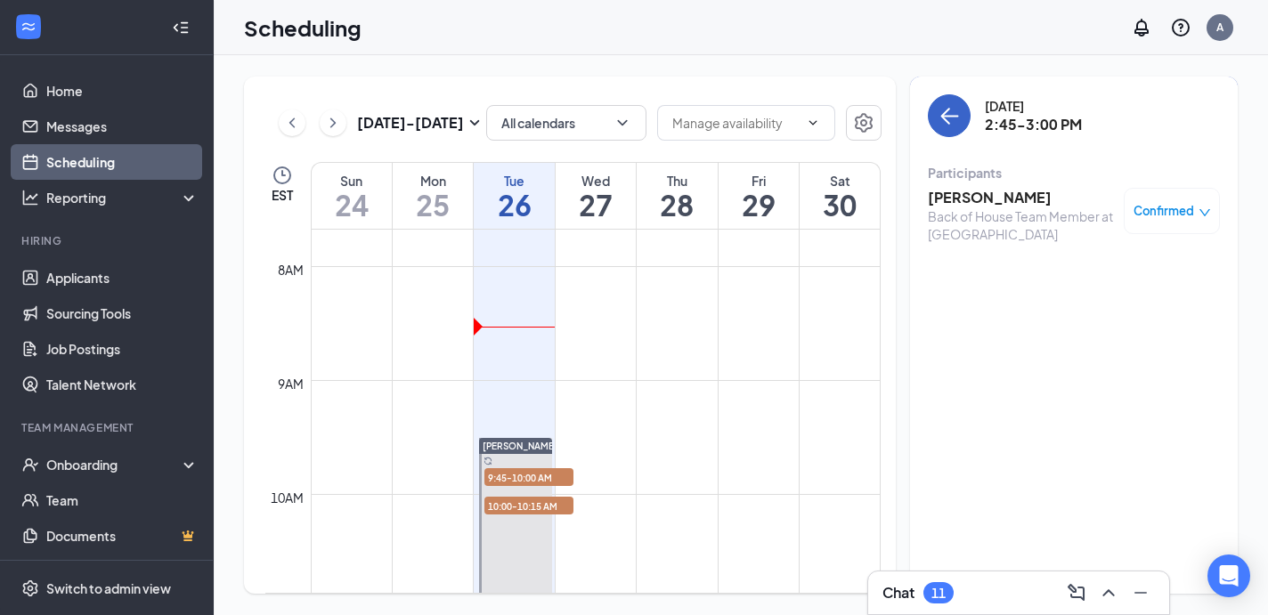
click at [949, 120] on icon "ArrowLeft" at bounding box center [949, 115] width 21 height 21
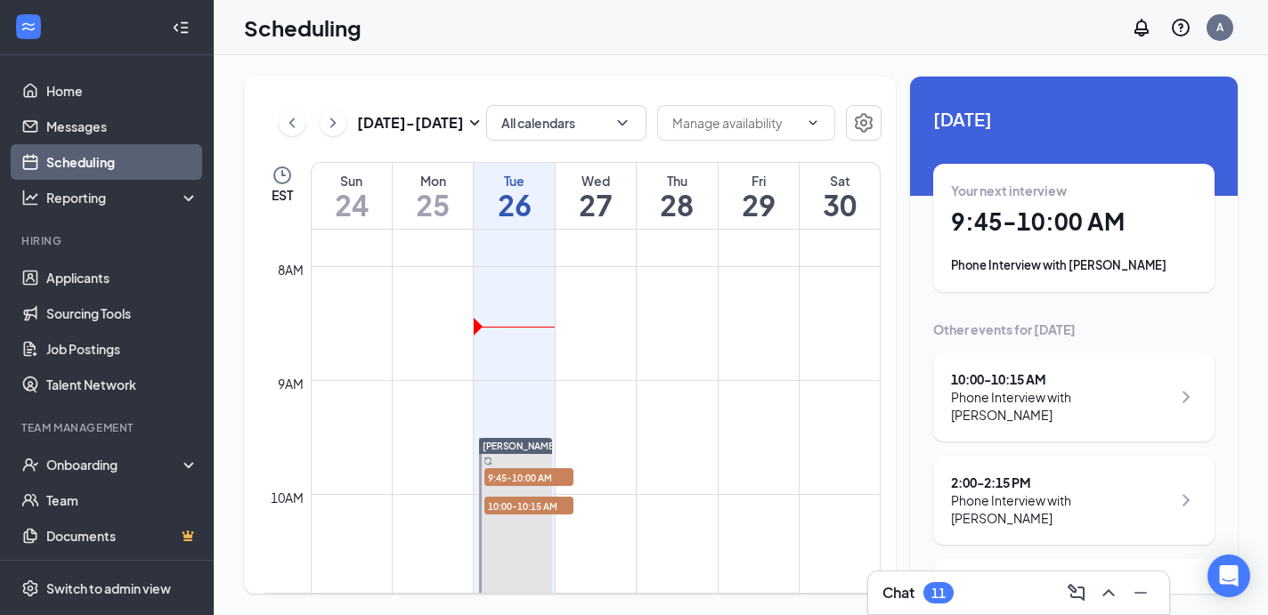
scroll to position [493, 0]
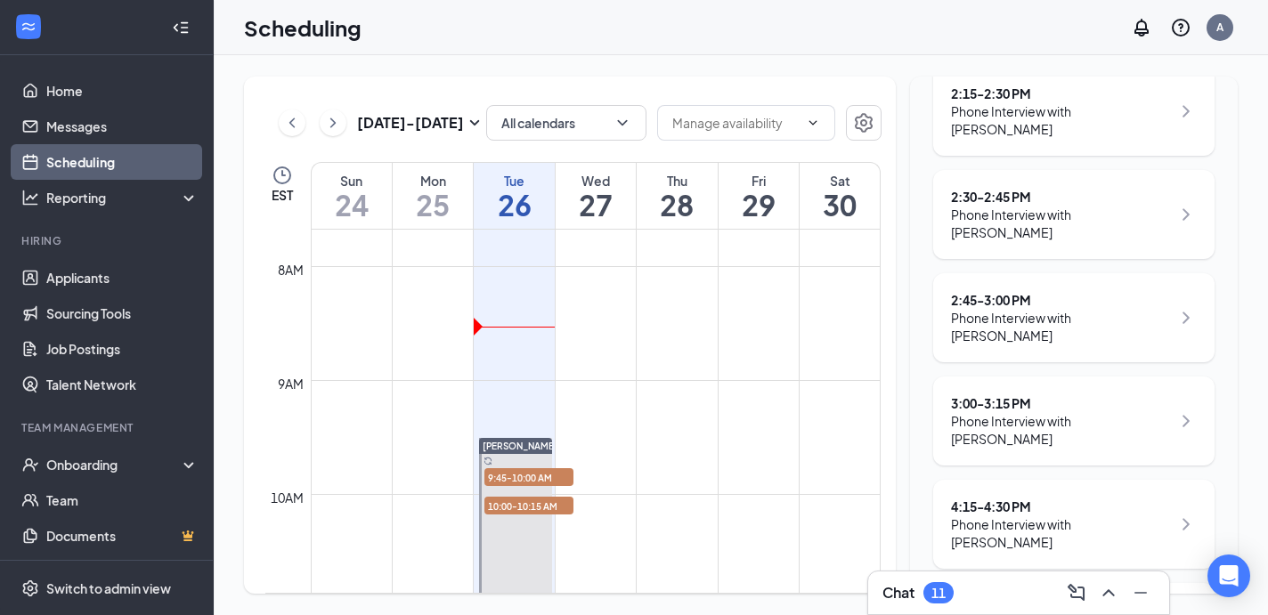
click at [1061, 412] on div "Phone Interview with [PERSON_NAME]" at bounding box center [1061, 430] width 220 height 36
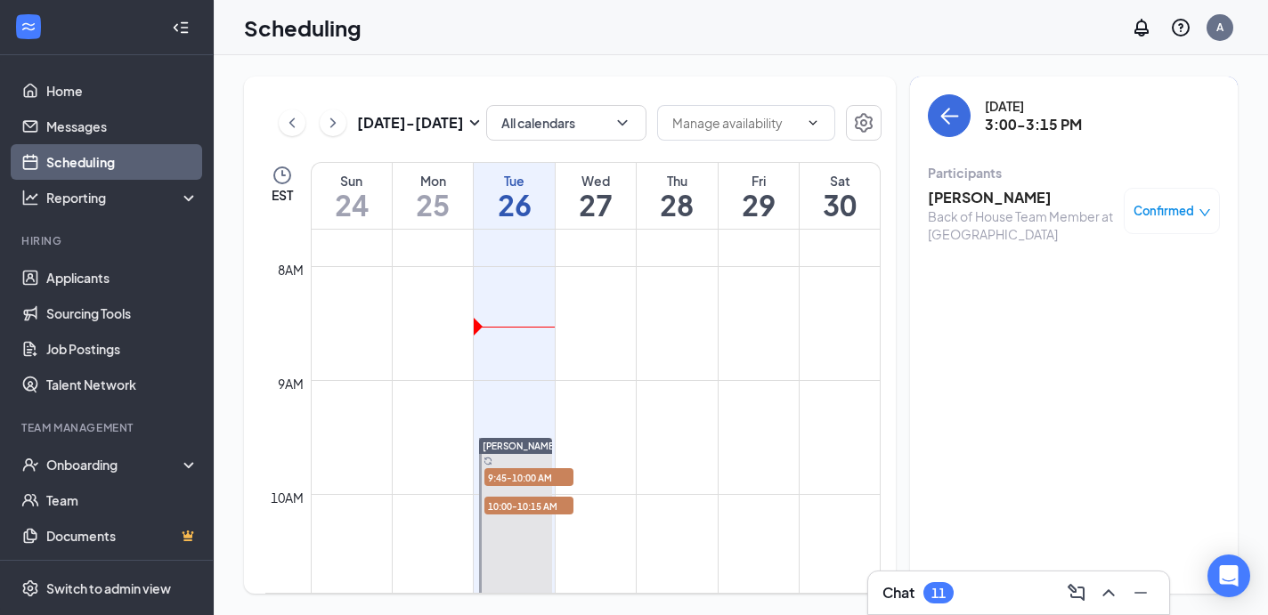
click at [992, 204] on h3 "[PERSON_NAME]" at bounding box center [1021, 198] width 187 height 20
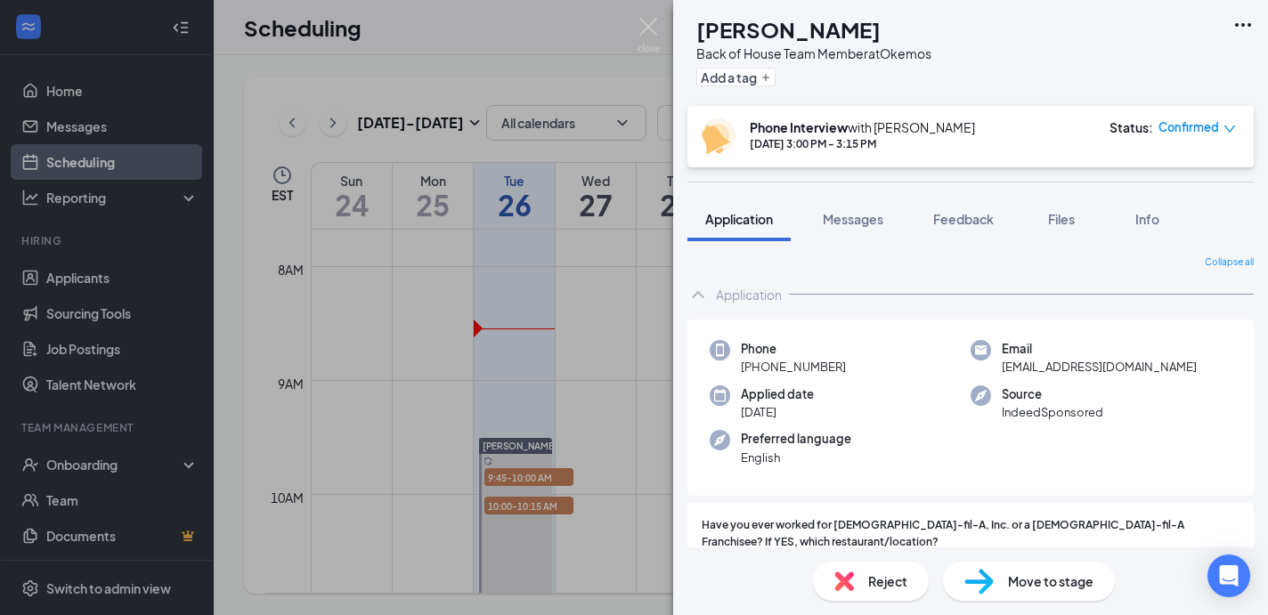
drag, startPoint x: 743, startPoint y: 371, endPoint x: 887, endPoint y: 371, distance: 144.3
click at [887, 371] on div "Phone [PHONE_NUMBER]" at bounding box center [840, 358] width 261 height 37
drag, startPoint x: 1000, startPoint y: 368, endPoint x: 1167, endPoint y: 367, distance: 166.6
click at [1167, 367] on div "Email [EMAIL_ADDRESS][DOMAIN_NAME]" at bounding box center [1101, 358] width 261 height 37
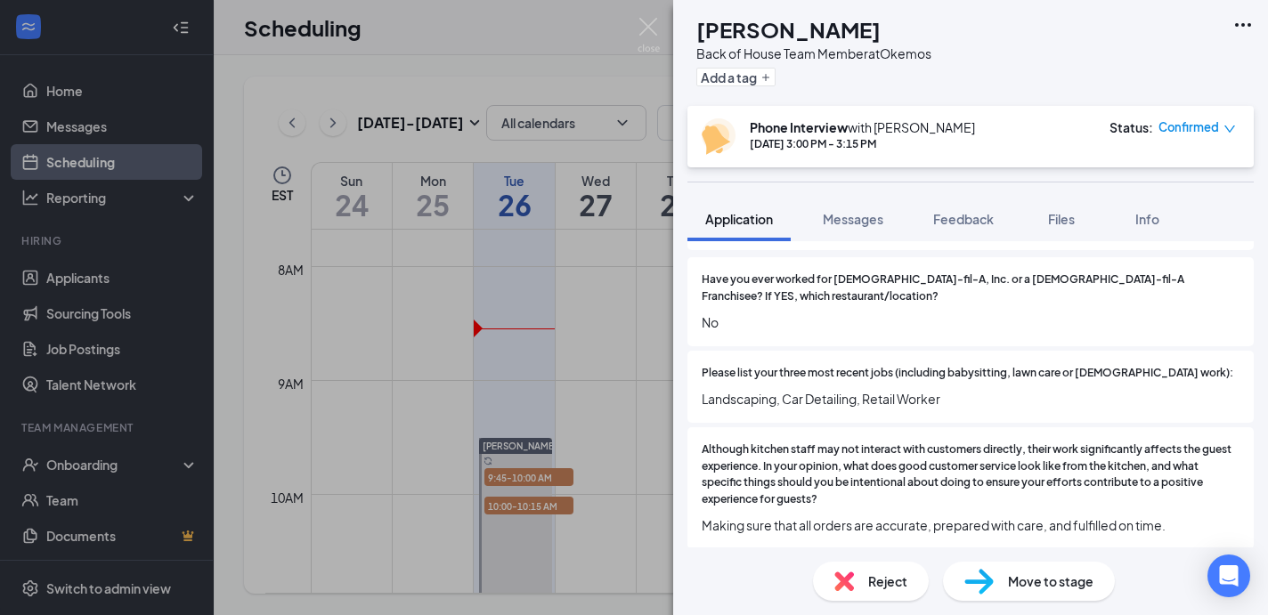
scroll to position [290, 0]
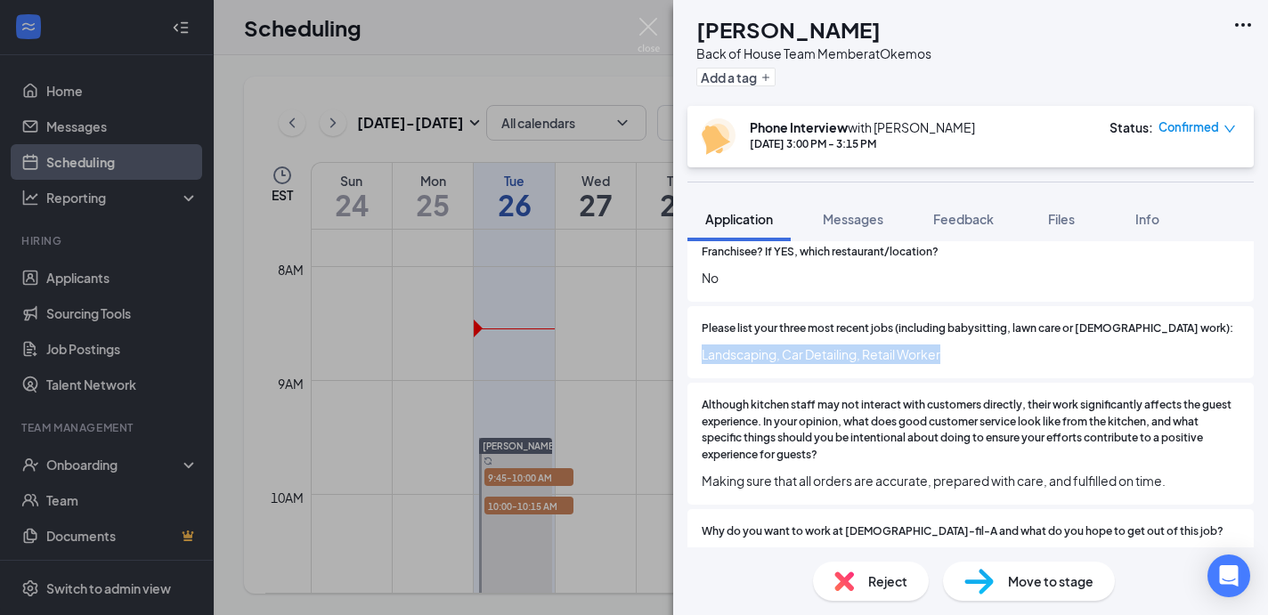
drag, startPoint x: 698, startPoint y: 336, endPoint x: 1054, endPoint y: 336, distance: 355.4
click at [1054, 336] on div "Please list your three most recent jobs (including babysitting, lawn care or [D…" at bounding box center [971, 342] width 566 height 72
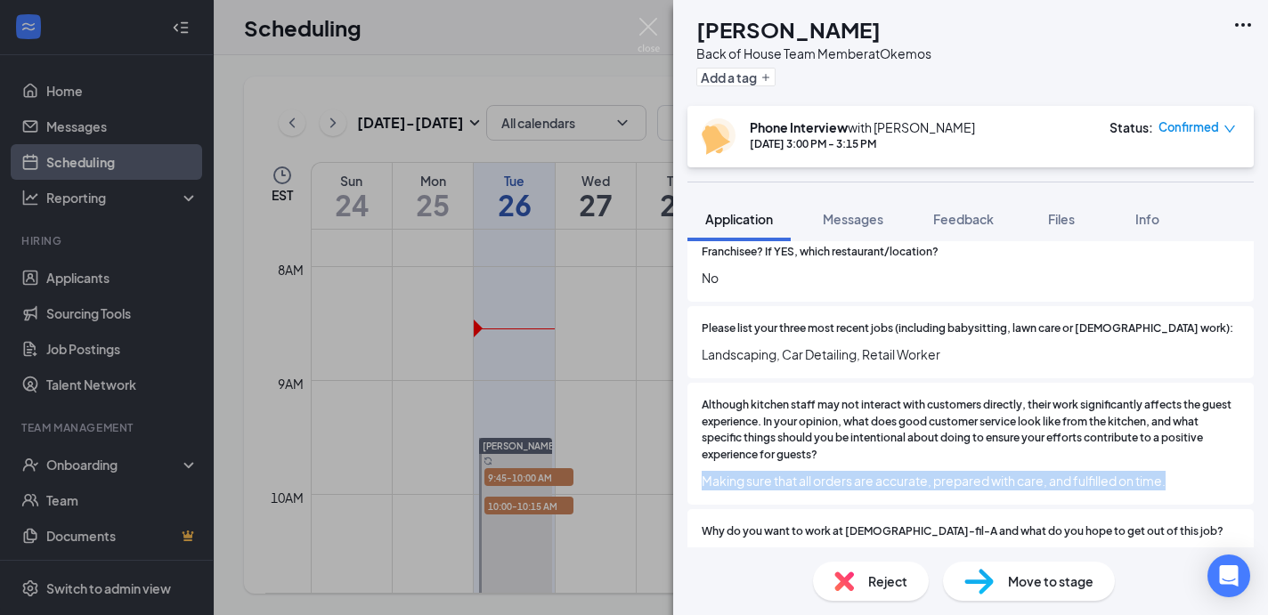
drag, startPoint x: 704, startPoint y: 465, endPoint x: 1191, endPoint y: 461, distance: 487.2
click at [1191, 471] on span "Making sure that all orders are accurate, prepared with care, and fulfilled on …" at bounding box center [971, 481] width 538 height 20
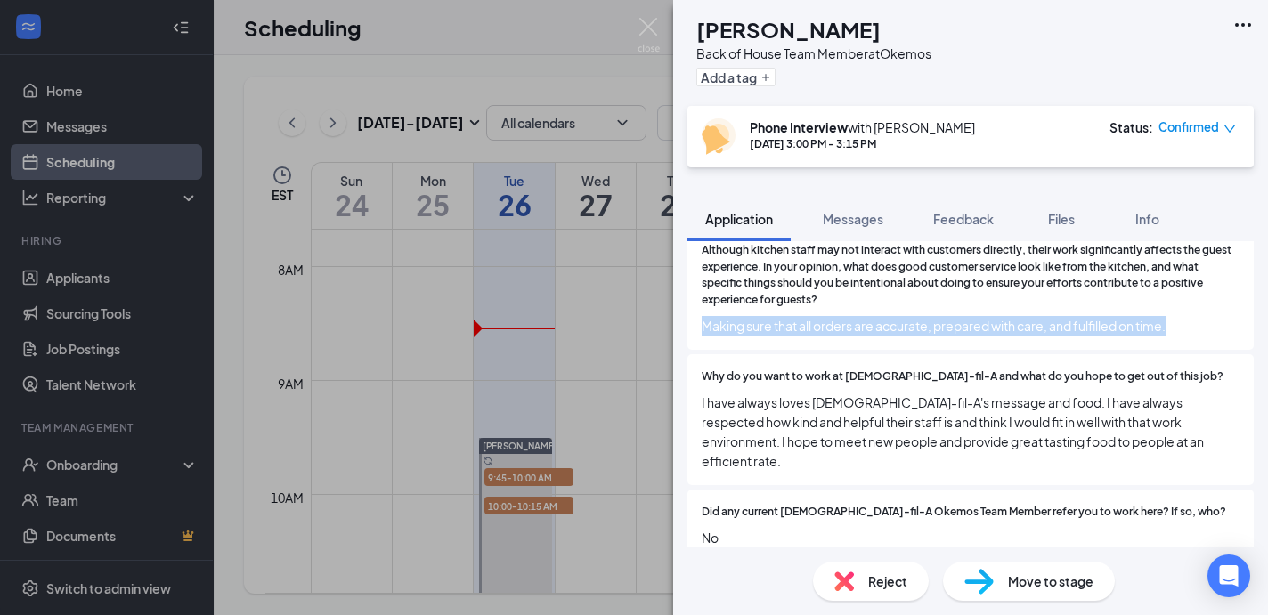
scroll to position [477, 0]
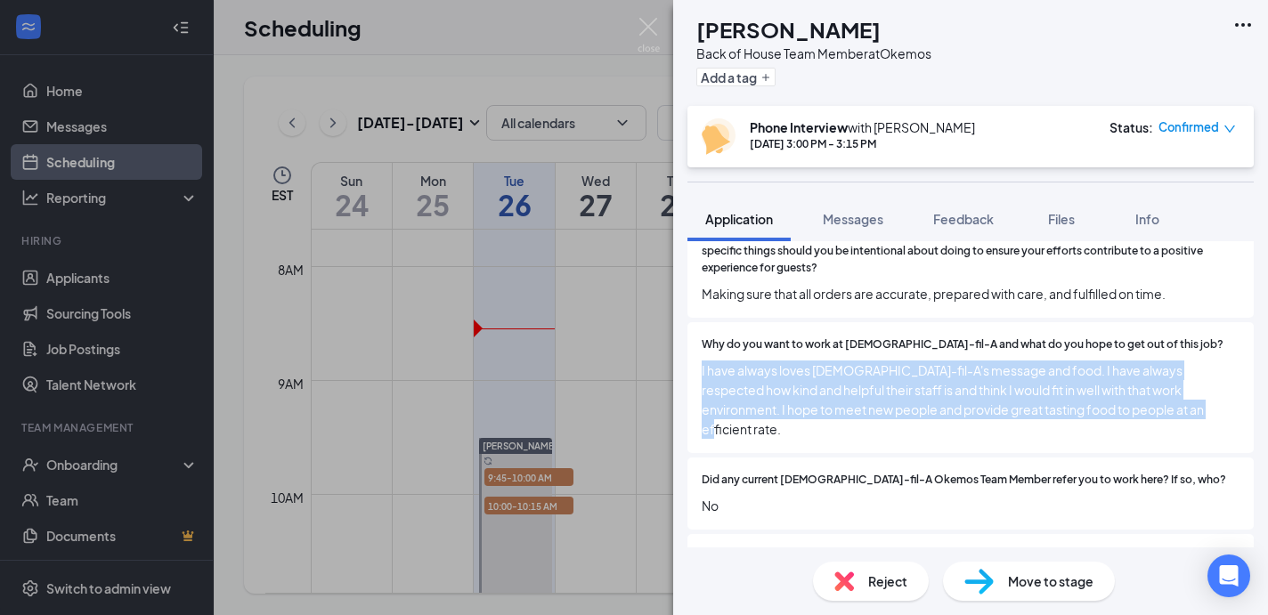
drag, startPoint x: 699, startPoint y: 354, endPoint x: 1184, endPoint y: 396, distance: 486.4
click at [1184, 396] on div "Why do you want to work at [DEMOGRAPHIC_DATA]-fil-A and what do you hope to get…" at bounding box center [971, 387] width 566 height 131
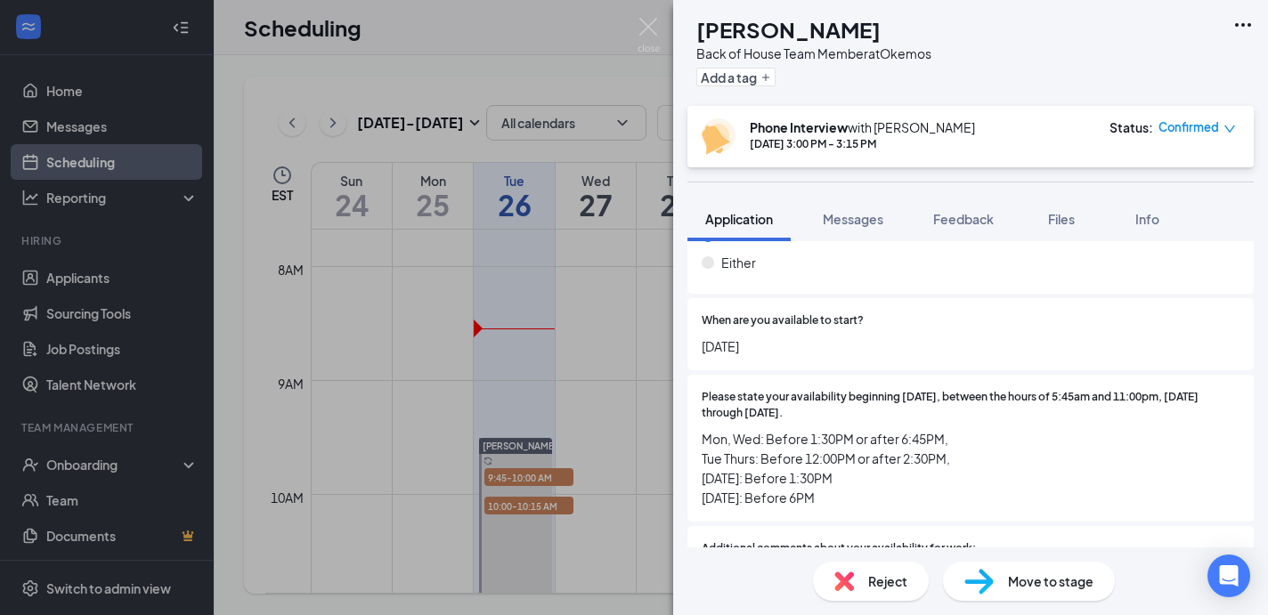
scroll to position [889, 0]
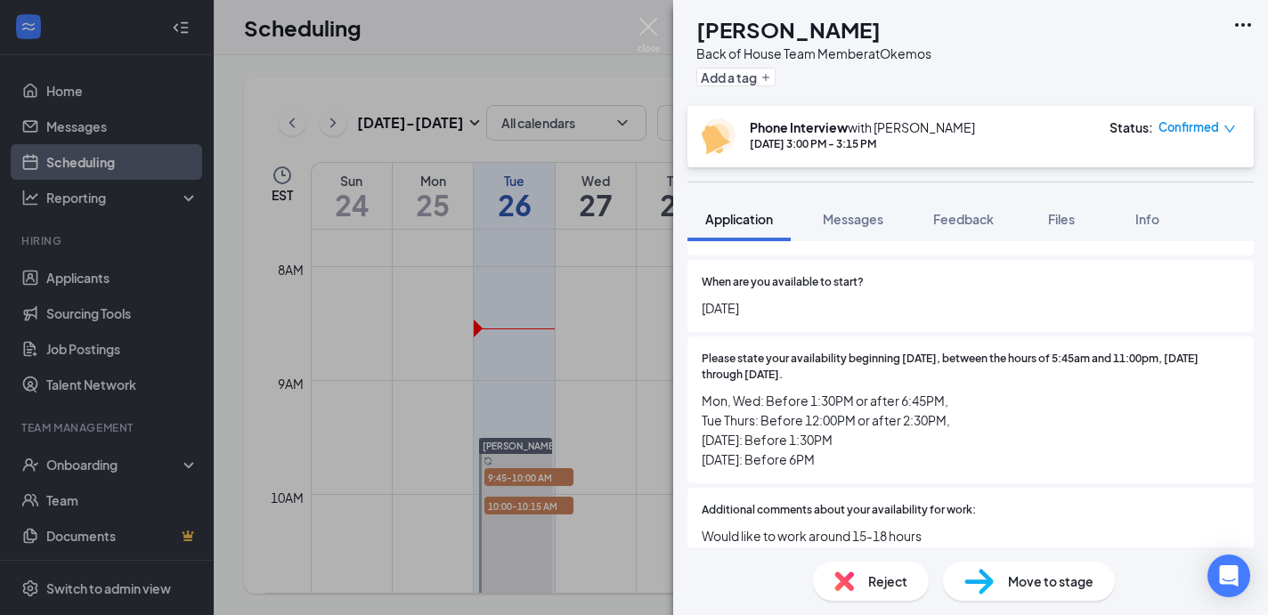
drag, startPoint x: 702, startPoint y: 273, endPoint x: 823, endPoint y: 273, distance: 121.1
click at [823, 298] on span "[DATE]" at bounding box center [971, 308] width 538 height 20
drag, startPoint x: 701, startPoint y: 363, endPoint x: 887, endPoint y: 421, distance: 194.9
click at [887, 421] on span "Mon, Wed: Before 1:30PM or after 6:45PM, Tue Thurs: Before 12:00PM or after 2:3…" at bounding box center [971, 430] width 538 height 78
drag, startPoint x: 699, startPoint y: 497, endPoint x: 958, endPoint y: 497, distance: 259.2
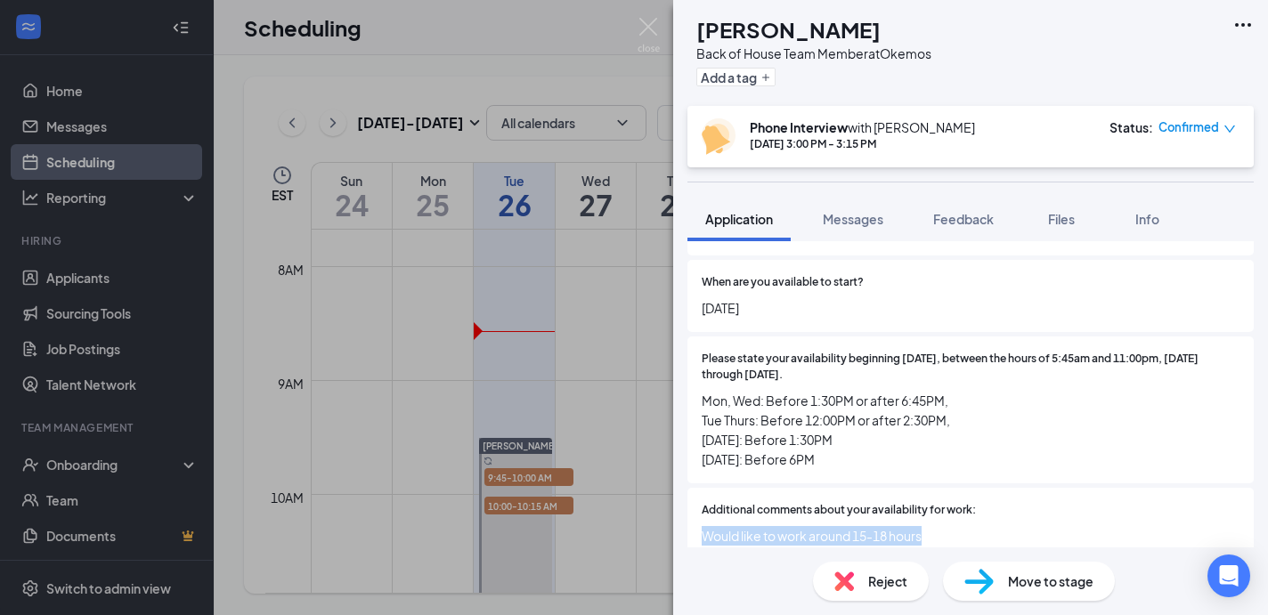
click at [958, 497] on div "Additional comments about your availability for work: Would like to work around…" at bounding box center [971, 524] width 566 height 72
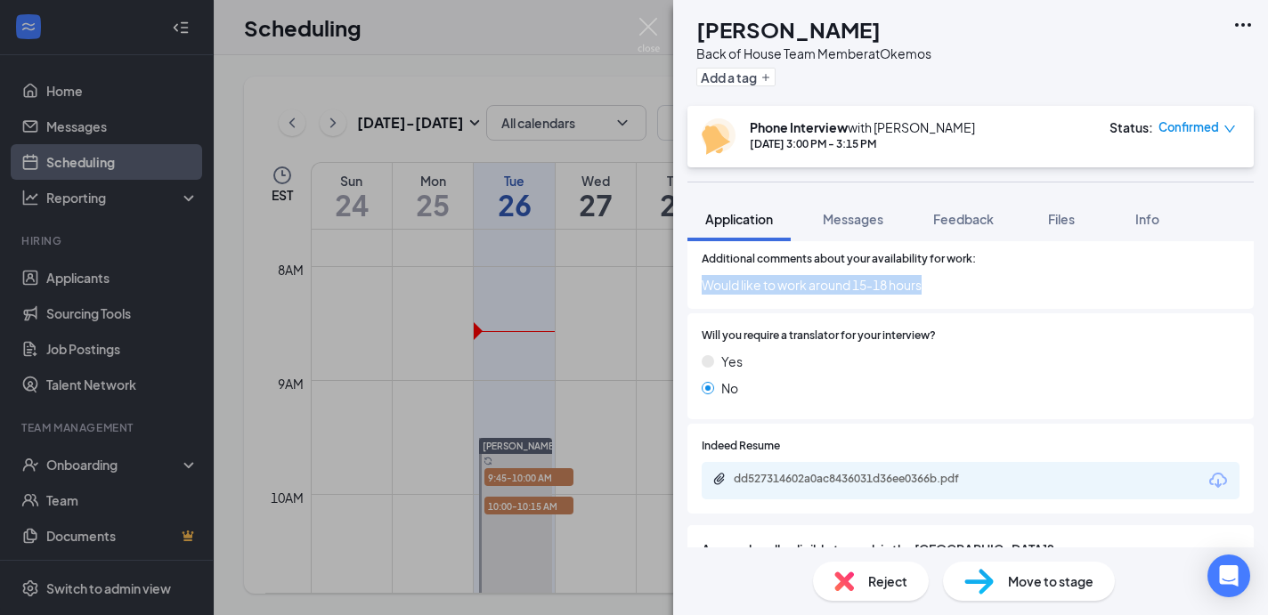
scroll to position [1161, 0]
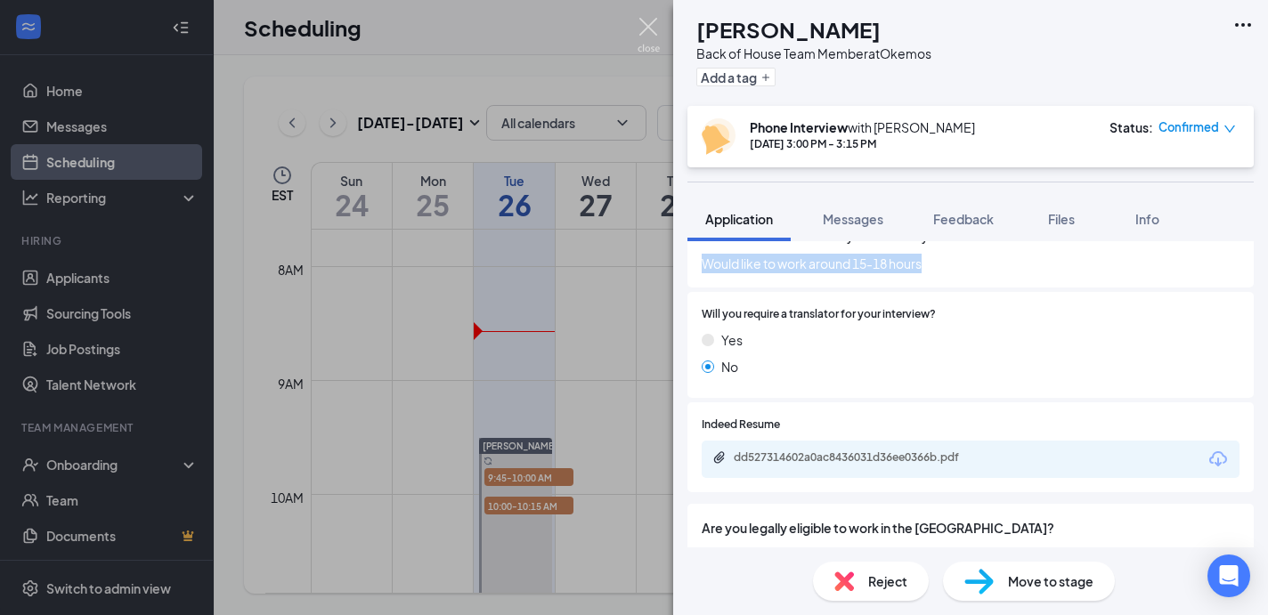
click at [648, 26] on img at bounding box center [649, 35] width 22 height 35
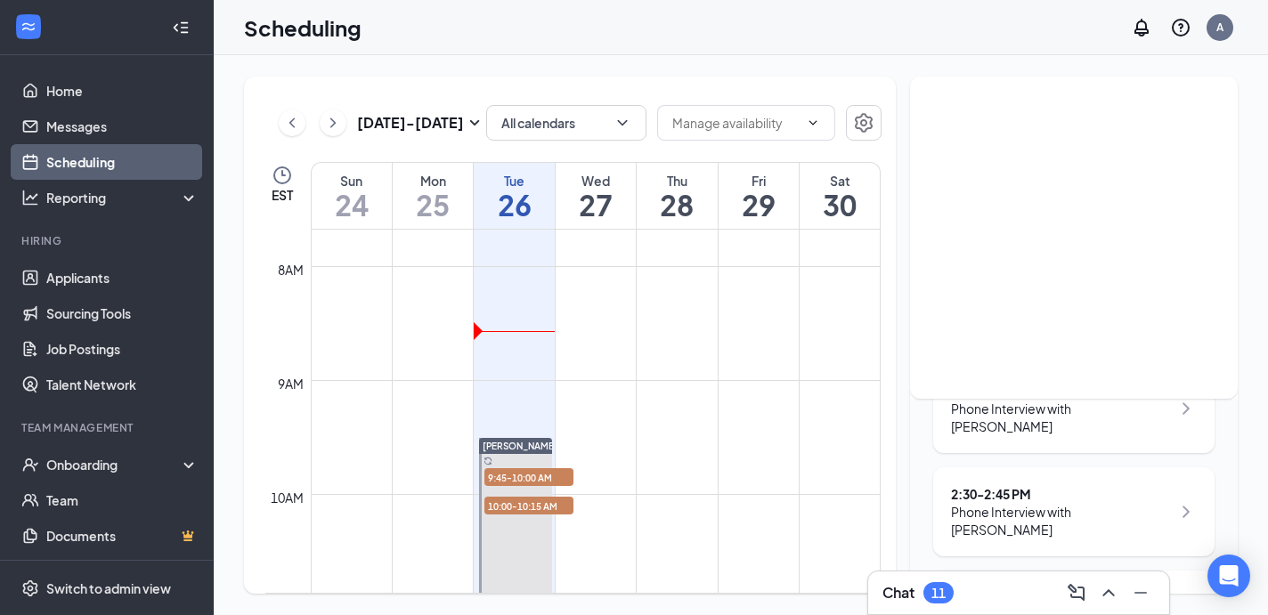
scroll to position [493, 0]
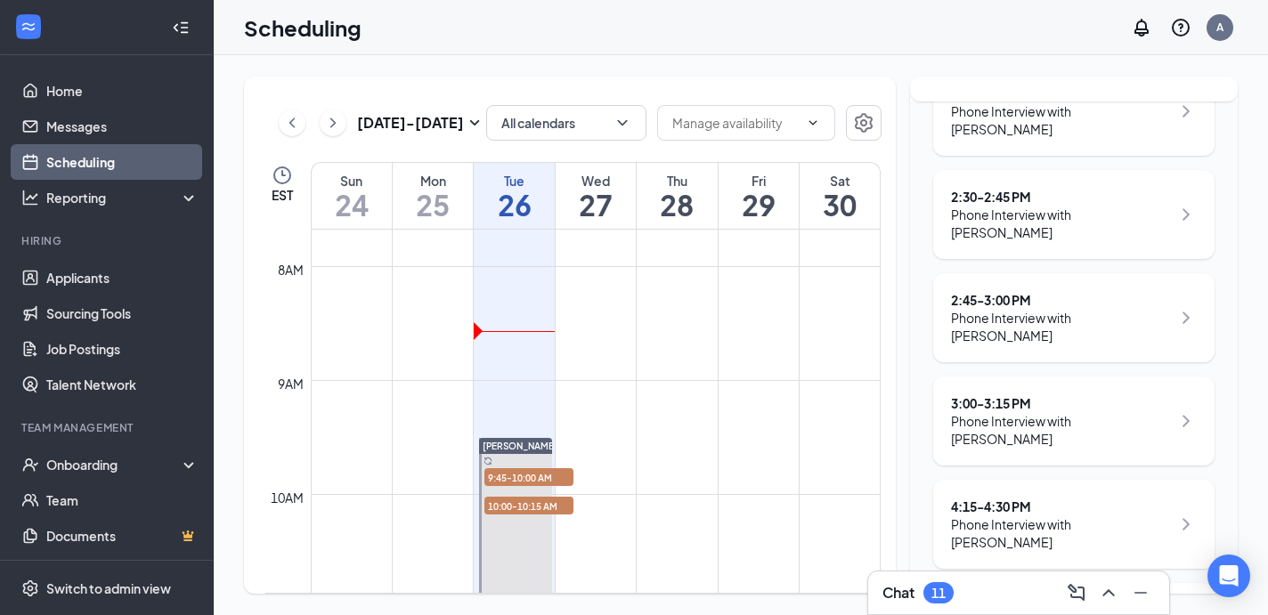
click at [1033, 498] on div "4:15 - 4:30 PM" at bounding box center [1061, 507] width 220 height 18
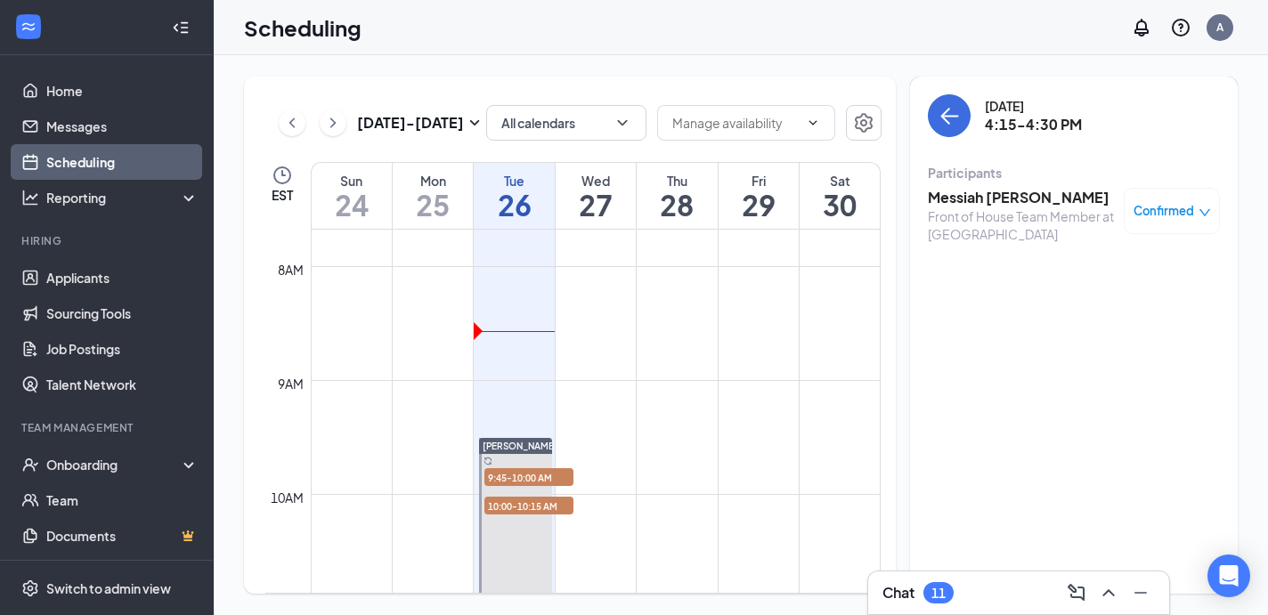
click at [969, 216] on div "Front of House Team Member at [GEOGRAPHIC_DATA]" at bounding box center [1021, 226] width 187 height 36
click at [972, 198] on h3 "Messiah [PERSON_NAME]" at bounding box center [1021, 198] width 187 height 20
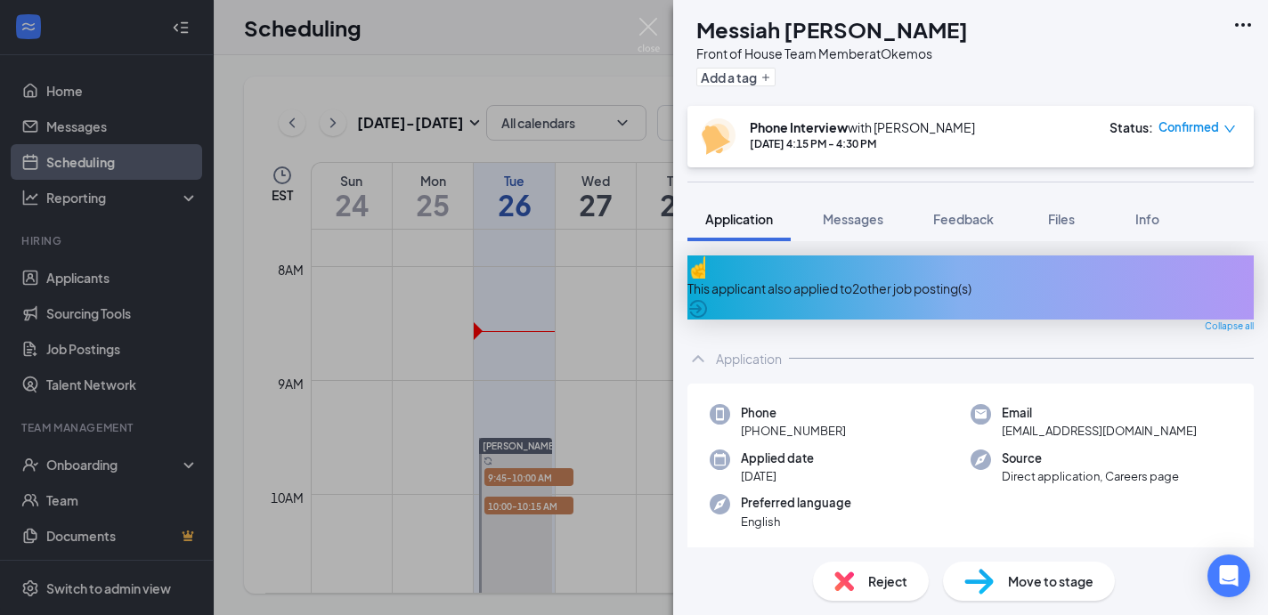
drag, startPoint x: 741, startPoint y: 413, endPoint x: 894, endPoint y: 412, distance: 153.2
click at [894, 412] on div "Phone [PHONE_NUMBER]" at bounding box center [840, 422] width 261 height 37
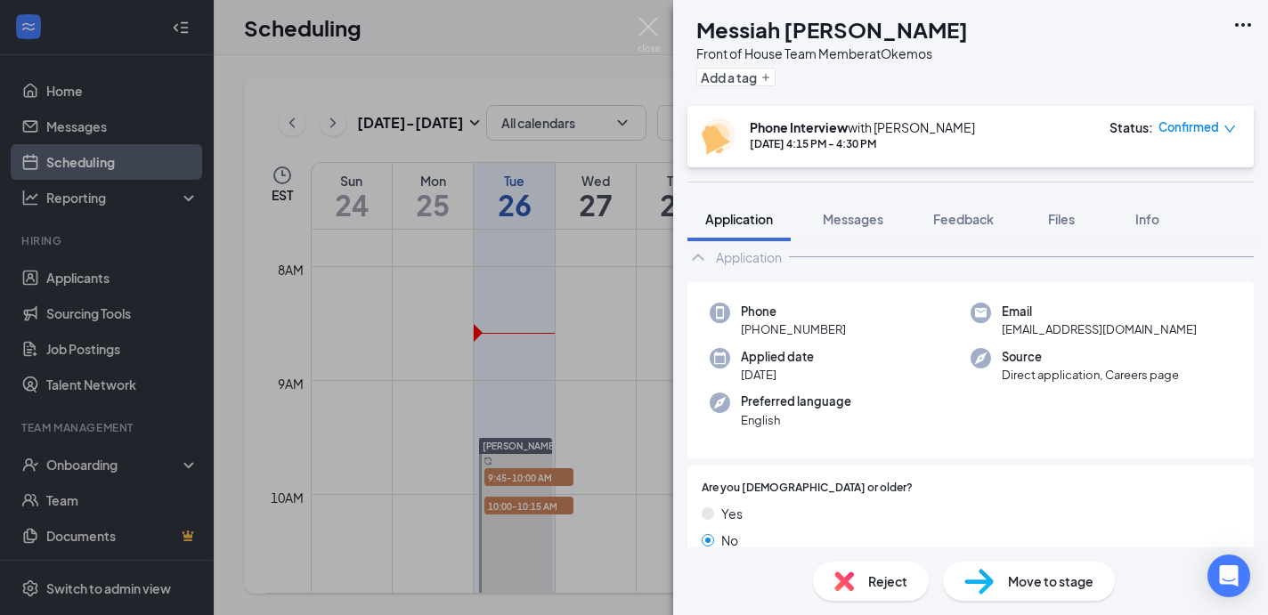
scroll to position [102, 0]
drag, startPoint x: 1000, startPoint y: 314, endPoint x: 1184, endPoint y: 317, distance: 183.5
click at [1184, 317] on div "Email [EMAIL_ADDRESS][DOMAIN_NAME]" at bounding box center [1101, 320] width 261 height 37
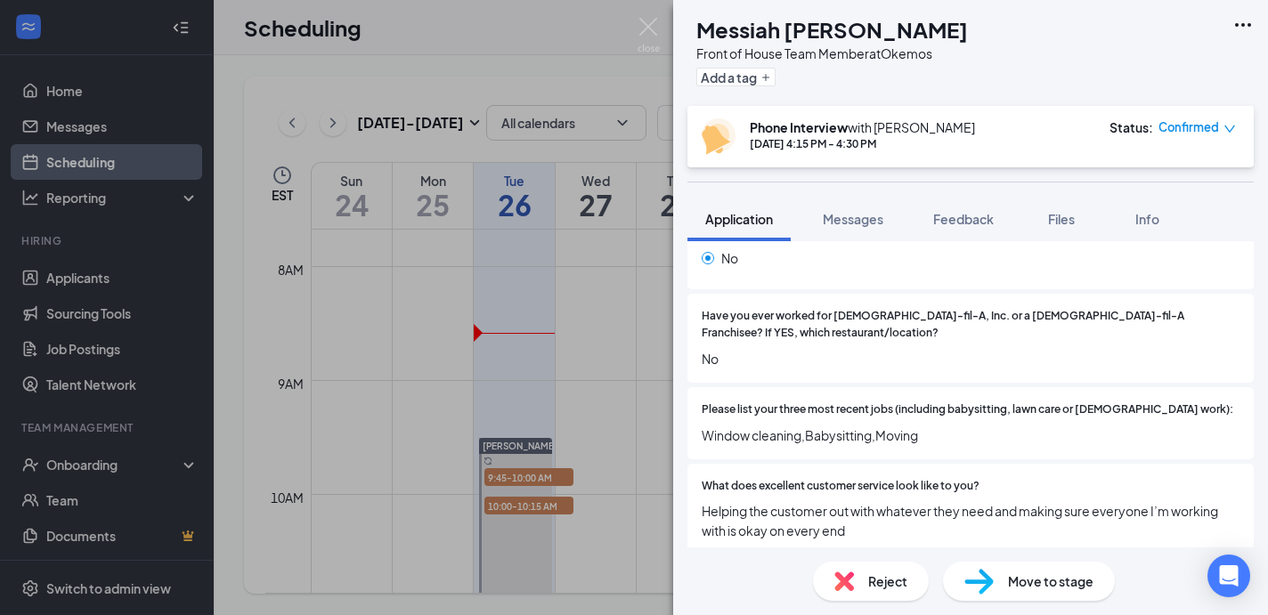
scroll to position [403, 0]
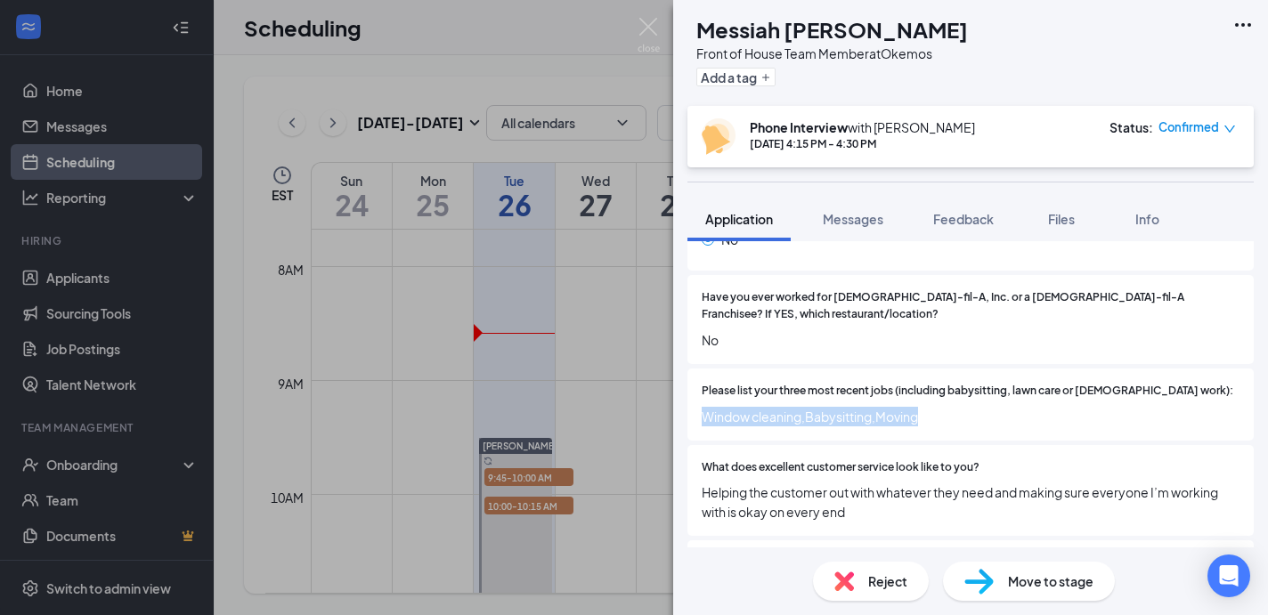
drag, startPoint x: 702, startPoint y: 387, endPoint x: 1027, endPoint y: 395, distance: 325.2
click at [1027, 407] on span "Window cleaning,Babysitting,Moving" at bounding box center [971, 417] width 538 height 20
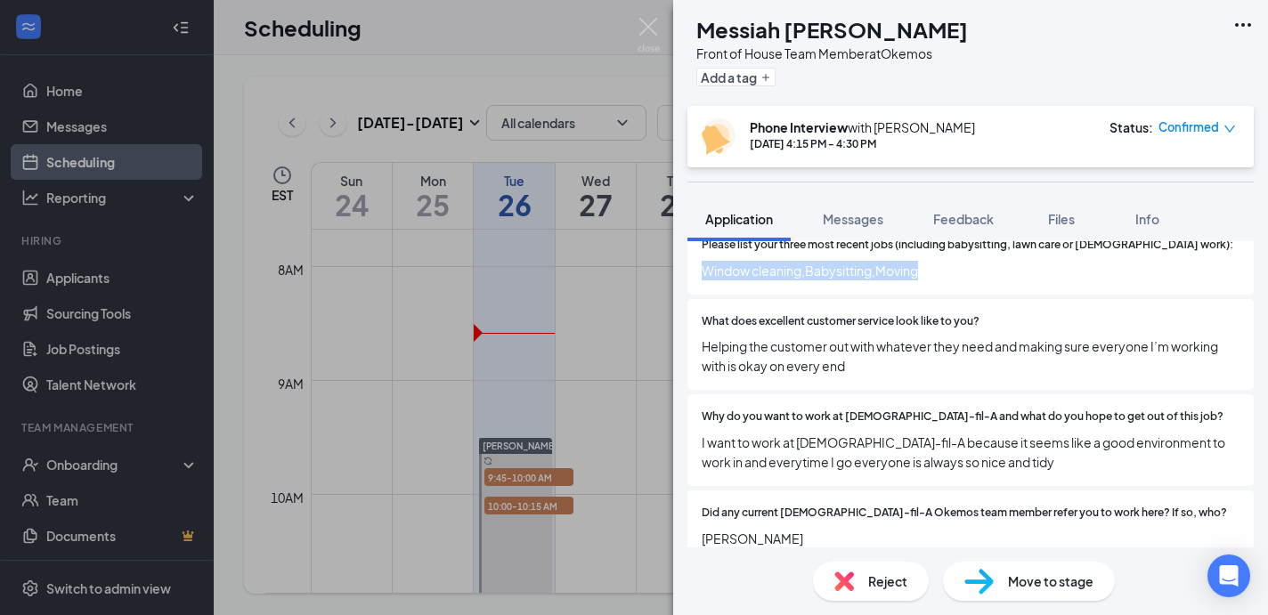
scroll to position [565, 0]
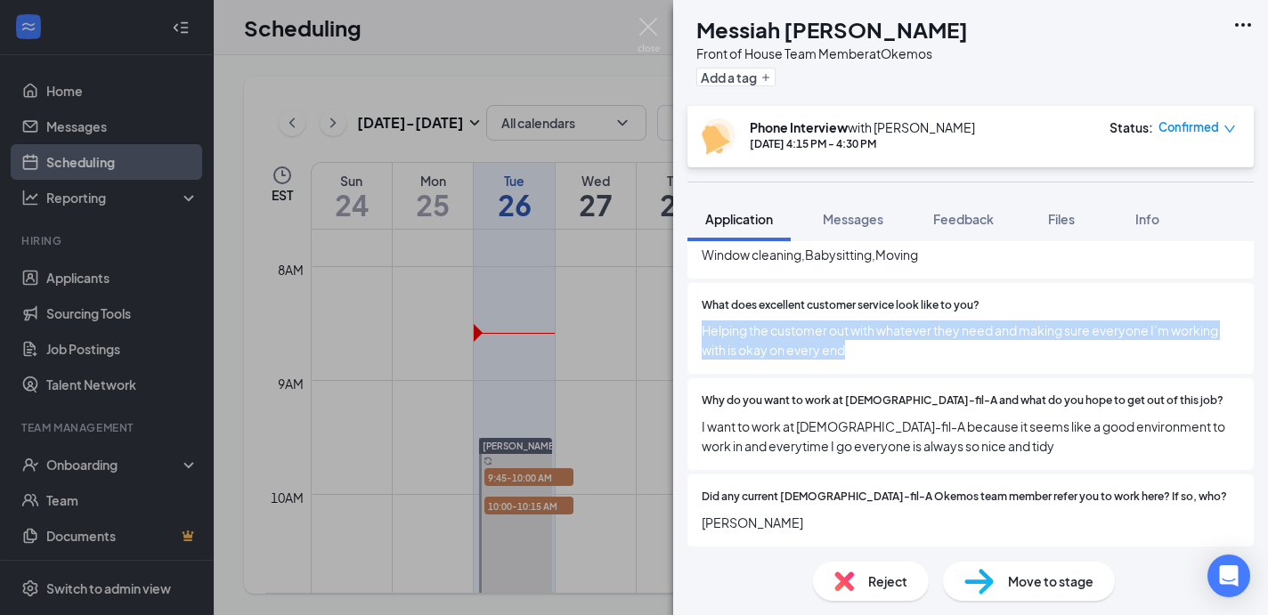
drag, startPoint x: 702, startPoint y: 296, endPoint x: 910, endPoint y: 333, distance: 211.7
click at [910, 333] on div "What does excellent customer service look like to you? Helping the customer out…" at bounding box center [971, 329] width 566 height 92
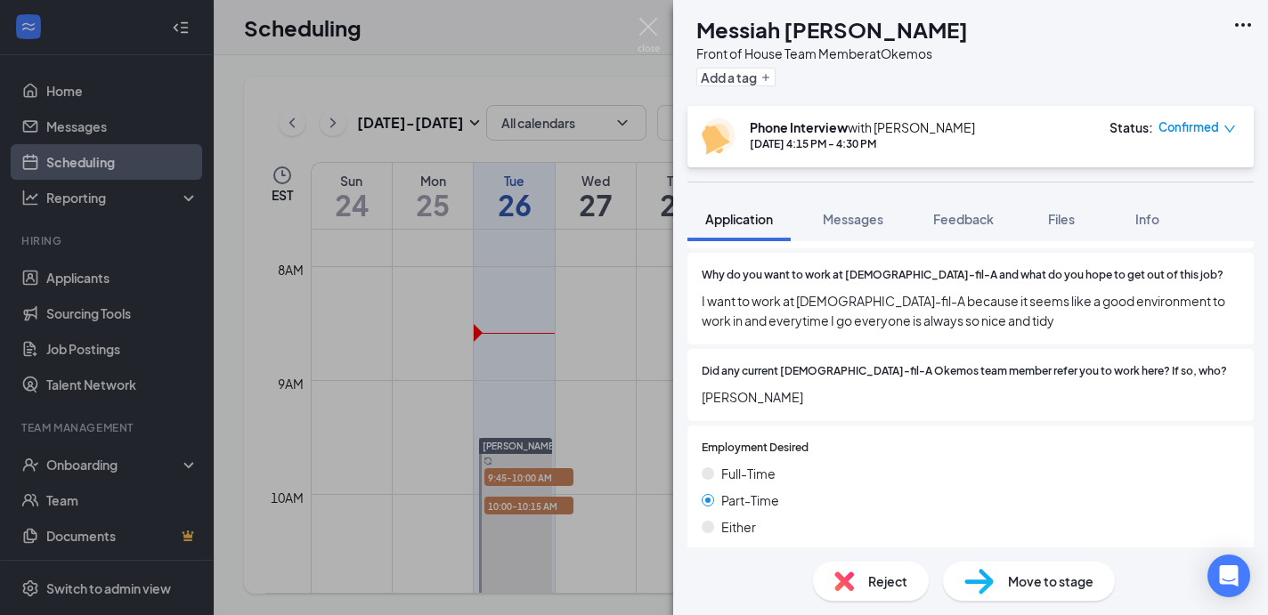
scroll to position [685, 0]
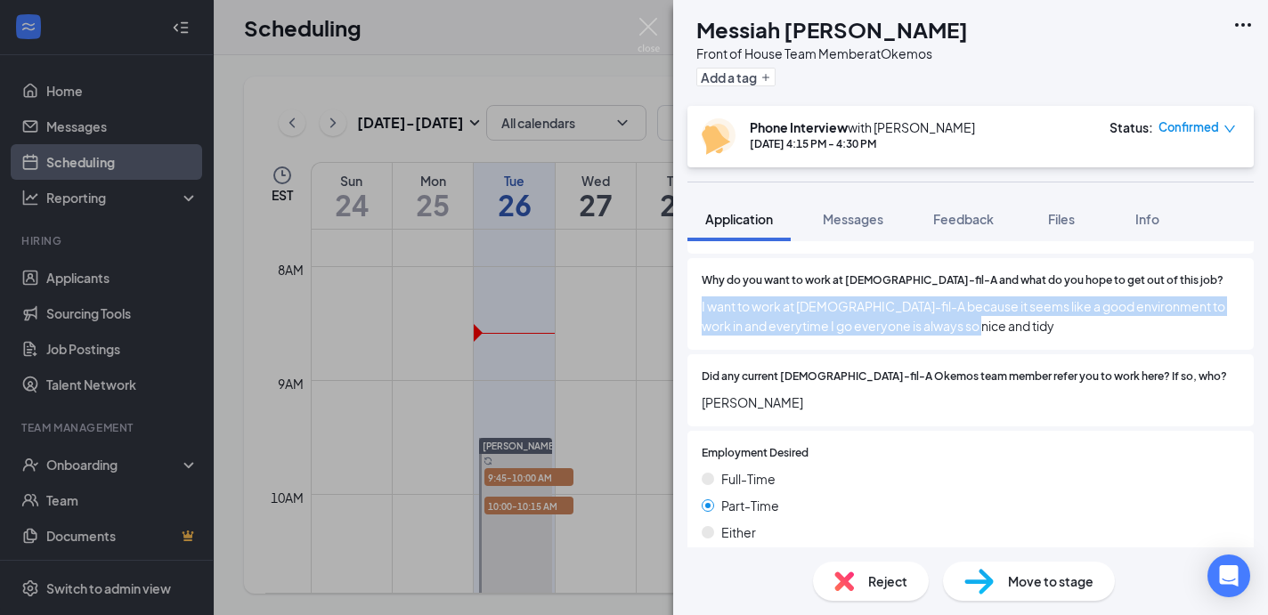
drag, startPoint x: 702, startPoint y: 277, endPoint x: 1059, endPoint y: 304, distance: 358.1
click at [1059, 304] on span "I want to work at [DEMOGRAPHIC_DATA]-fil-A because it seems like a good environ…" at bounding box center [971, 316] width 538 height 39
drag, startPoint x: 701, startPoint y: 370, endPoint x: 864, endPoint y: 370, distance: 163.0
click at [864, 370] on div "Did any current [DEMOGRAPHIC_DATA]-fil-A Okemos team member refer you to work h…" at bounding box center [971, 390] width 566 height 72
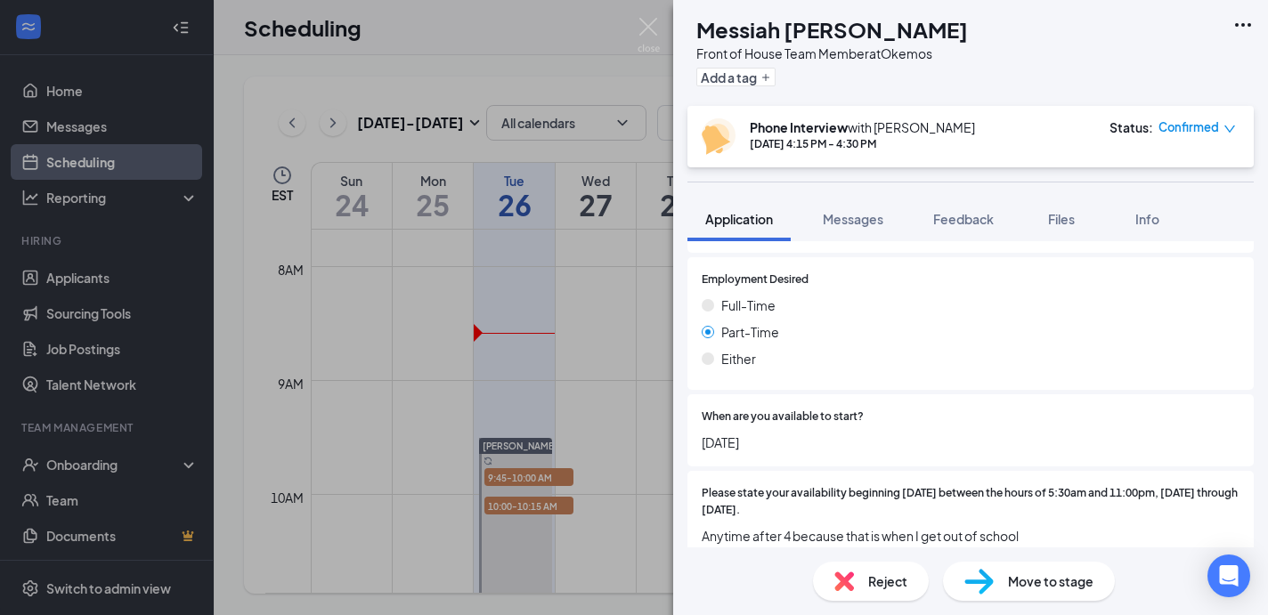
scroll to position [958, 0]
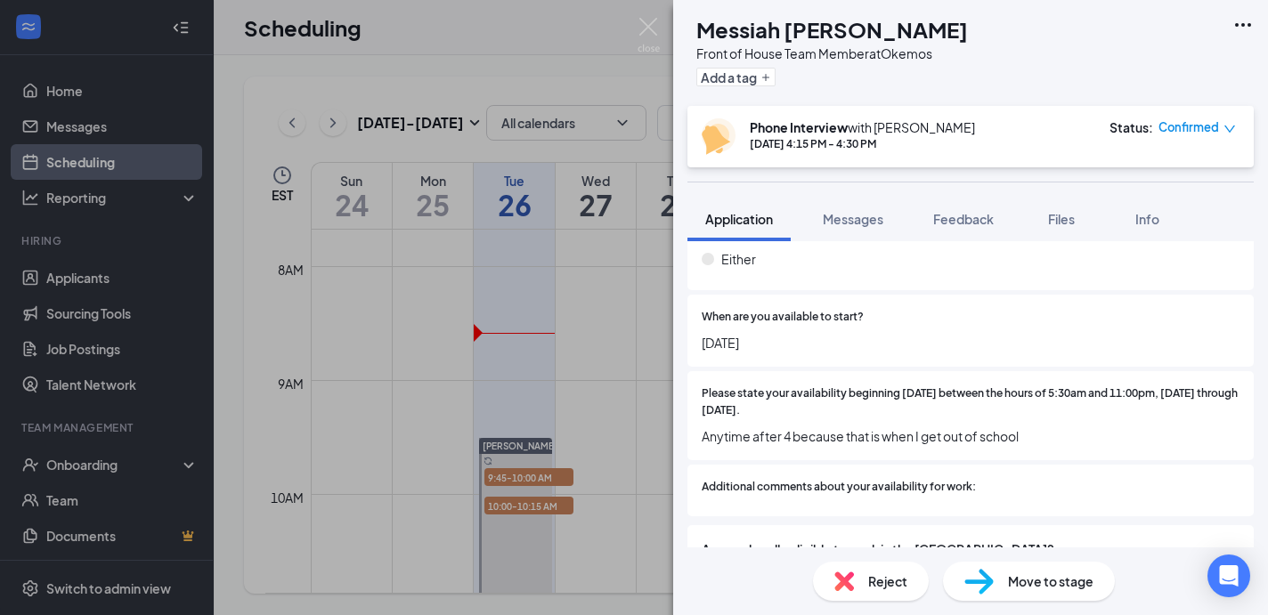
drag, startPoint x: 699, startPoint y: 313, endPoint x: 853, endPoint y: 313, distance: 154.1
click at [853, 313] on div "When are you available to start? [DATE]" at bounding box center [971, 331] width 566 height 72
drag, startPoint x: 702, startPoint y: 406, endPoint x: 1085, endPoint y: 413, distance: 383.0
click at [1085, 427] on span "Anytime after 4 because that is when I get out of school" at bounding box center [971, 437] width 538 height 20
click at [668, 28] on div "MT Messiah [PERSON_NAME] Front of House Team Member at Okemos Add a tag Phone I…" at bounding box center [634, 307] width 1268 height 615
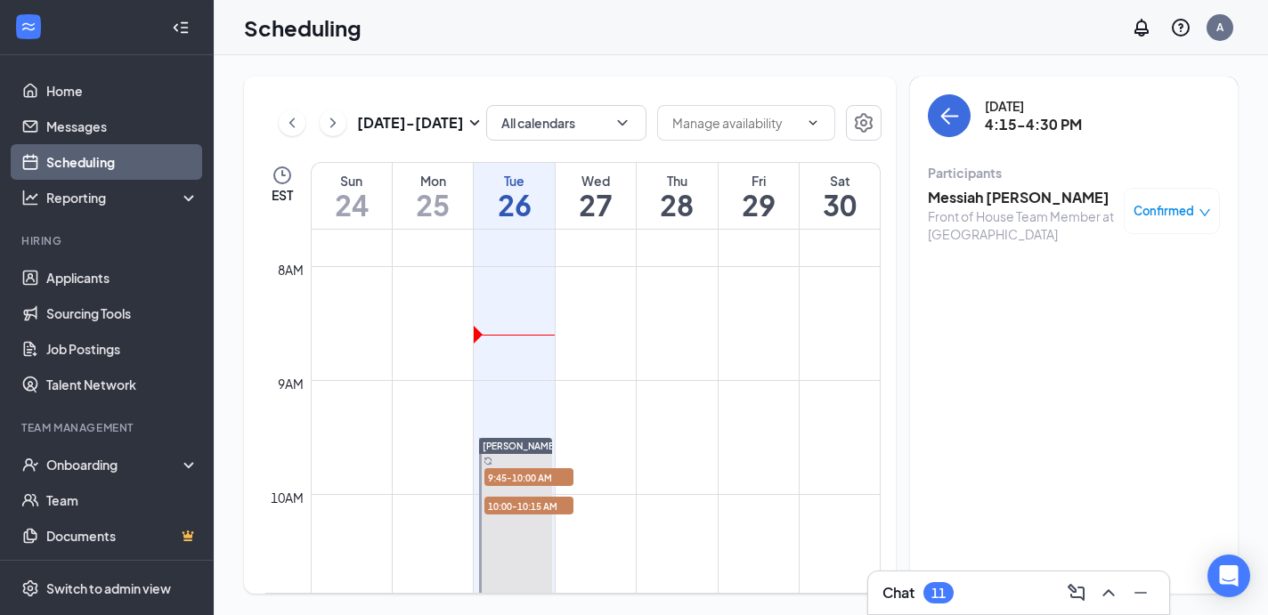
click at [656, 28] on div "Scheduling A" at bounding box center [741, 27] width 1055 height 55
click at [968, 132] on div "[DATE] 4:15-4:30 PM" at bounding box center [1074, 115] width 292 height 43
click at [956, 123] on icon "ArrowLeft" at bounding box center [949, 115] width 21 height 21
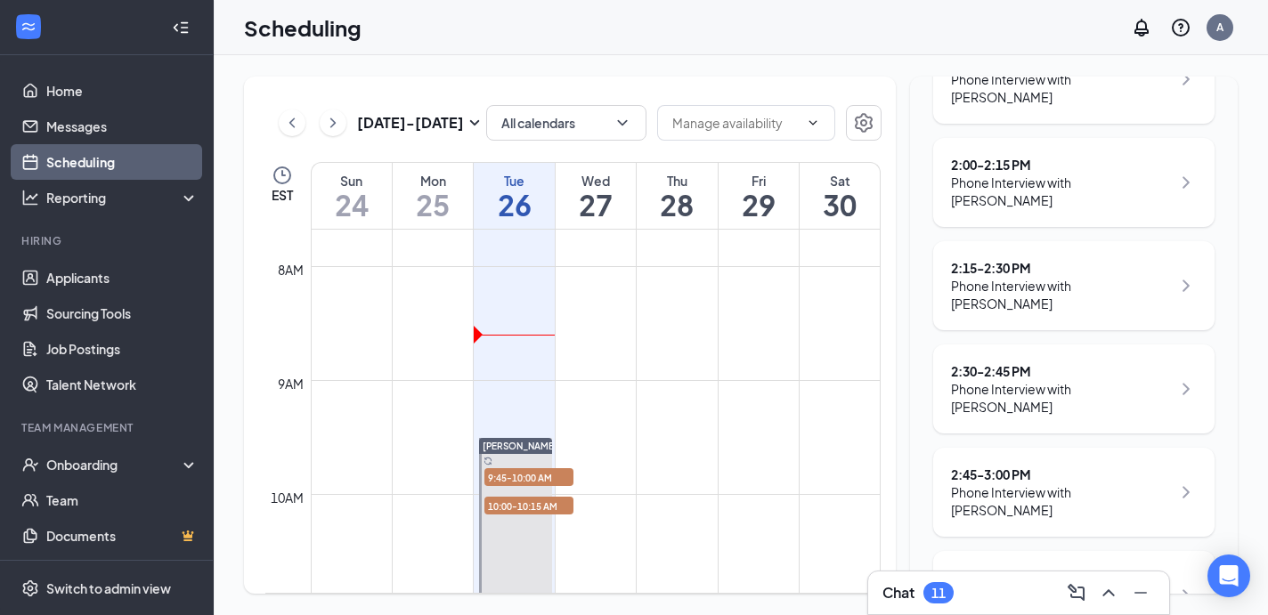
scroll to position [493, 0]
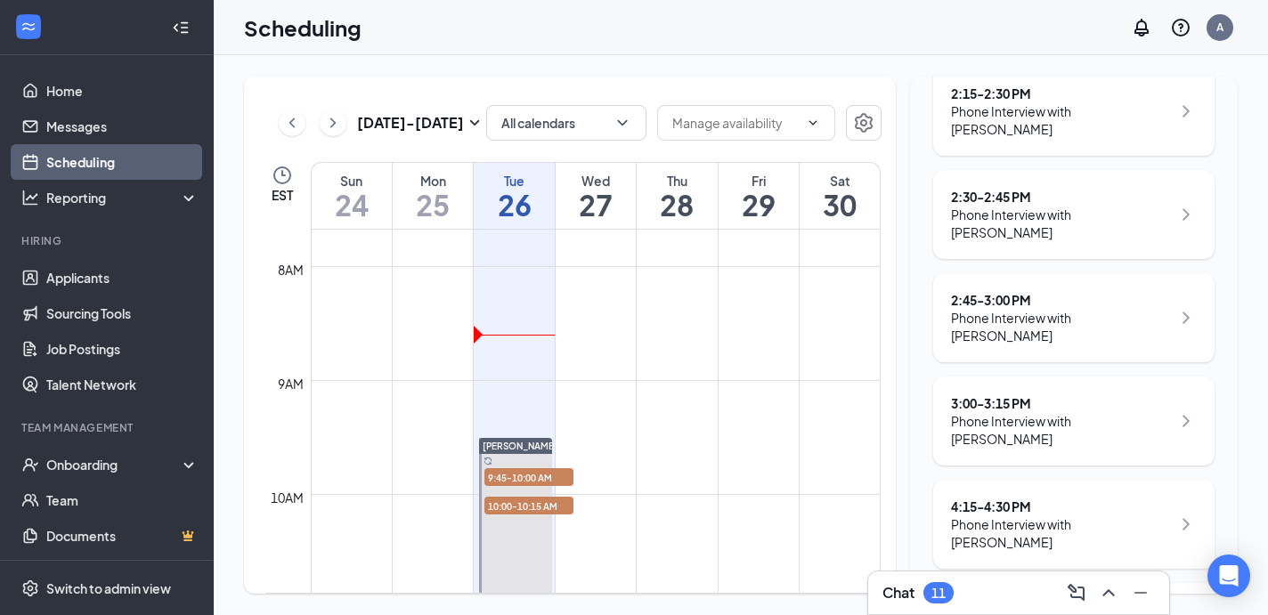
click at [1105, 601] on div "4:30 - 4:45 PM" at bounding box center [1061, 610] width 220 height 18
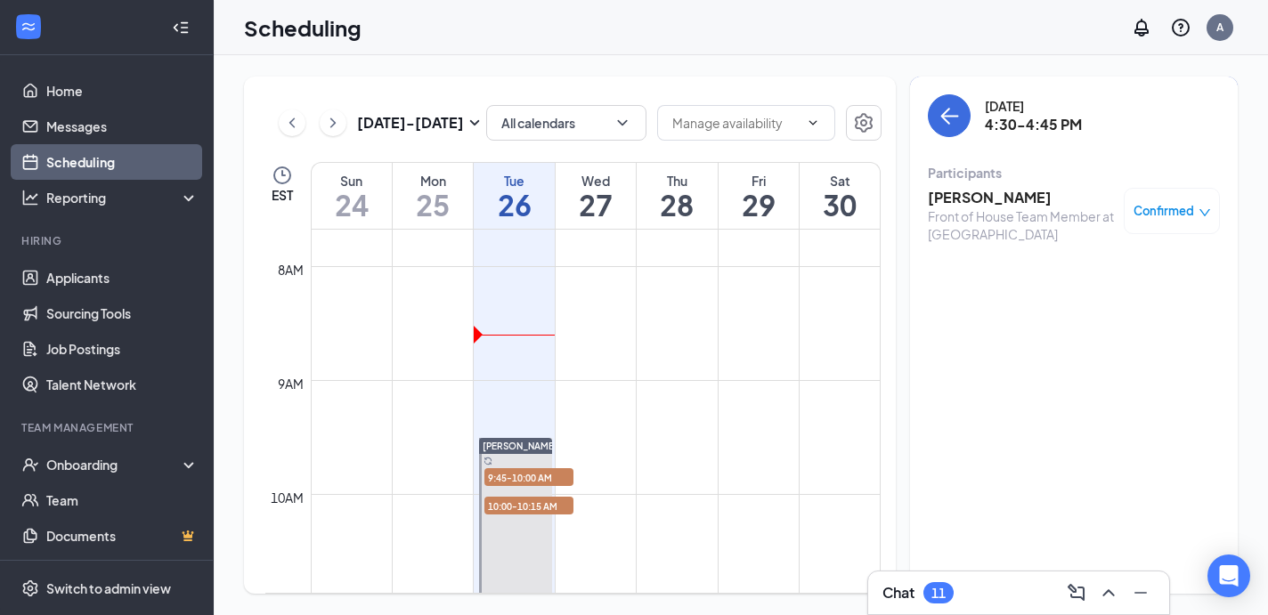
click at [1009, 195] on h3 "[PERSON_NAME]" at bounding box center [1021, 198] width 187 height 20
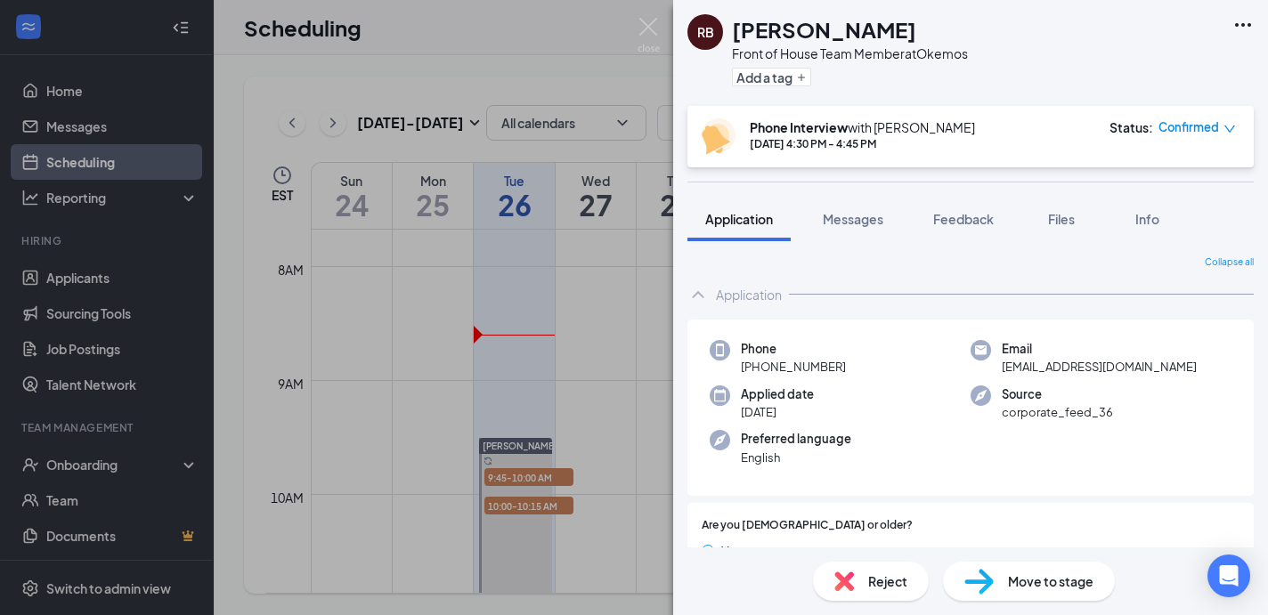
drag, startPoint x: 741, startPoint y: 372, endPoint x: 887, endPoint y: 372, distance: 146.1
click at [887, 372] on div "Phone [PHONE_NUMBER]" at bounding box center [840, 358] width 261 height 37
drag, startPoint x: 1045, startPoint y: 369, endPoint x: 1200, endPoint y: 369, distance: 155.0
click at [1200, 369] on div "Email [EMAIL_ADDRESS][DOMAIN_NAME]" at bounding box center [1101, 358] width 261 height 37
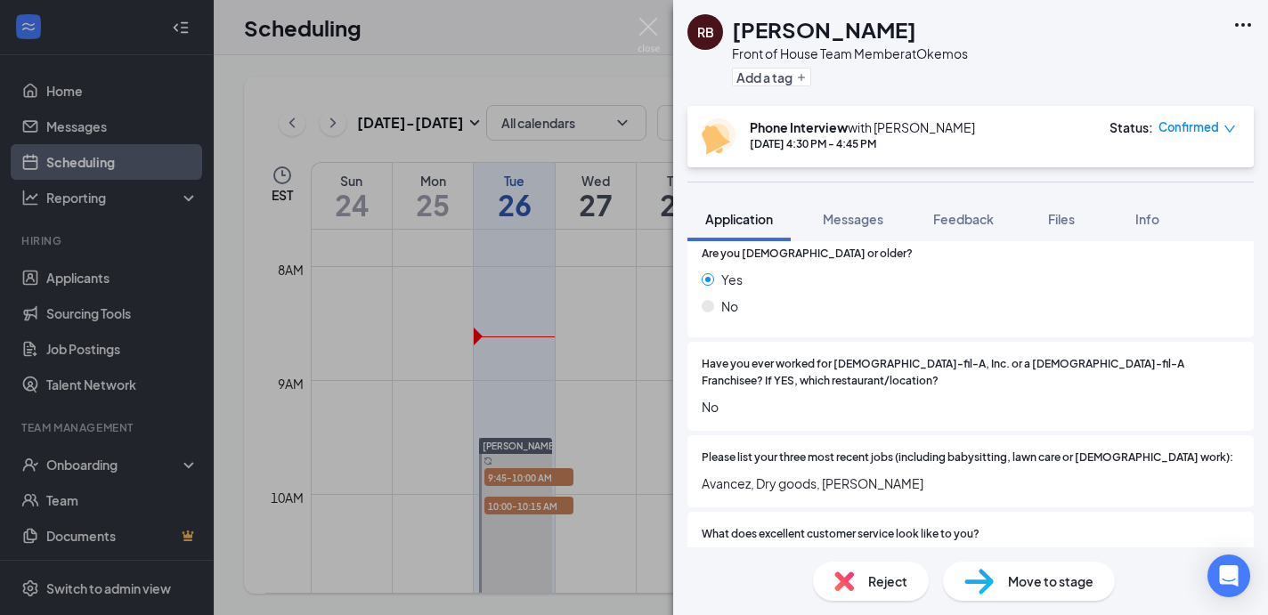
scroll to position [273, 0]
drag, startPoint x: 699, startPoint y: 468, endPoint x: 966, endPoint y: 468, distance: 267.2
click at [966, 468] on div "Please list your three most recent jobs (including babysitting, lawn care or [D…" at bounding box center [971, 471] width 566 height 72
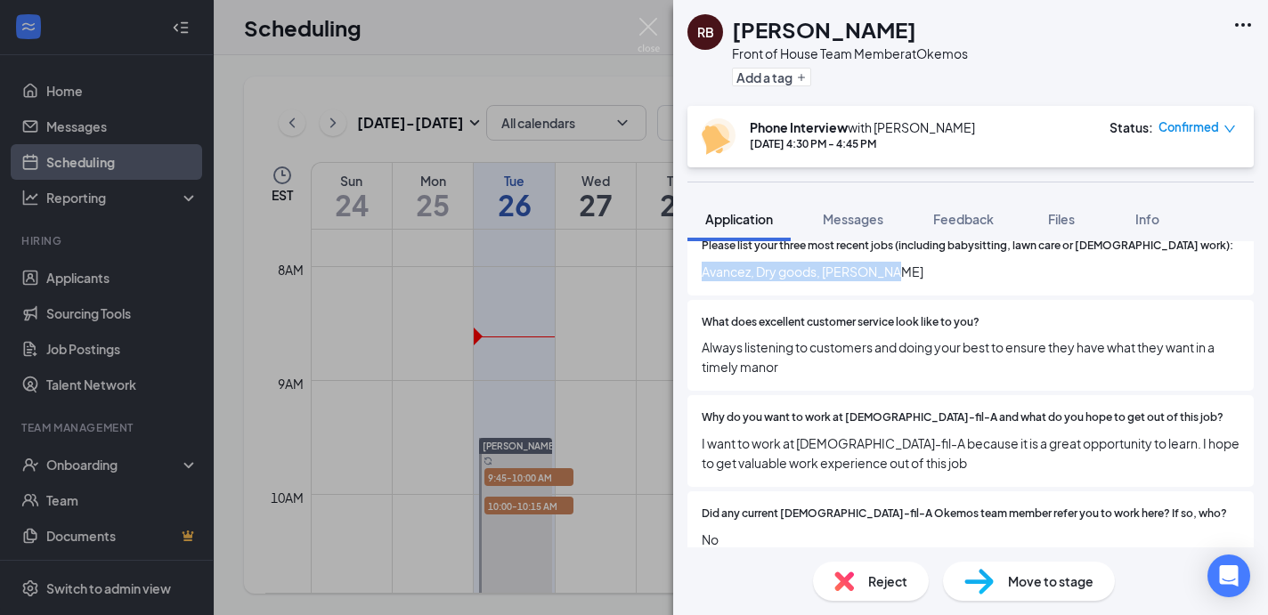
scroll to position [500, 0]
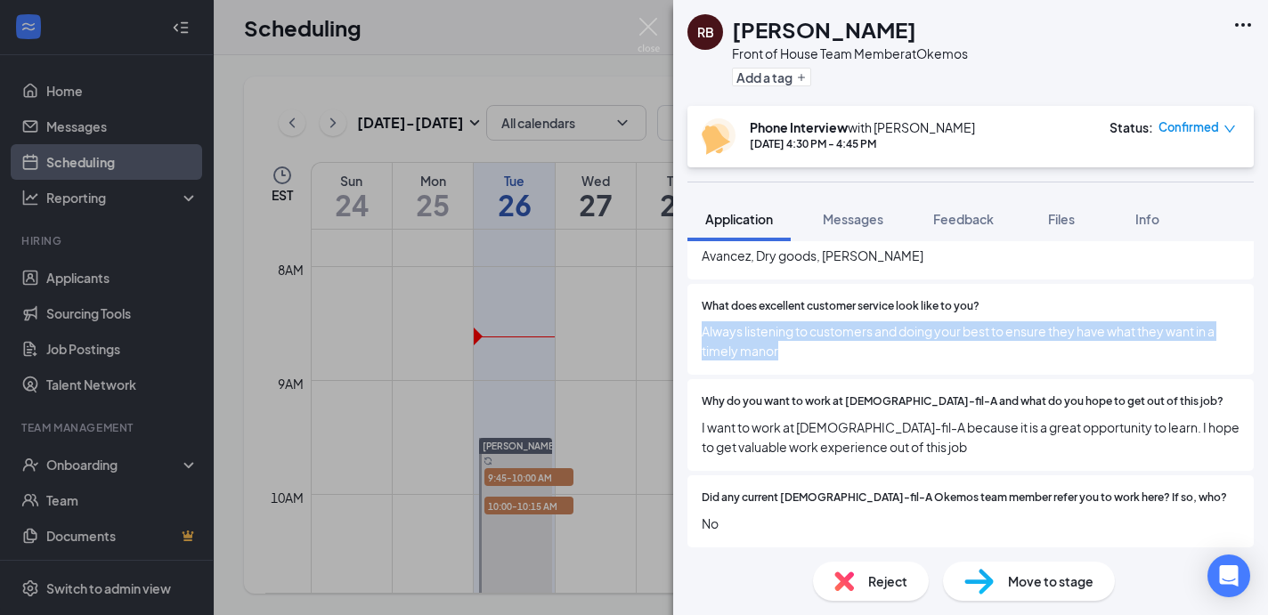
drag, startPoint x: 702, startPoint y: 311, endPoint x: 818, endPoint y: 340, distance: 120.3
click at [818, 340] on span "Always listening to customers and doing your best to ensure they have what they…" at bounding box center [971, 341] width 538 height 39
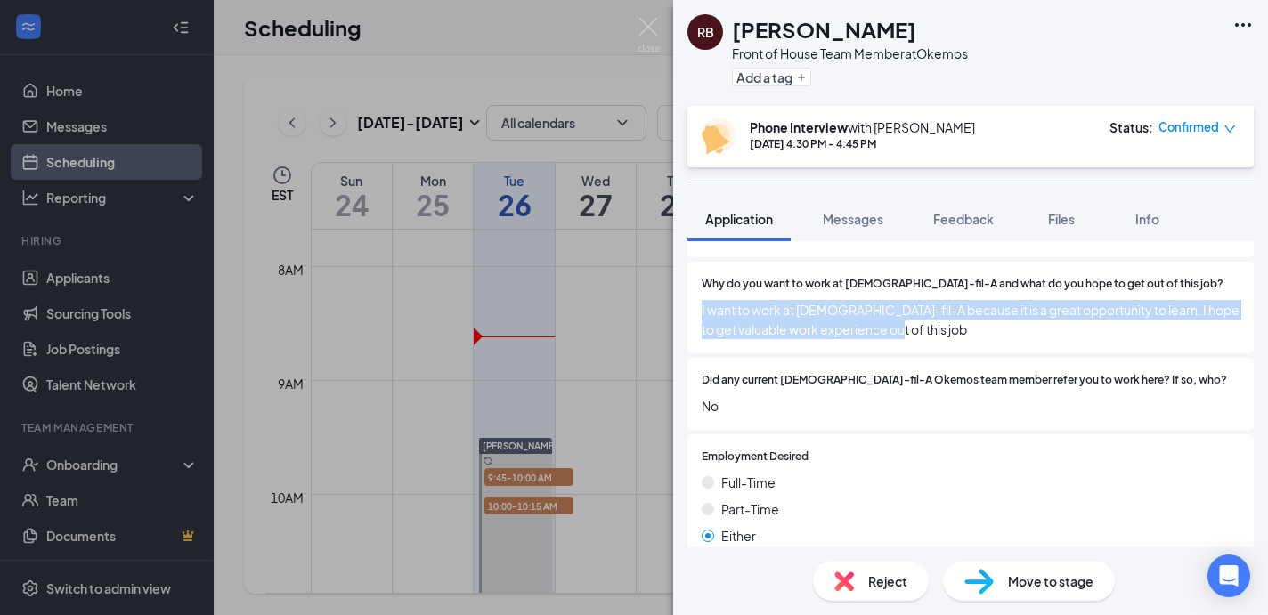
drag, startPoint x: 703, startPoint y: 289, endPoint x: 970, endPoint y: 327, distance: 269.8
click at [970, 327] on div "Why do you want to work at [DEMOGRAPHIC_DATA]-fil-A and what do you hope to get…" at bounding box center [971, 308] width 566 height 92
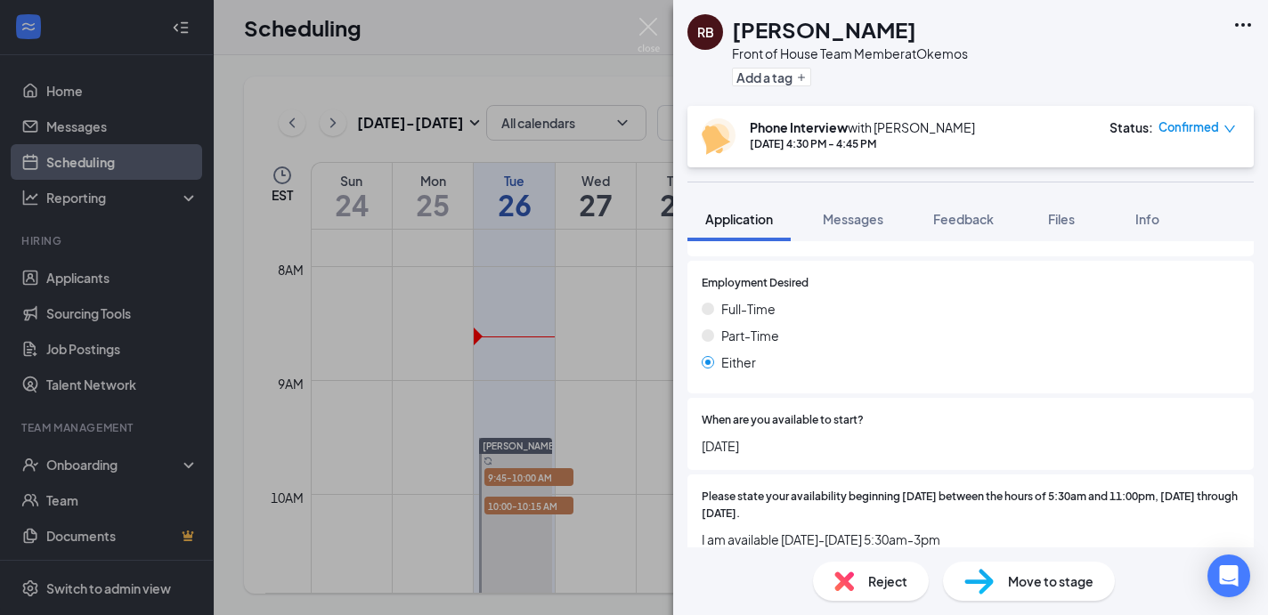
scroll to position [904, 0]
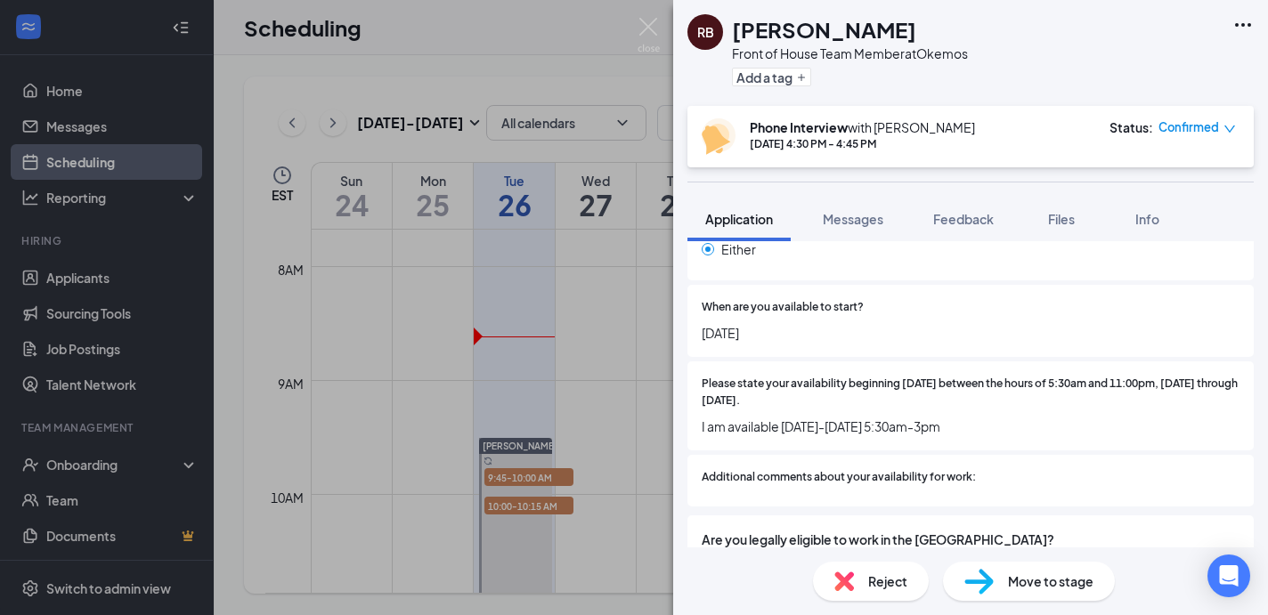
drag, startPoint x: 702, startPoint y: 313, endPoint x: 825, endPoint y: 312, distance: 122.9
click at [825, 323] on span "[DATE]" at bounding box center [971, 333] width 538 height 20
drag, startPoint x: 698, startPoint y: 407, endPoint x: 1046, endPoint y: 407, distance: 348.2
click at [1046, 407] on div "Please state your availability beginning [DATE] between the hours of 5:30am and…" at bounding box center [971, 406] width 566 height 89
click at [652, 26] on img at bounding box center [649, 35] width 22 height 35
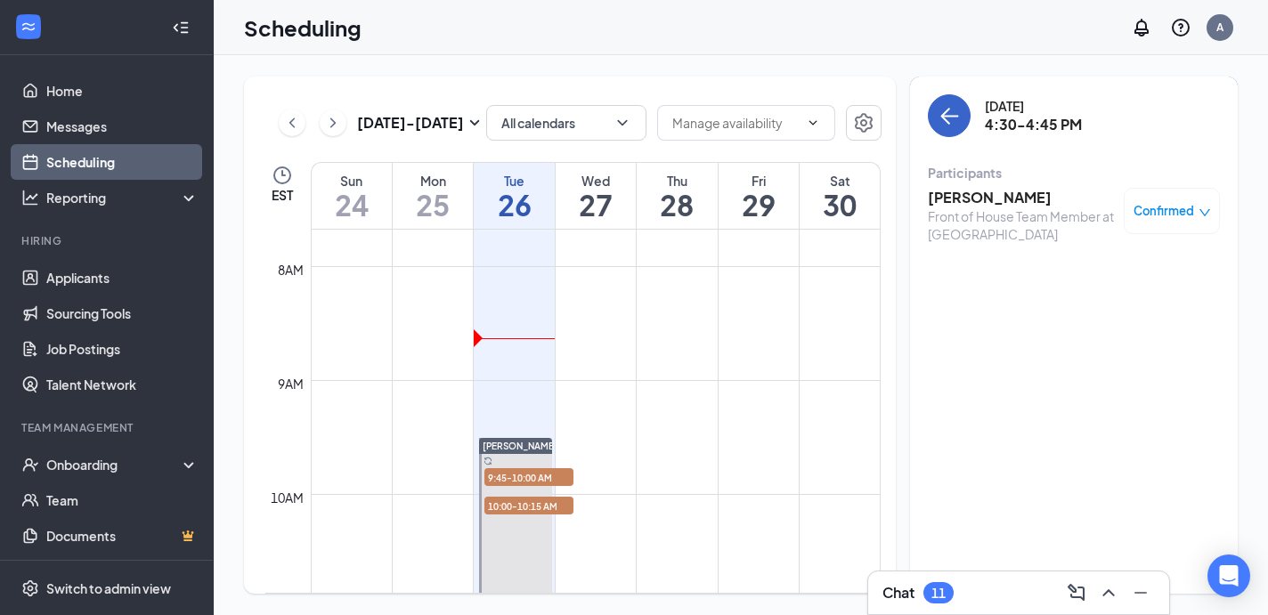
click at [958, 120] on icon "ArrowLeft" at bounding box center [949, 115] width 21 height 21
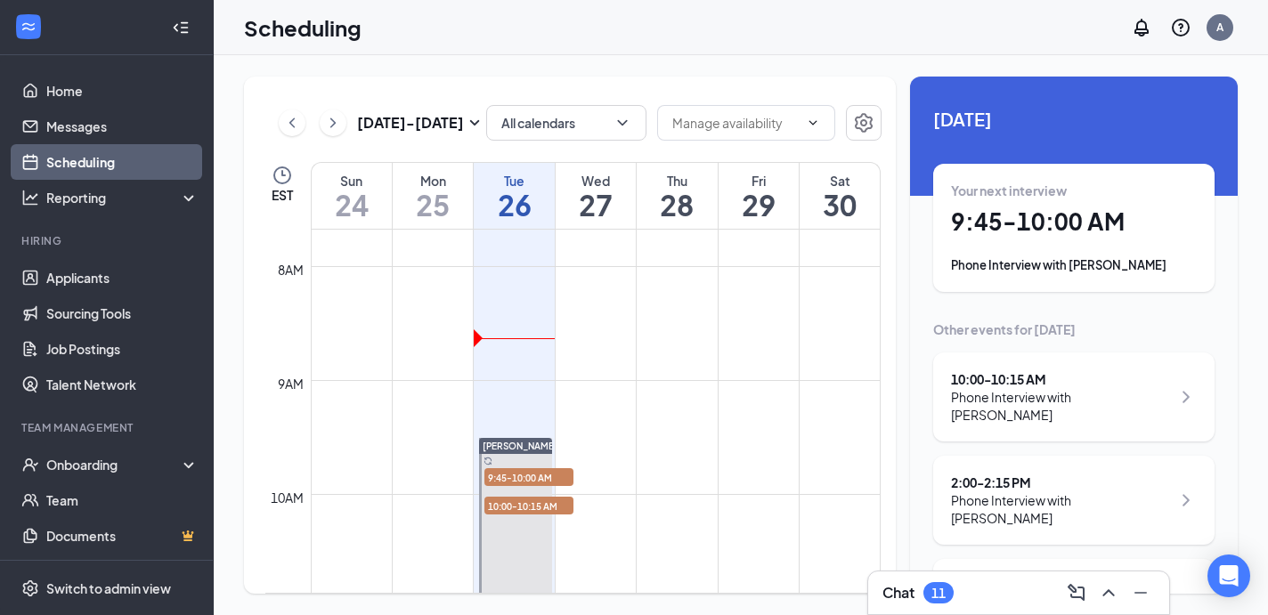
click at [599, 198] on h1 "27" at bounding box center [596, 205] width 80 height 30
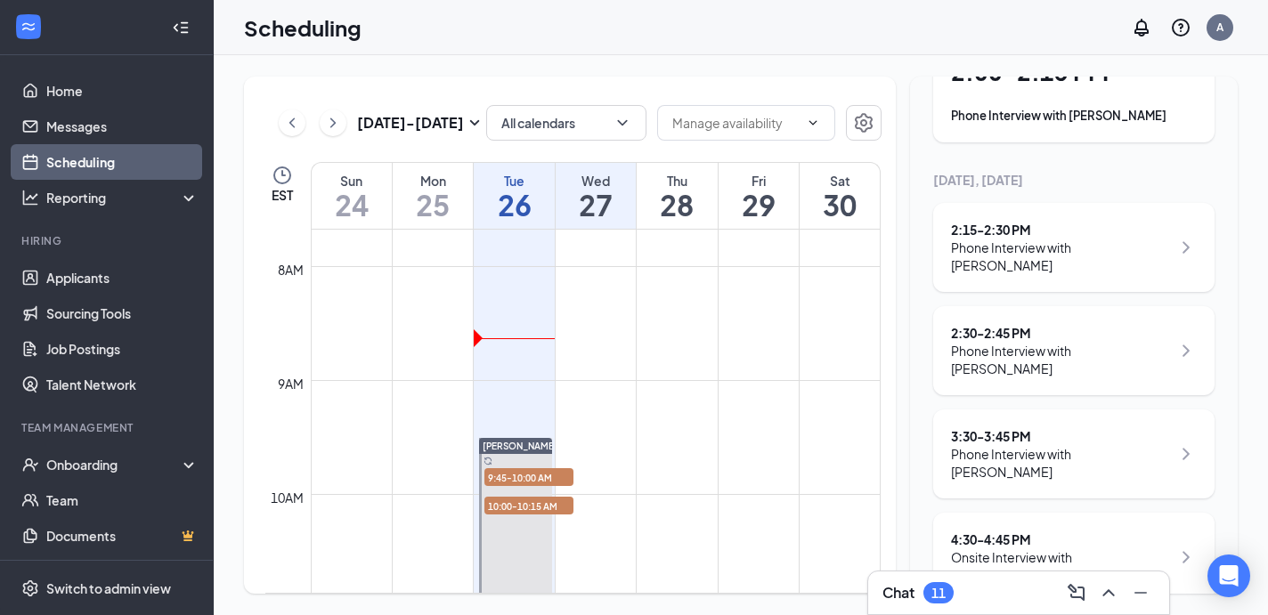
scroll to position [151, 0]
click at [688, 210] on h1 "28" at bounding box center [677, 205] width 80 height 30
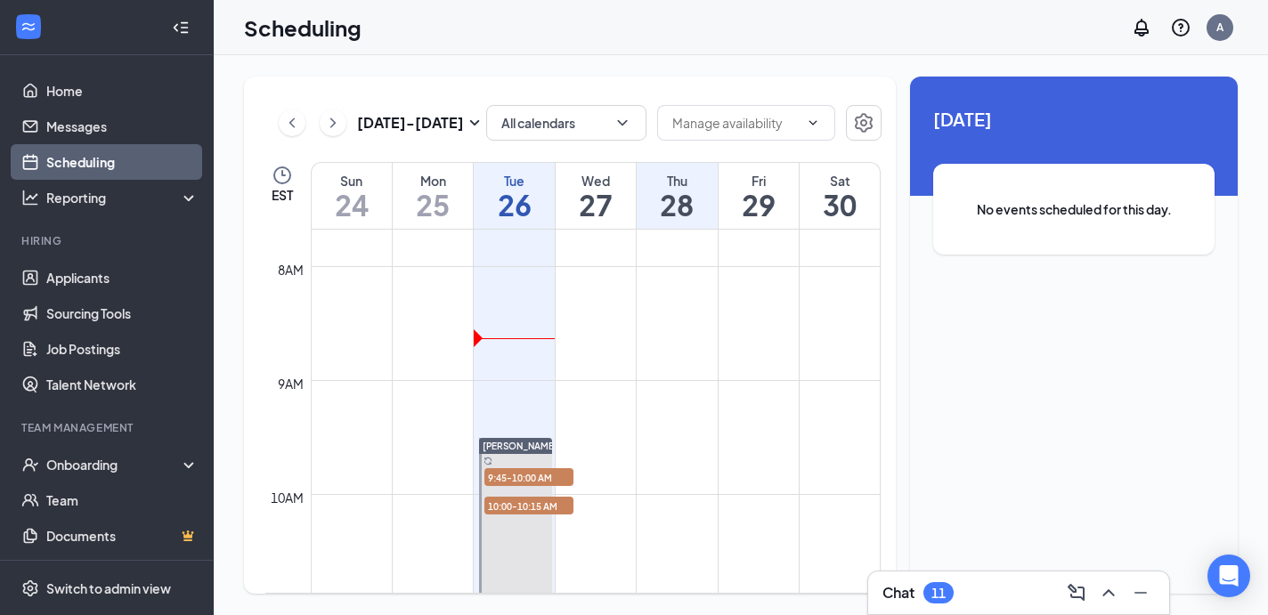
click at [764, 209] on h1 "29" at bounding box center [759, 205] width 80 height 30
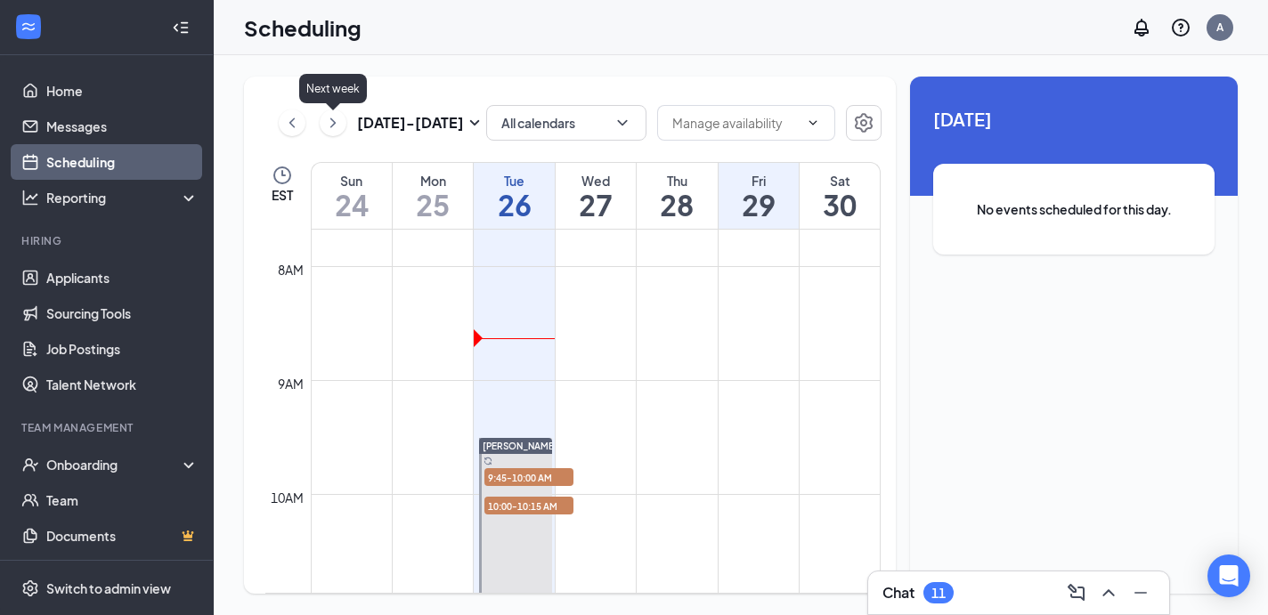
click at [329, 123] on icon "ChevronRight" at bounding box center [333, 122] width 18 height 21
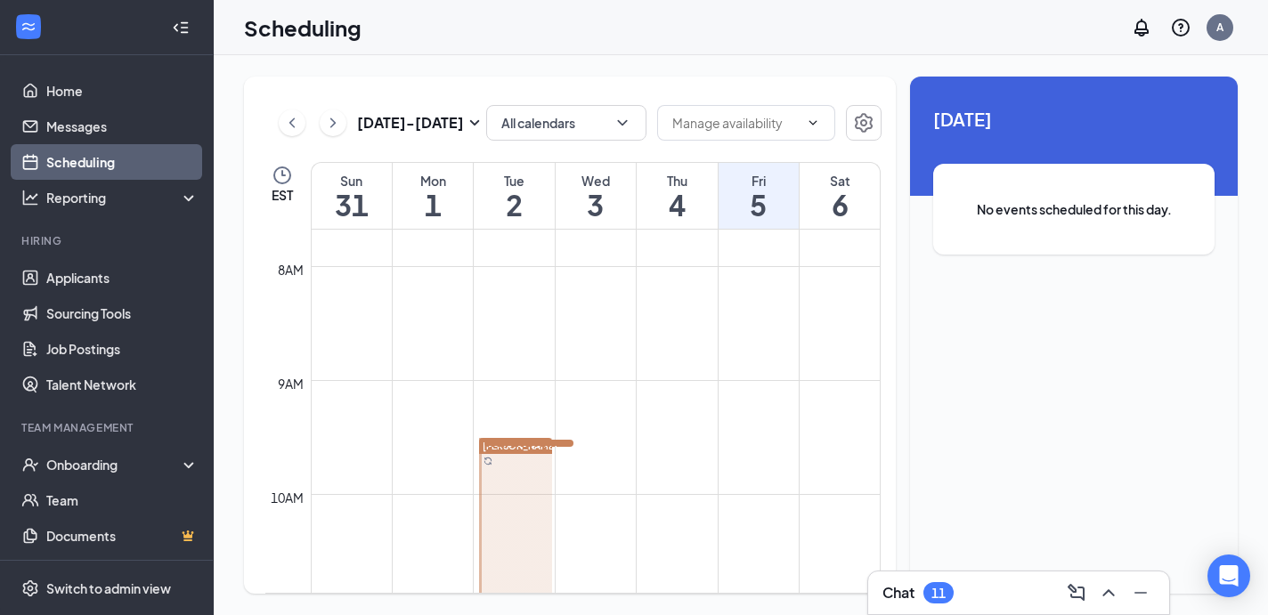
click at [456, 196] on h1 "1" at bounding box center [433, 205] width 80 height 30
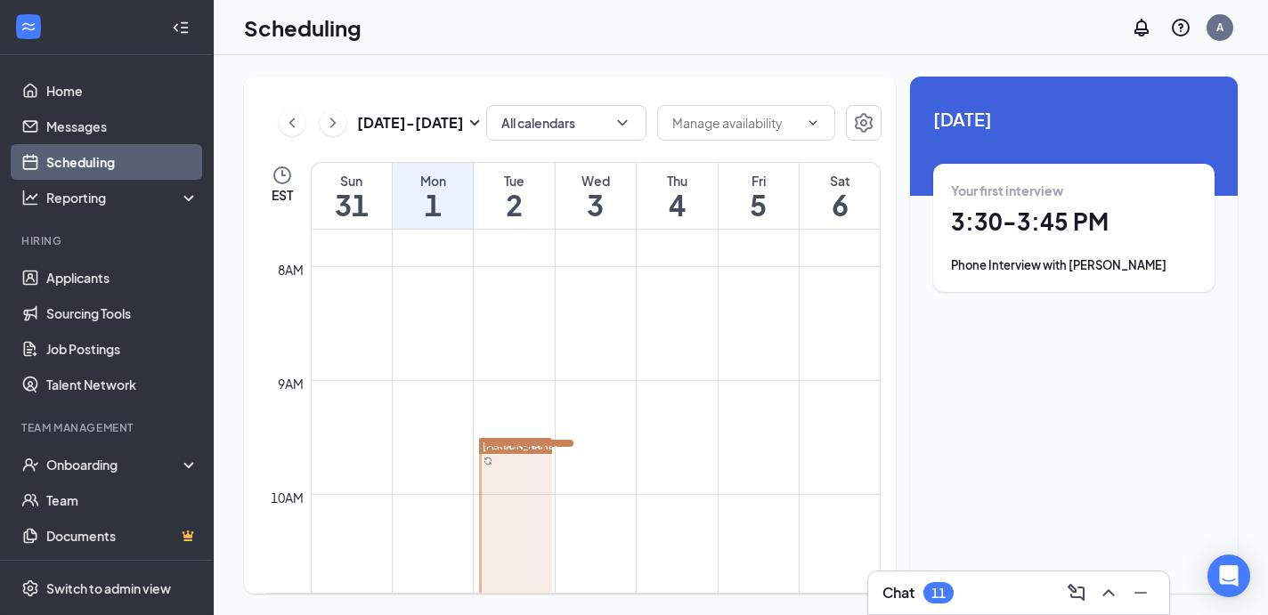
click at [513, 209] on h1 "2" at bounding box center [514, 205] width 80 height 30
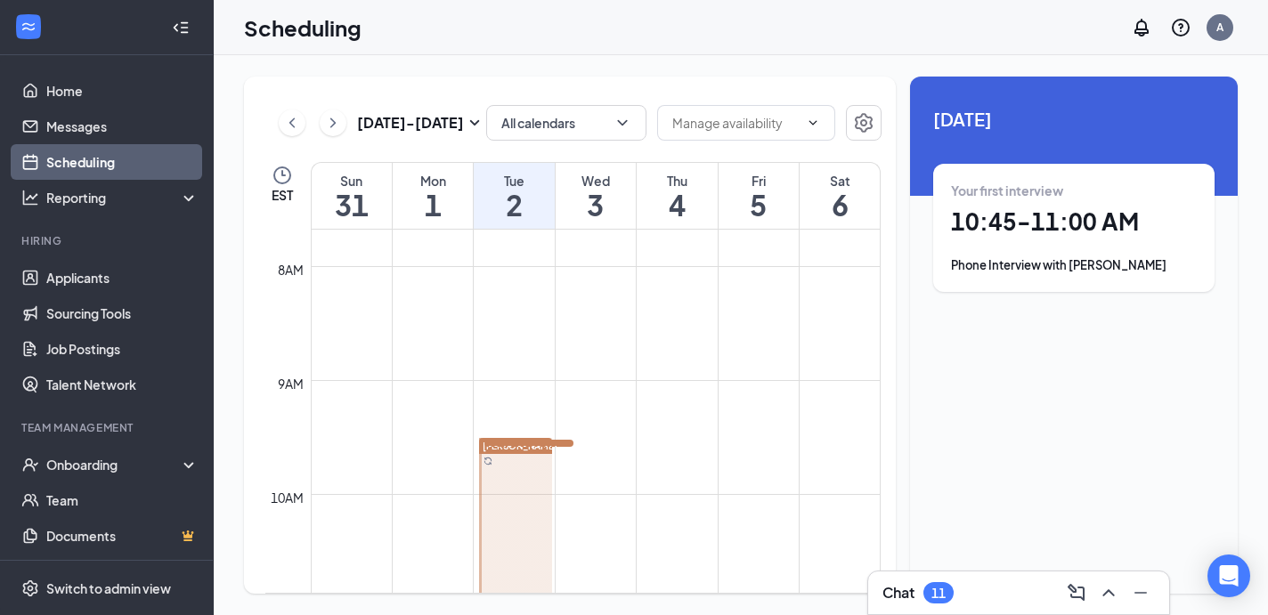
click at [580, 215] on h1 "3" at bounding box center [596, 205] width 80 height 30
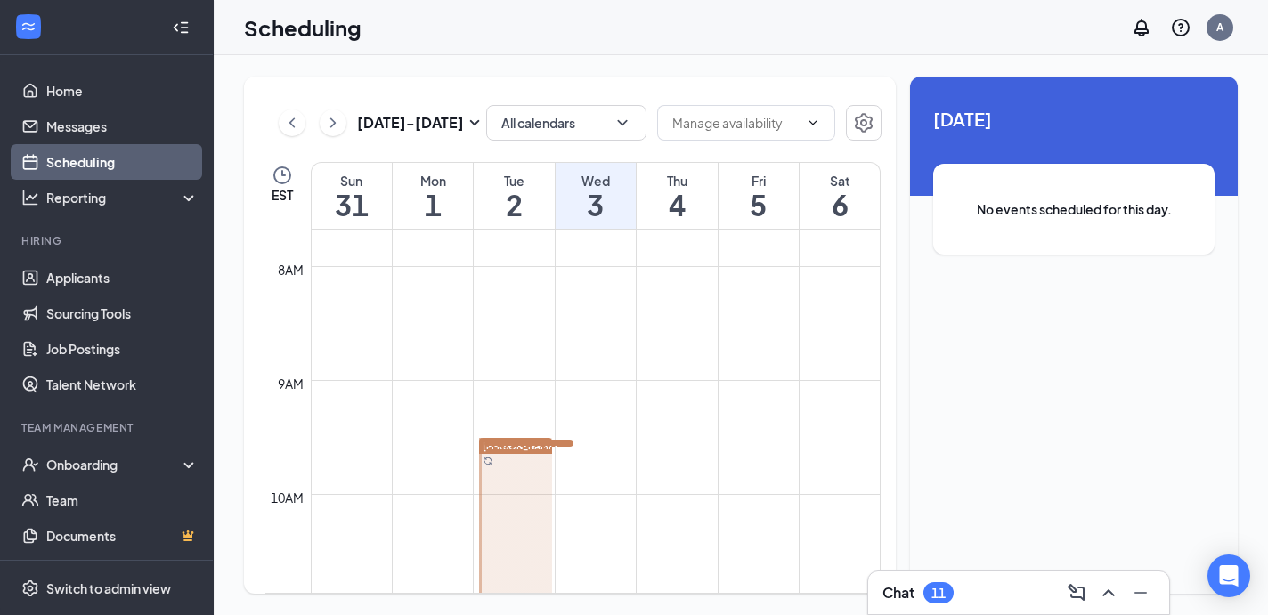
click at [671, 214] on h1 "4" at bounding box center [677, 205] width 80 height 30
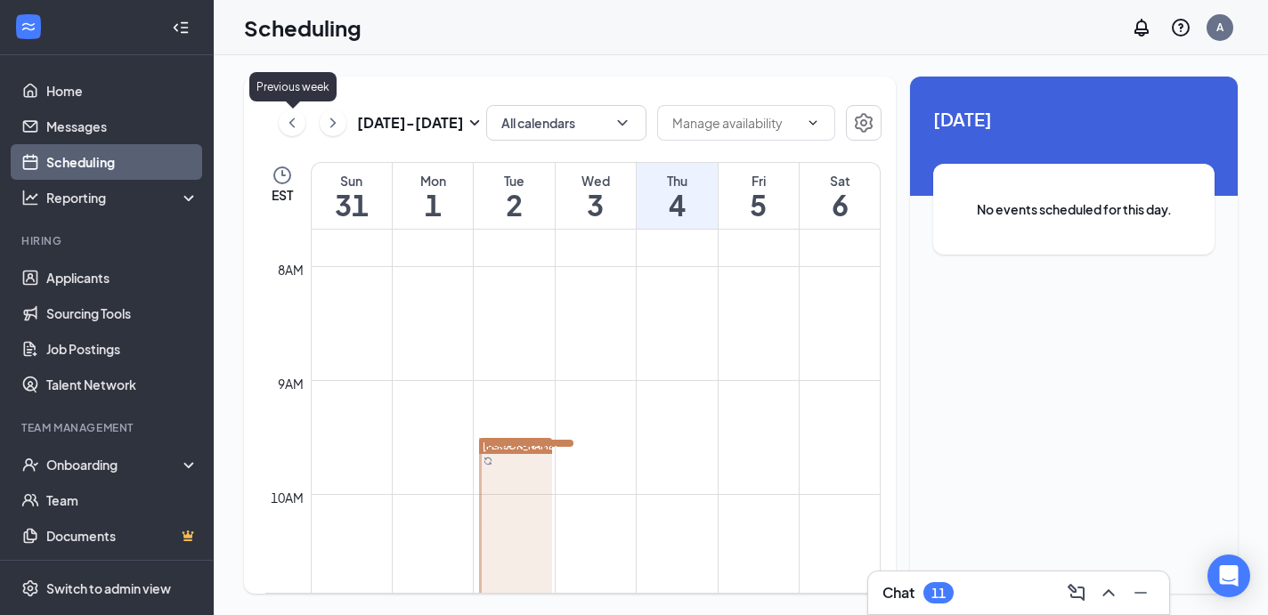
click at [290, 120] on icon "ChevronLeft" at bounding box center [292, 122] width 18 height 21
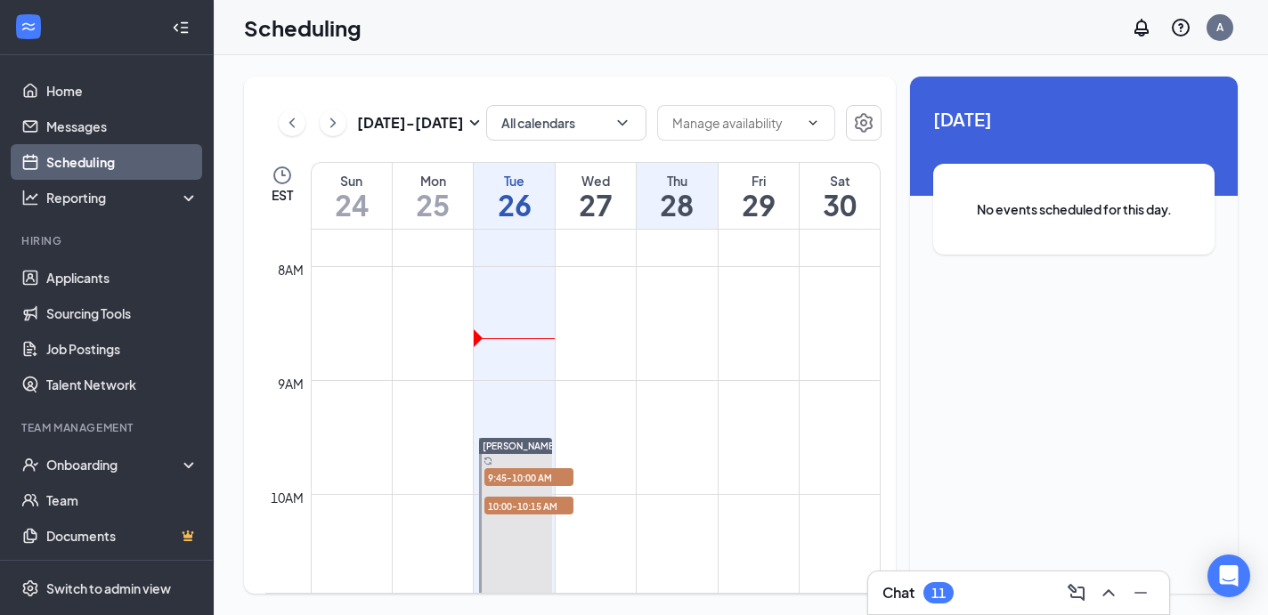
click at [500, 199] on h1 "26" at bounding box center [514, 205] width 80 height 30
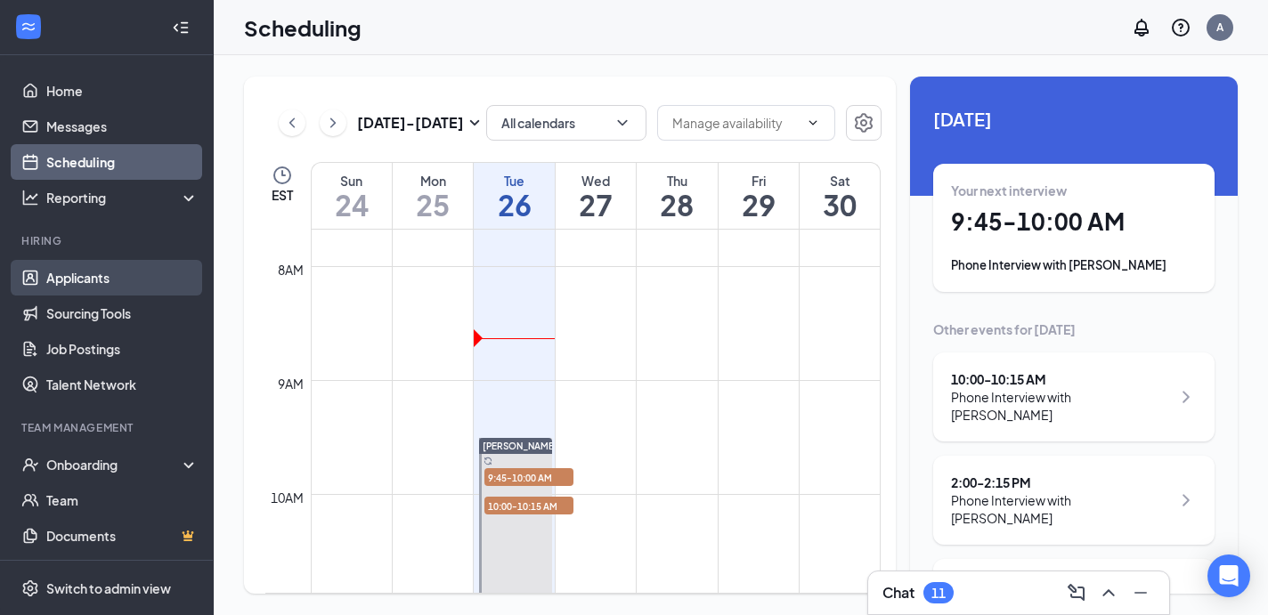
click at [133, 282] on link "Applicants" at bounding box center [122, 278] width 152 height 36
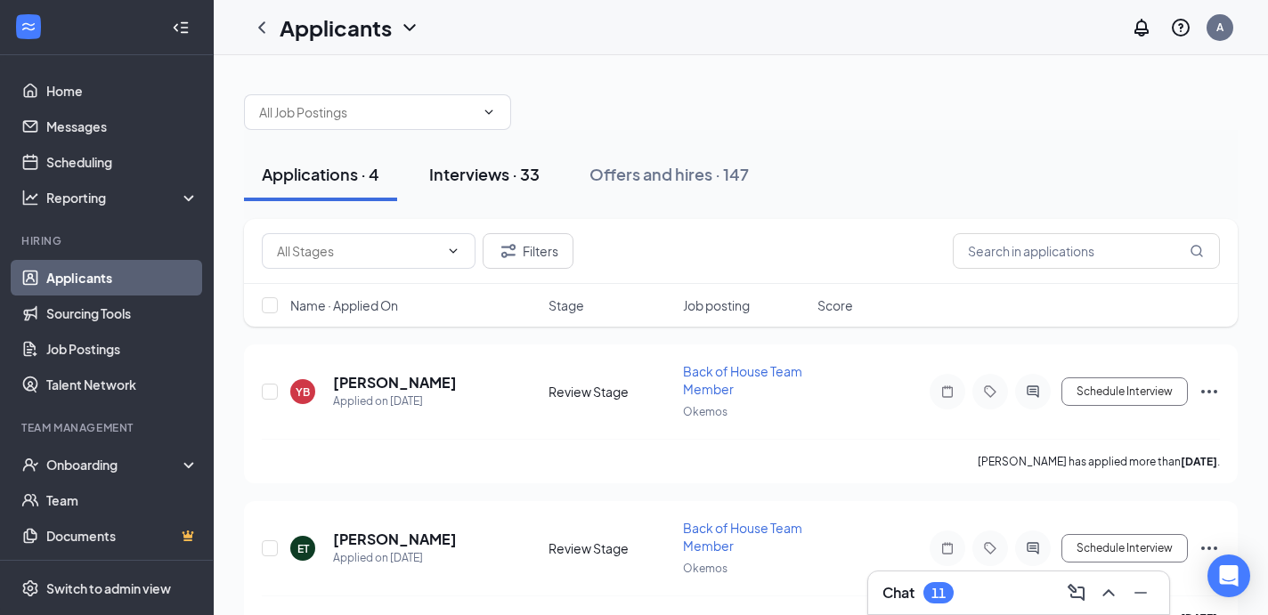
click at [515, 159] on button "Interviews · 33" at bounding box center [484, 174] width 146 height 53
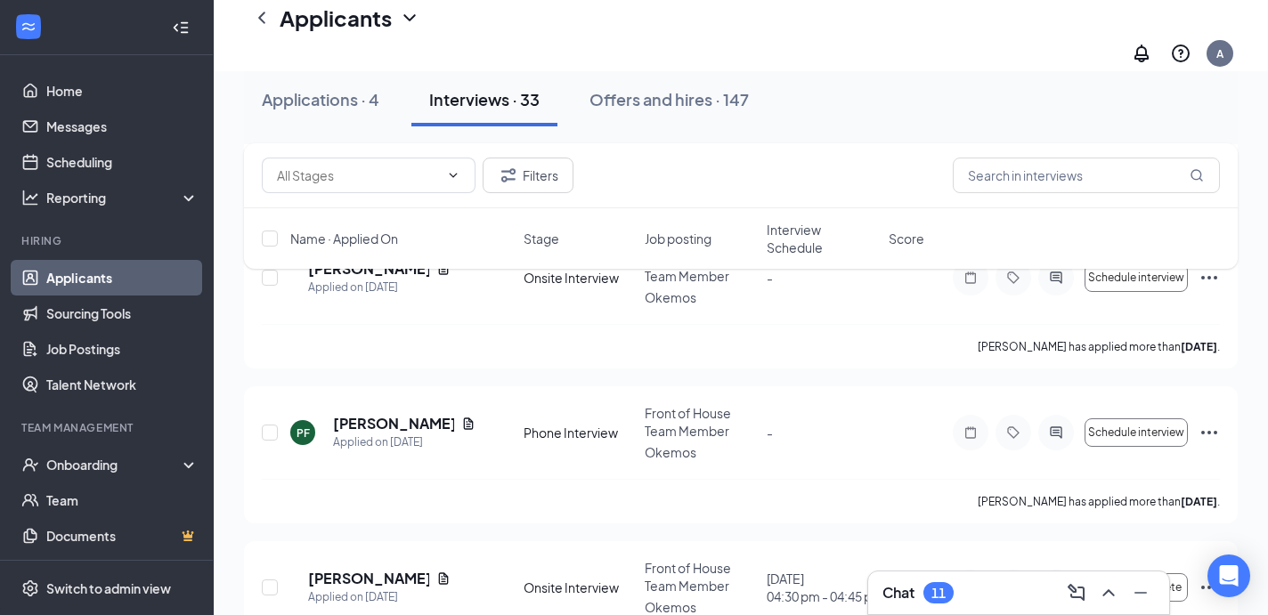
scroll to position [4629, 0]
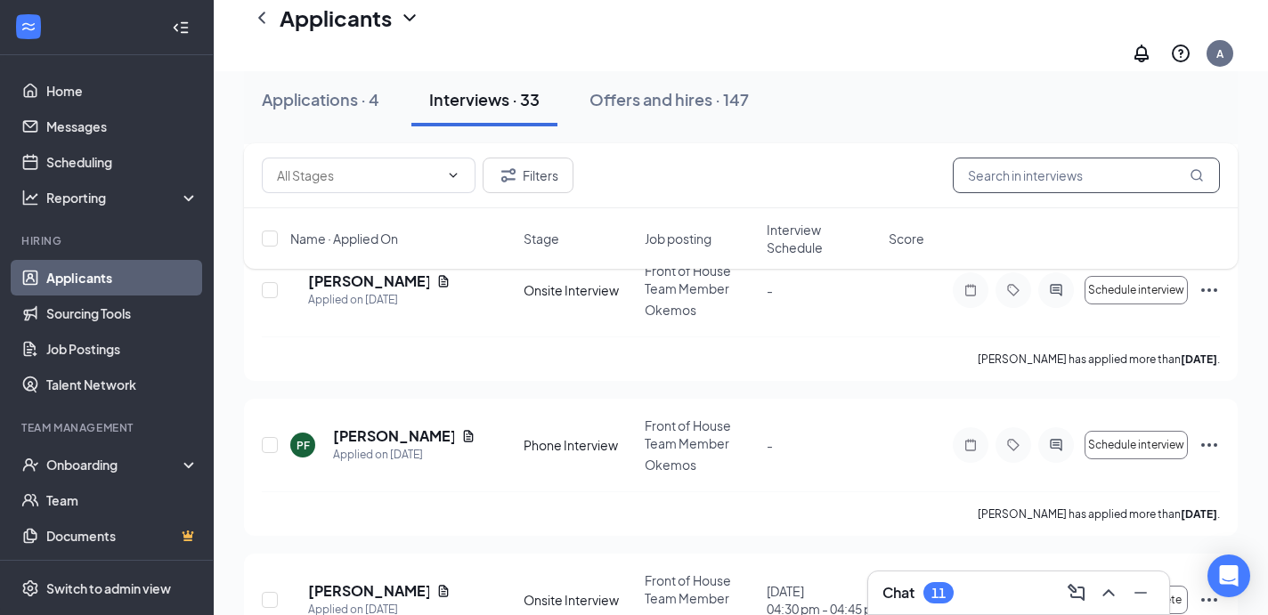
click at [1084, 176] on input "text" at bounding box center [1086, 176] width 267 height 36
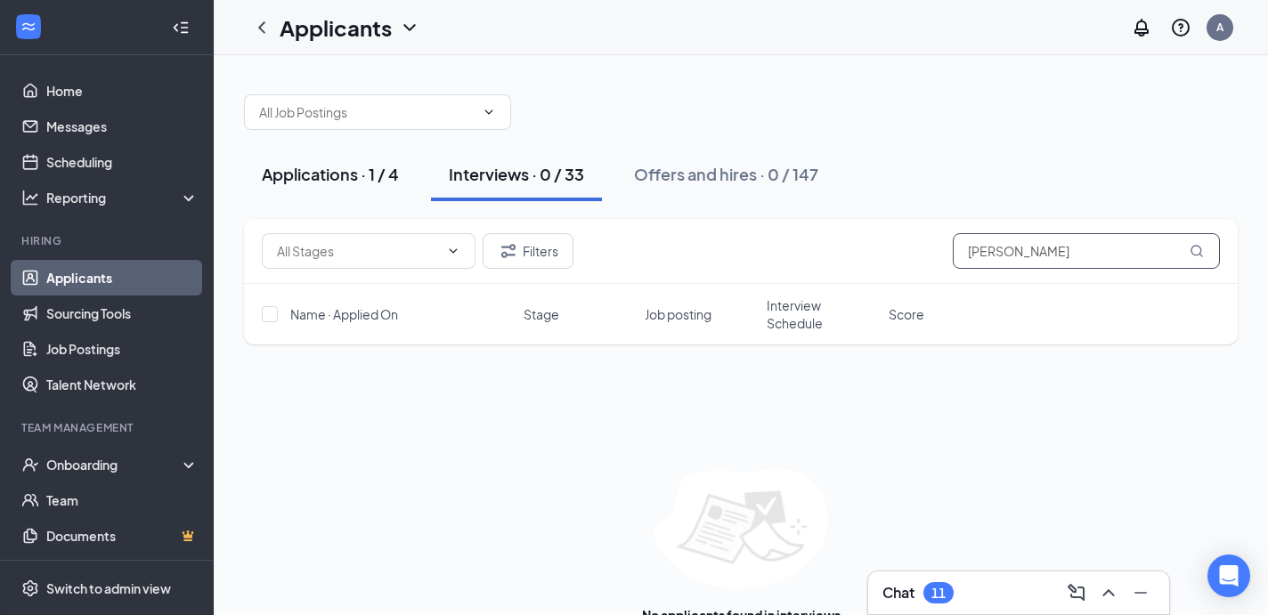
type input "[PERSON_NAME]"
click at [364, 172] on div "Applications · 1 / 4" at bounding box center [330, 174] width 137 height 22
